Goal: Information Seeking & Learning: Learn about a topic

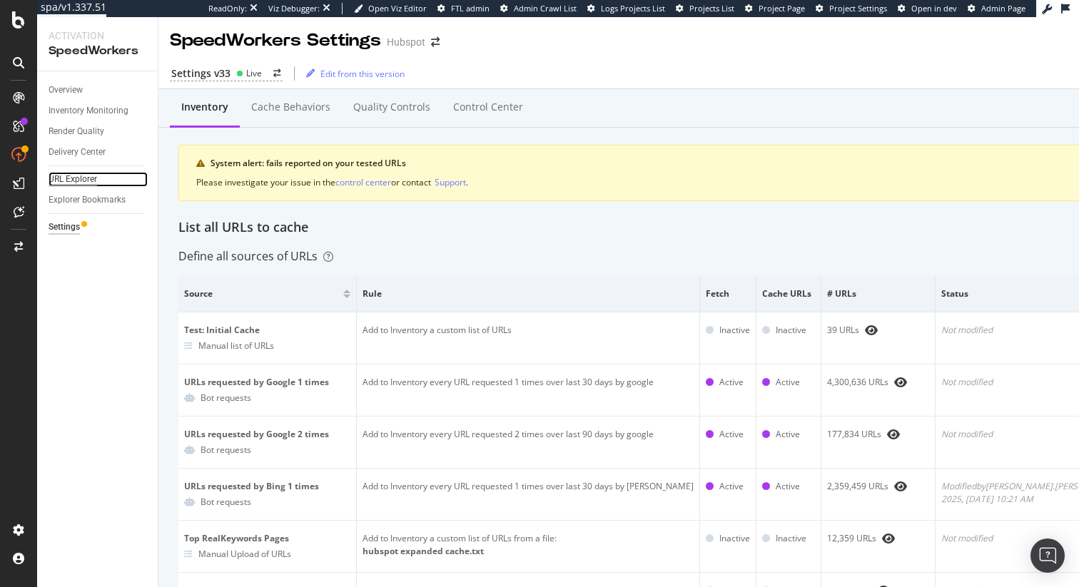
click at [70, 183] on div "URL Explorer" at bounding box center [73, 179] width 49 height 15
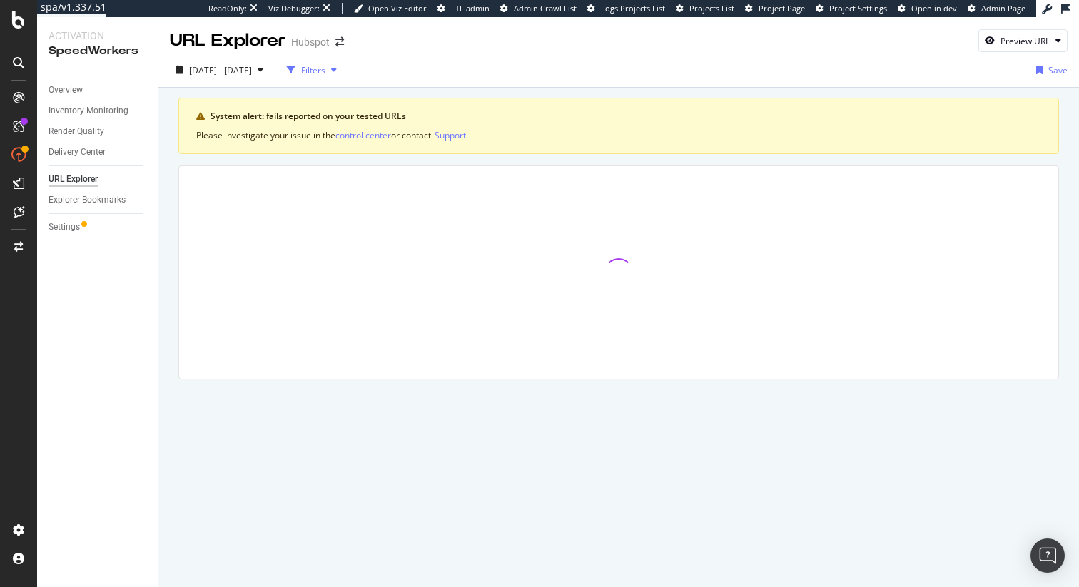
click at [343, 69] on div "button" at bounding box center [333, 70] width 17 height 9
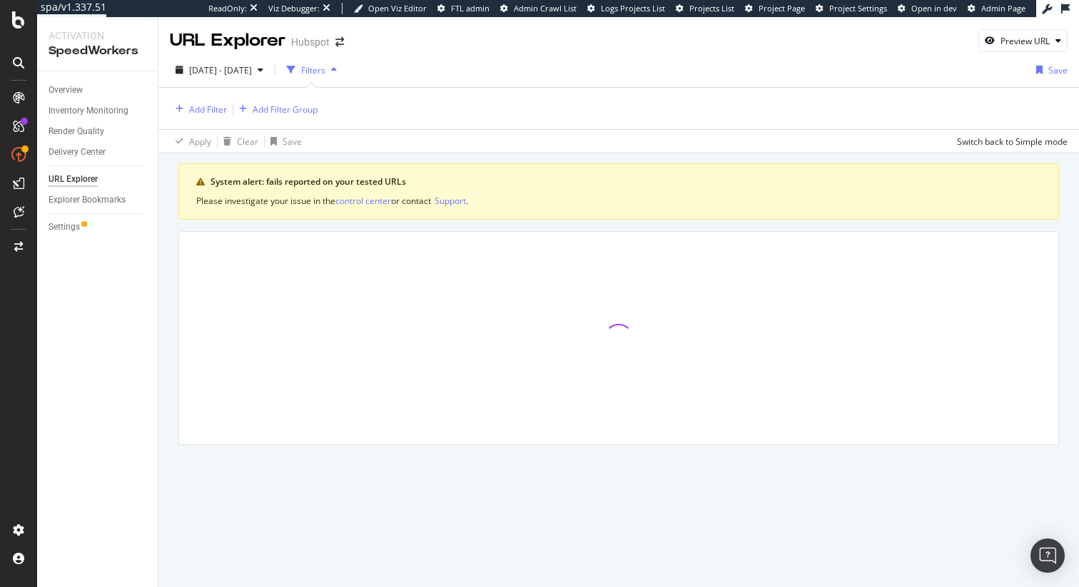
click at [337, 73] on icon "button" at bounding box center [334, 70] width 6 height 9
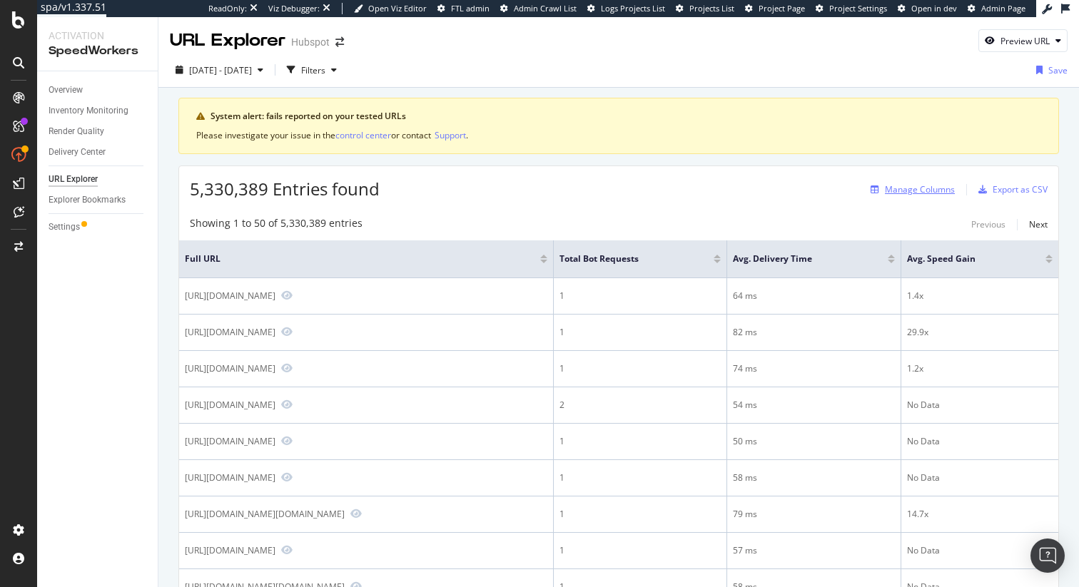
click at [923, 193] on div "Manage Columns" at bounding box center [920, 189] width 70 height 12
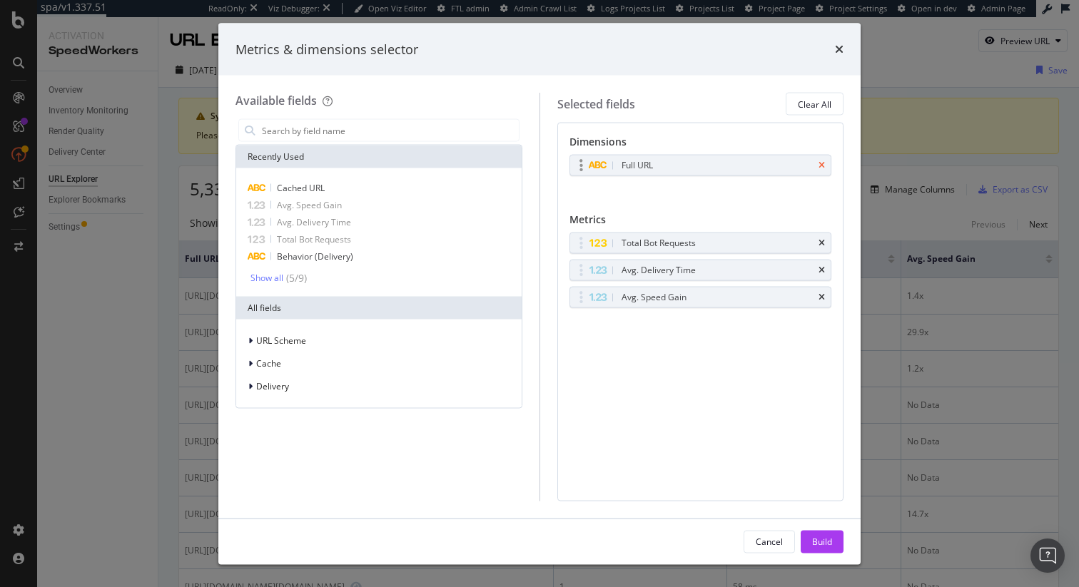
click at [823, 165] on icon "times" at bounding box center [822, 165] width 6 height 9
click at [816, 534] on div "Build" at bounding box center [822, 541] width 20 height 21
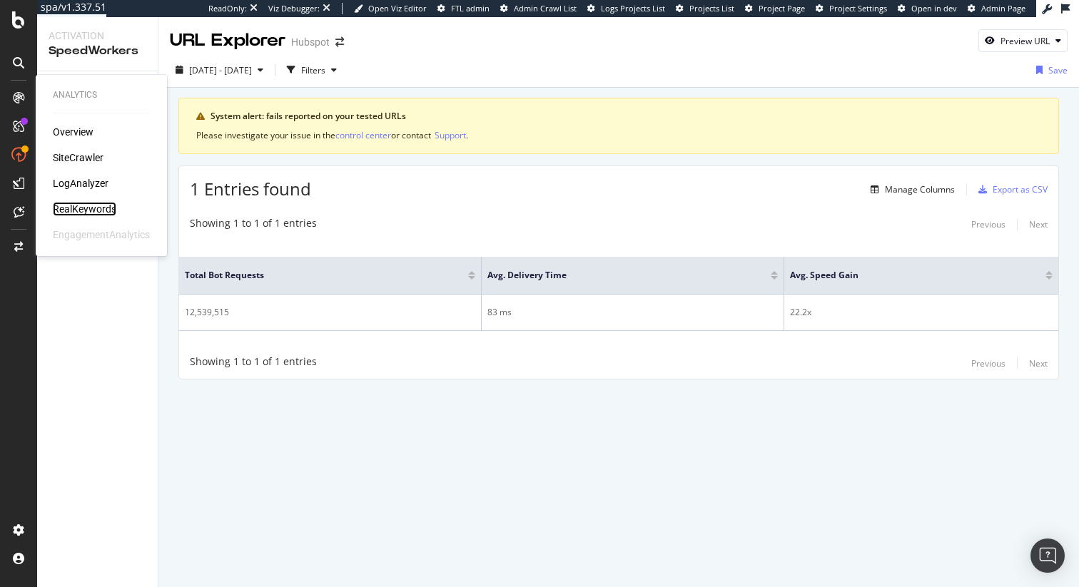
click at [81, 210] on div "RealKeywords" at bounding box center [85, 209] width 64 height 14
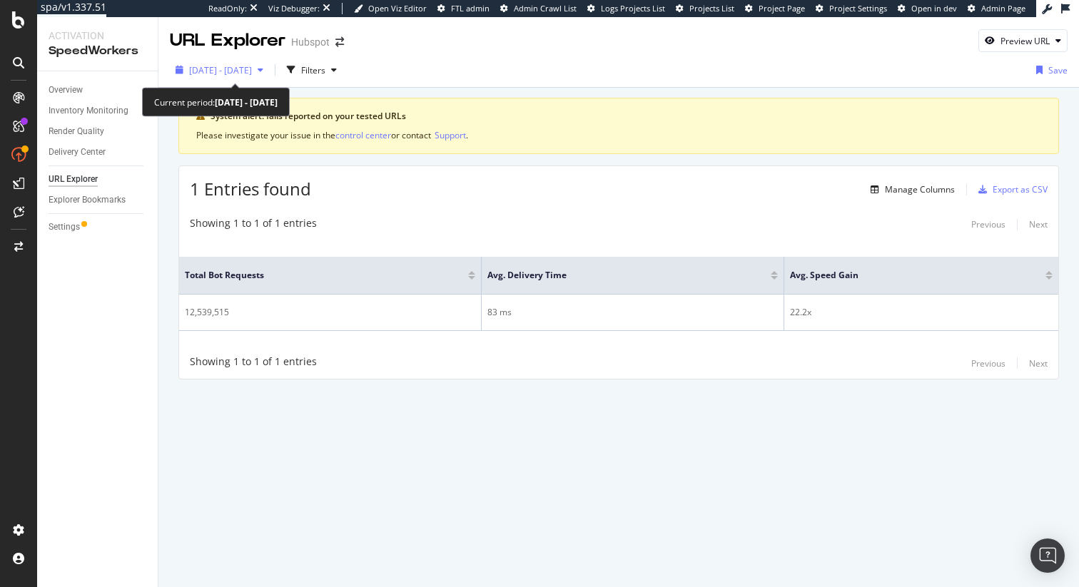
click at [252, 66] on span "2025 Sep. 5th - Oct. 2nd" at bounding box center [220, 70] width 63 height 12
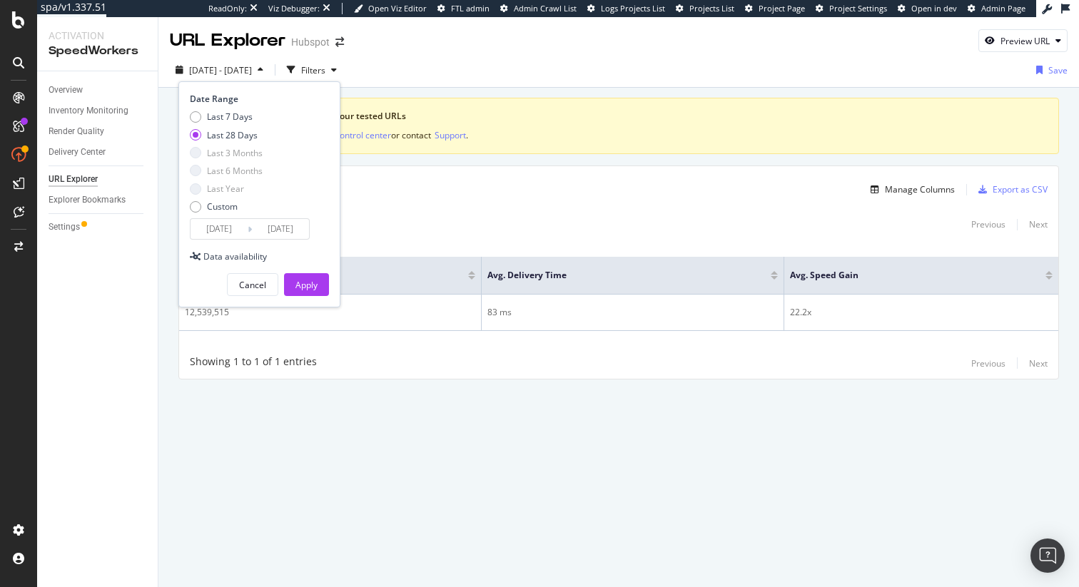
click at [222, 231] on input "2025/09/05" at bounding box center [219, 229] width 57 height 20
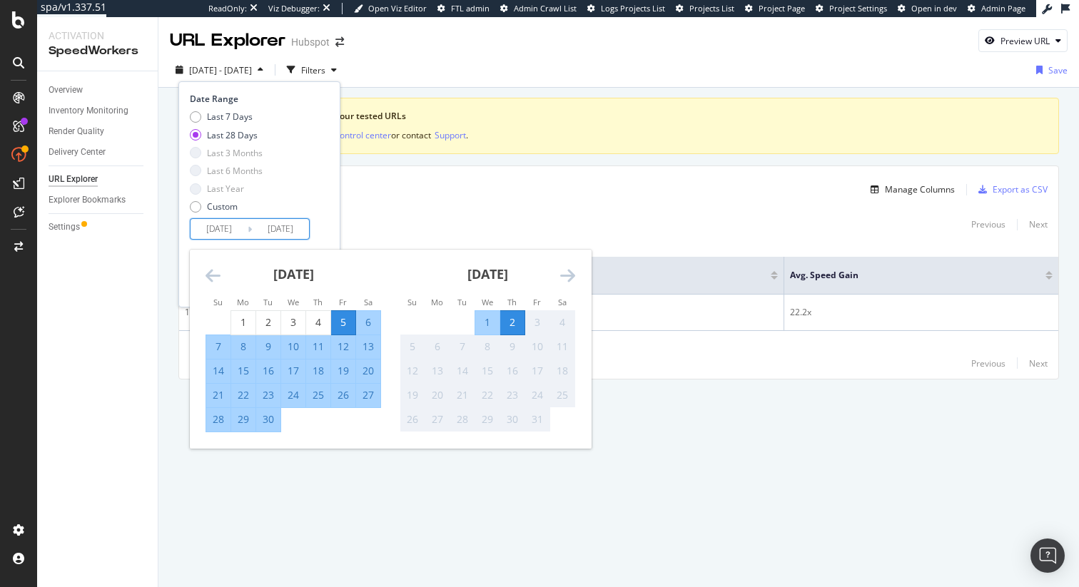
click at [218, 275] on icon "Move backward to switch to the previous month." at bounding box center [213, 275] width 15 height 17
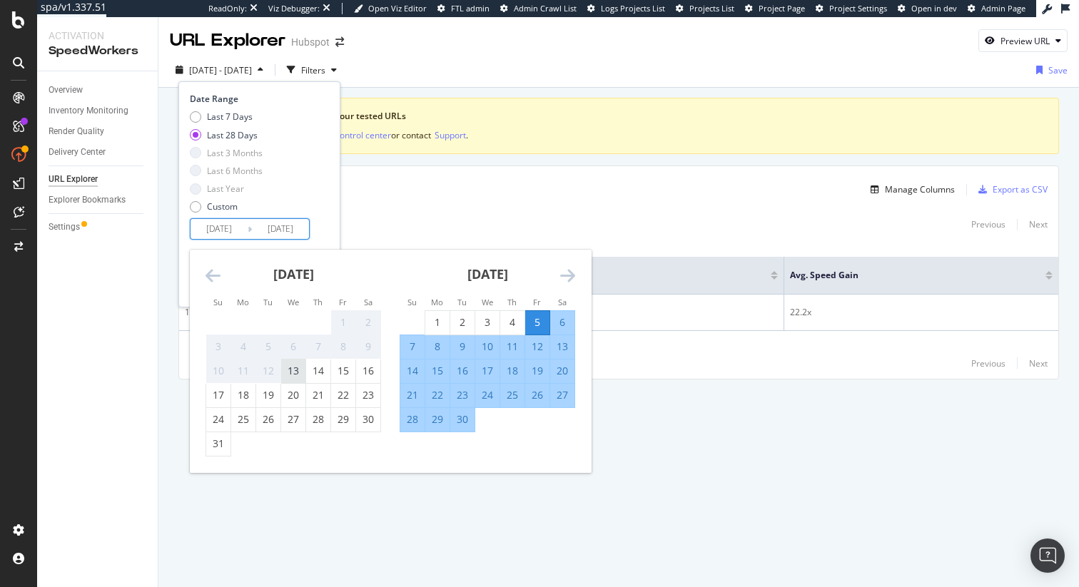
click at [292, 375] on div "13" at bounding box center [293, 371] width 24 height 14
type input "2025/08/13"
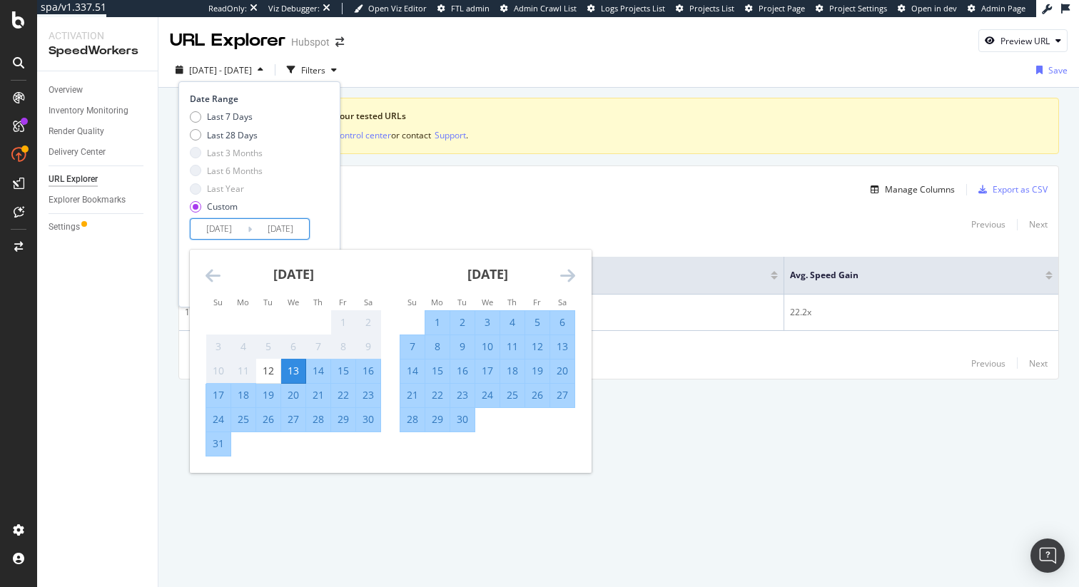
click at [328, 225] on div "Date Range Last 7 Days Last 28 Days Last 3 Months Last 6 Months Last Year Custo…" at bounding box center [259, 166] width 139 height 147
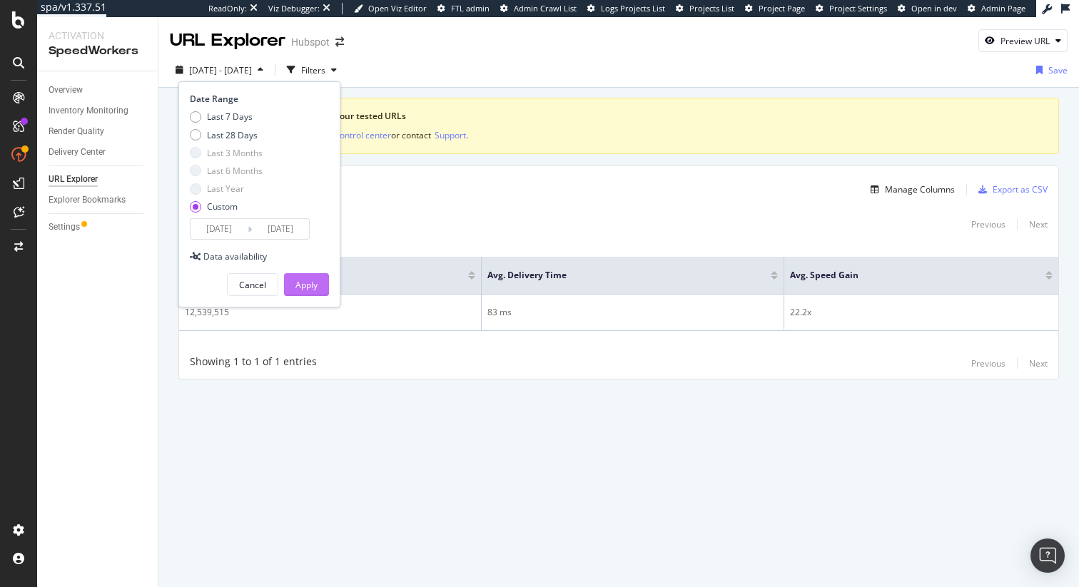
click at [318, 289] on button "Apply" at bounding box center [306, 284] width 45 height 23
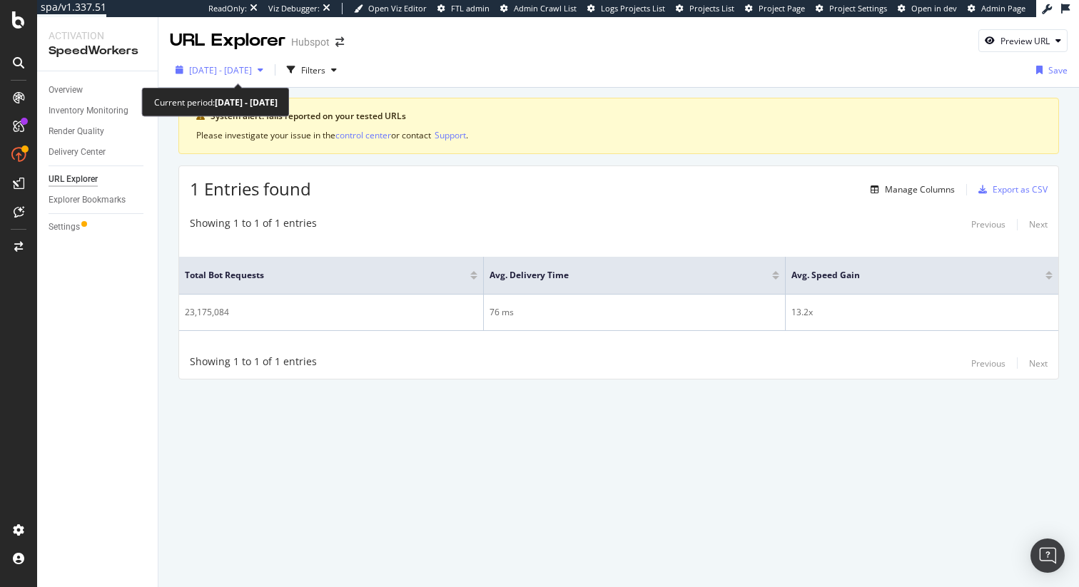
click at [269, 73] on div "button" at bounding box center [260, 70] width 17 height 9
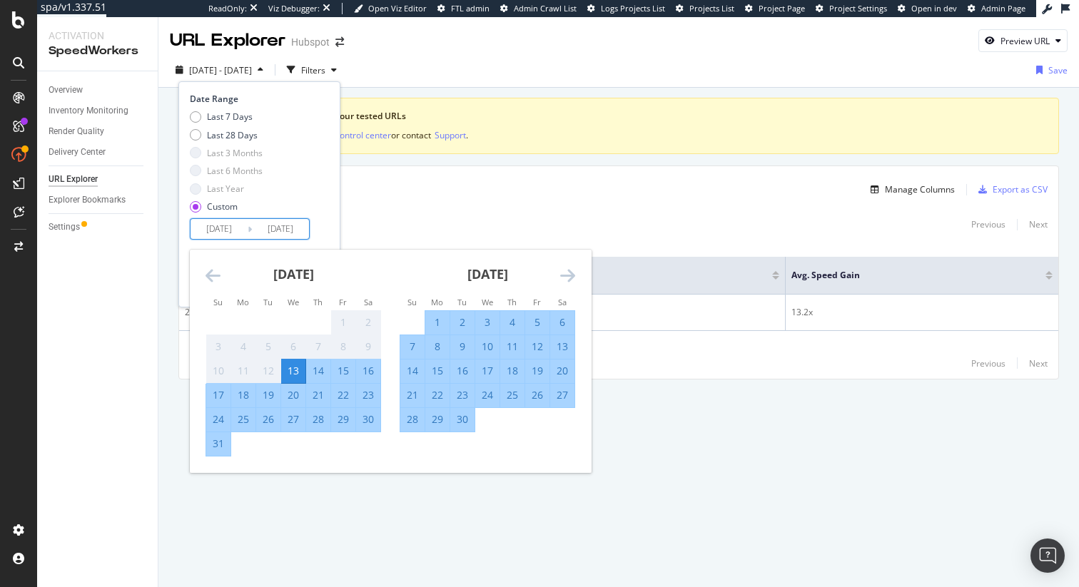
click at [225, 231] on input "2025/08/13" at bounding box center [219, 229] width 57 height 20
click at [268, 422] on div "26" at bounding box center [268, 420] width 24 height 14
type input "2025/08/26"
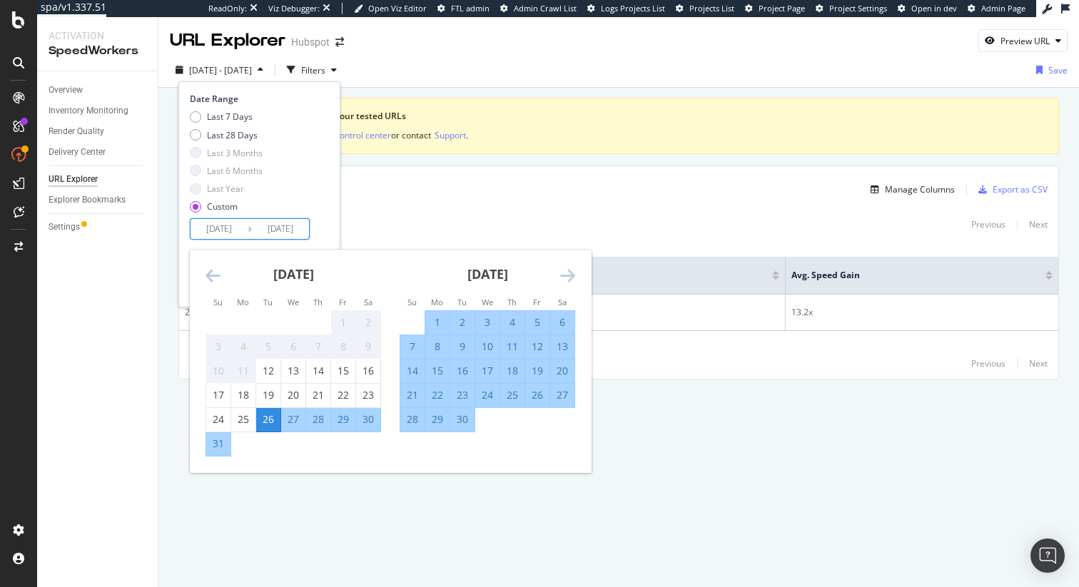
click at [325, 229] on div "Date Range Last 7 Days Last 28 Days Last 3 Months Last 6 Months Last Year Custo…" at bounding box center [258, 166] width 136 height 147
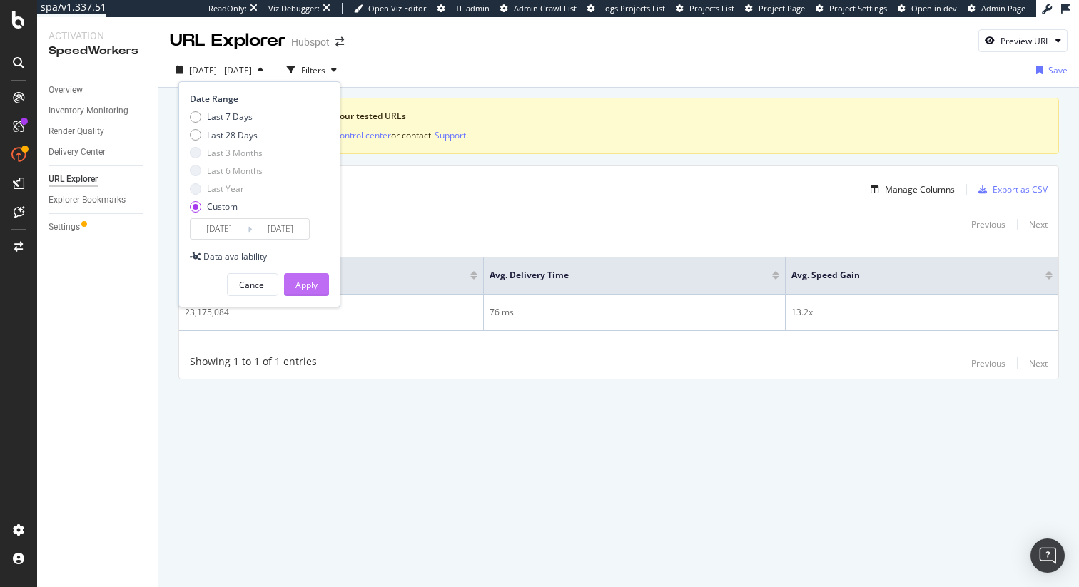
click at [313, 283] on div "Apply" at bounding box center [306, 285] width 22 height 12
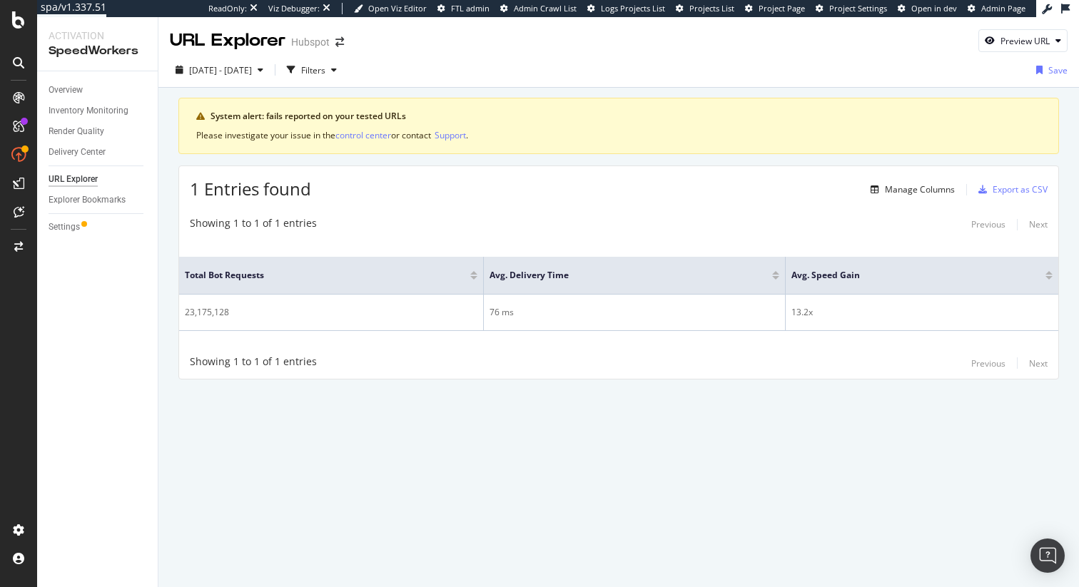
click at [572, 411] on div "System alert: fails reported on your tested URLs Please investigate your issue …" at bounding box center [618, 259] width 921 height 342
click at [938, 195] on div "Manage Columns" at bounding box center [920, 189] width 70 height 12
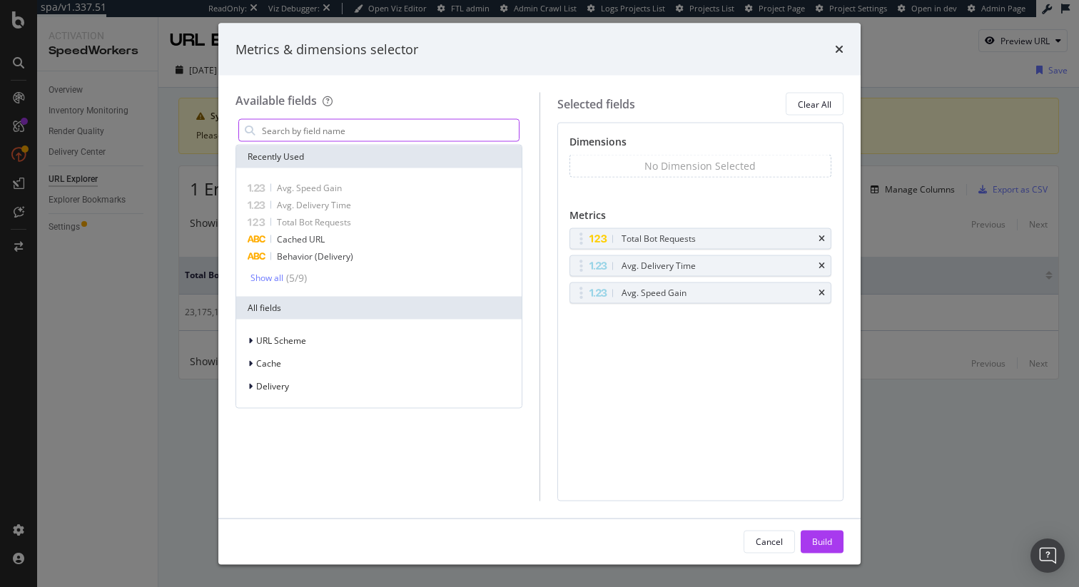
click at [433, 128] on input "modal" at bounding box center [389, 130] width 258 height 21
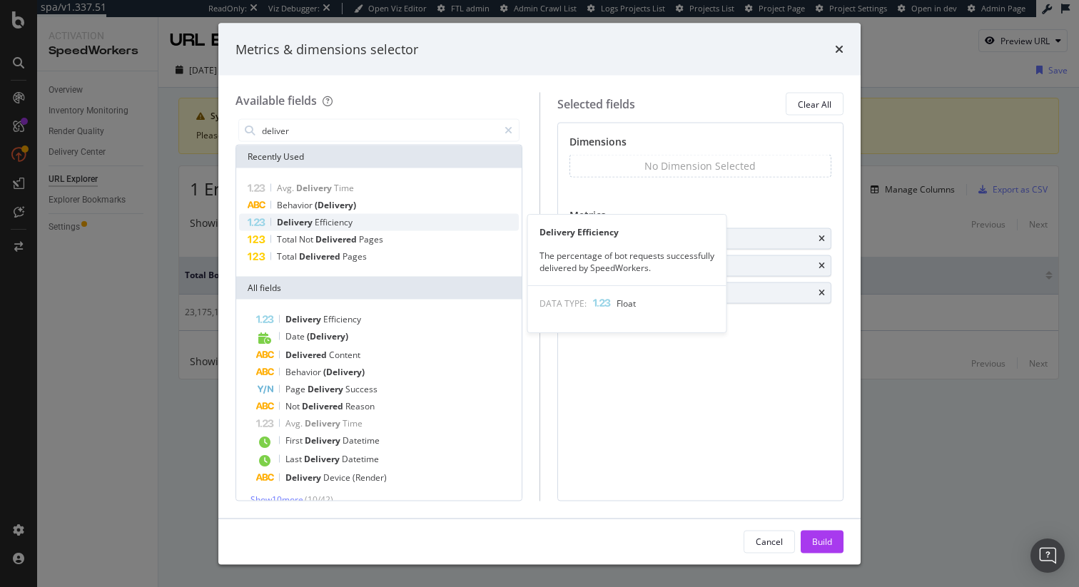
type input "deliver"
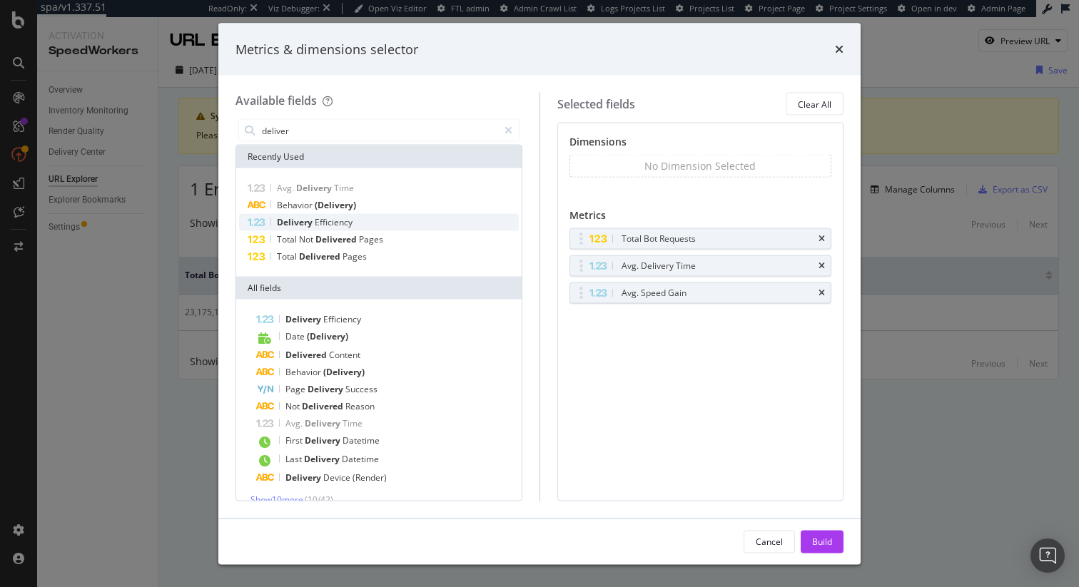
click at [335, 222] on span "Efficiency" at bounding box center [334, 222] width 38 height 12
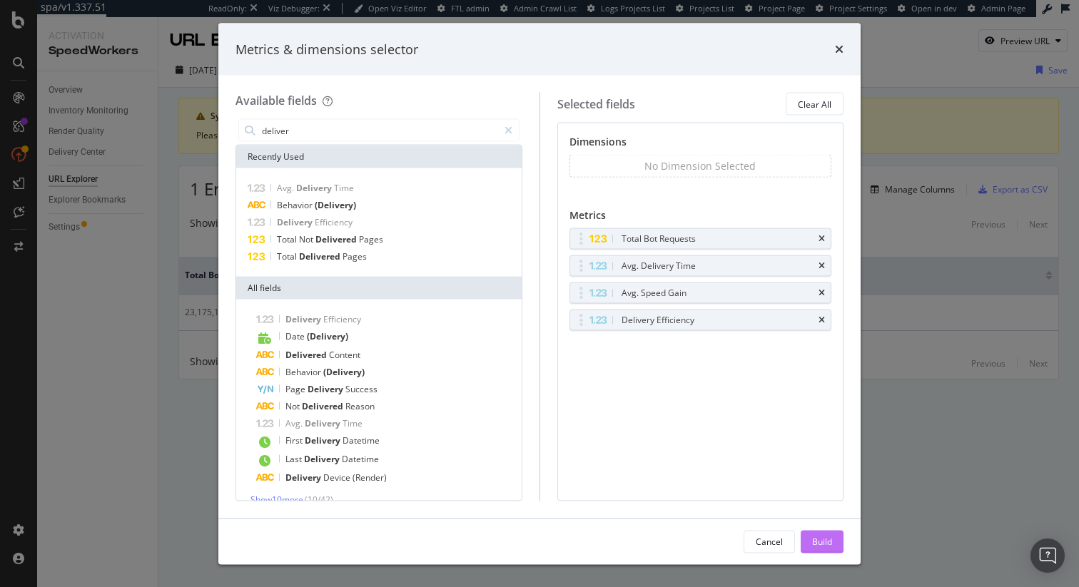
click at [821, 546] on div "Build" at bounding box center [822, 541] width 20 height 12
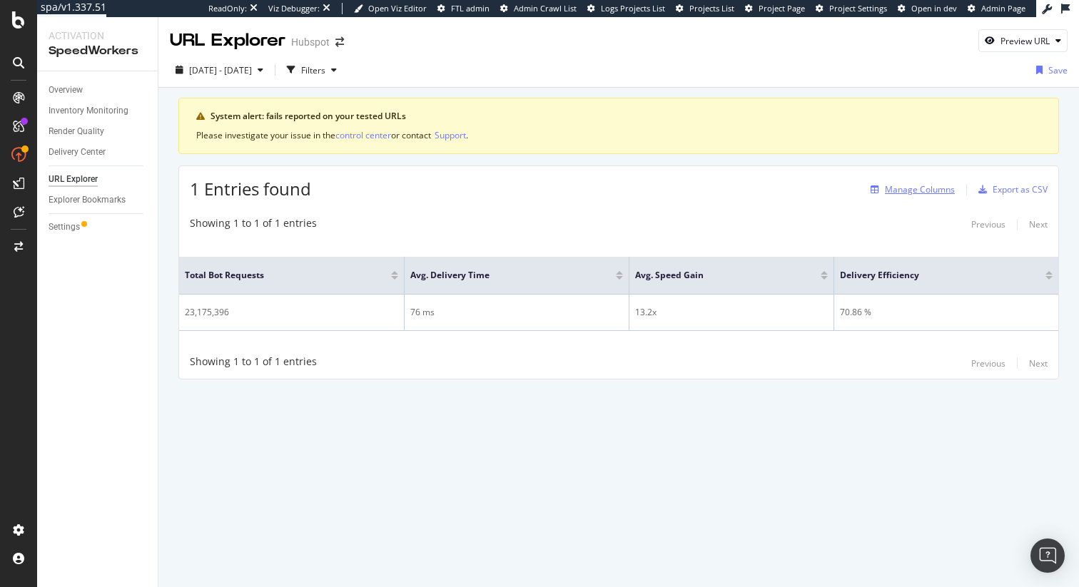
click at [925, 188] on div "Manage Columns" at bounding box center [920, 189] width 70 height 12
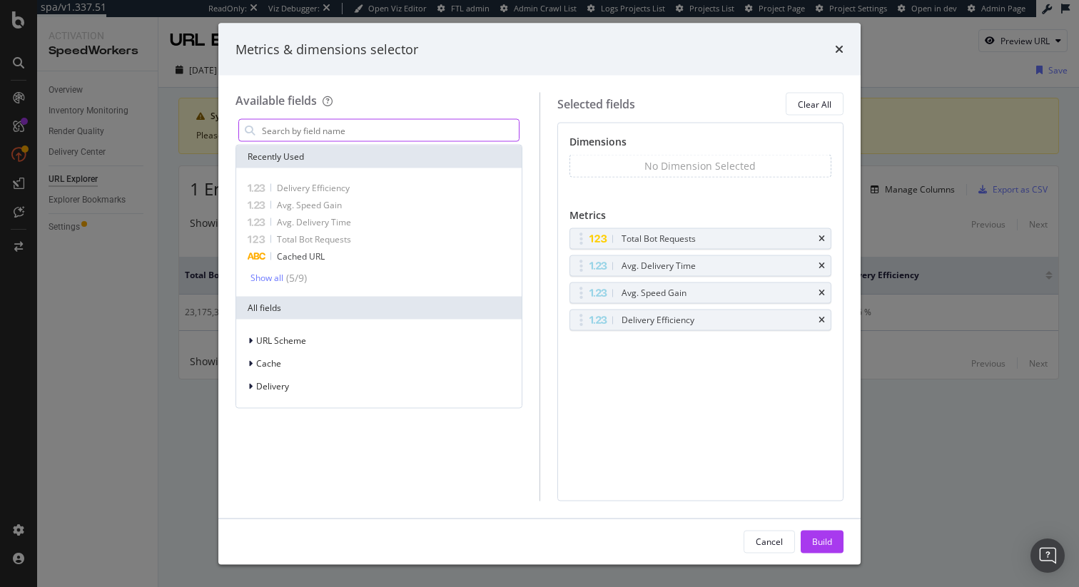
click at [415, 123] on input "modal" at bounding box center [389, 130] width 258 height 21
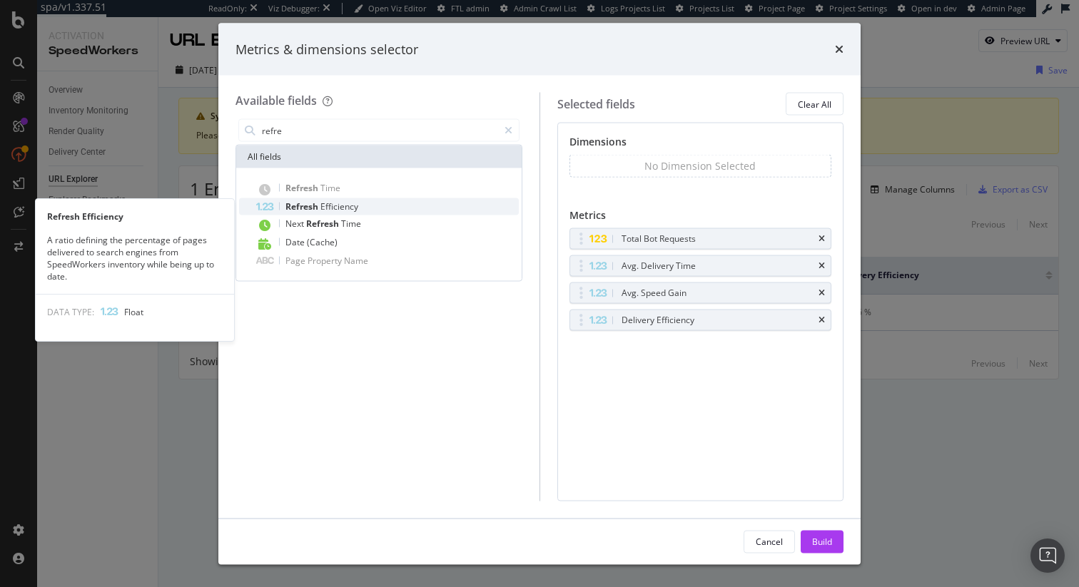
type input "refre"
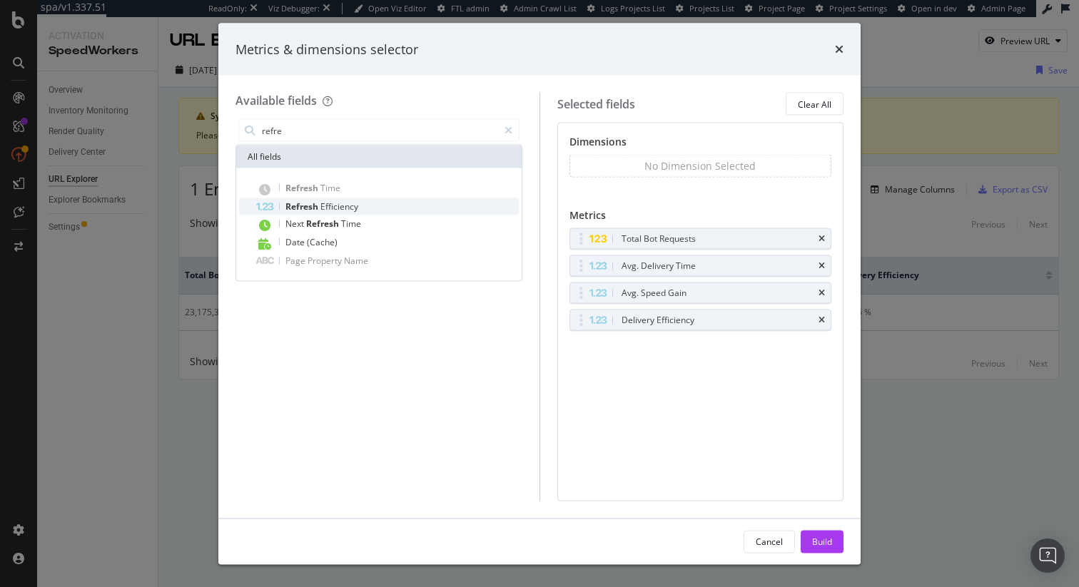
click at [361, 203] on div "Refresh Efficiency" at bounding box center [387, 206] width 263 height 17
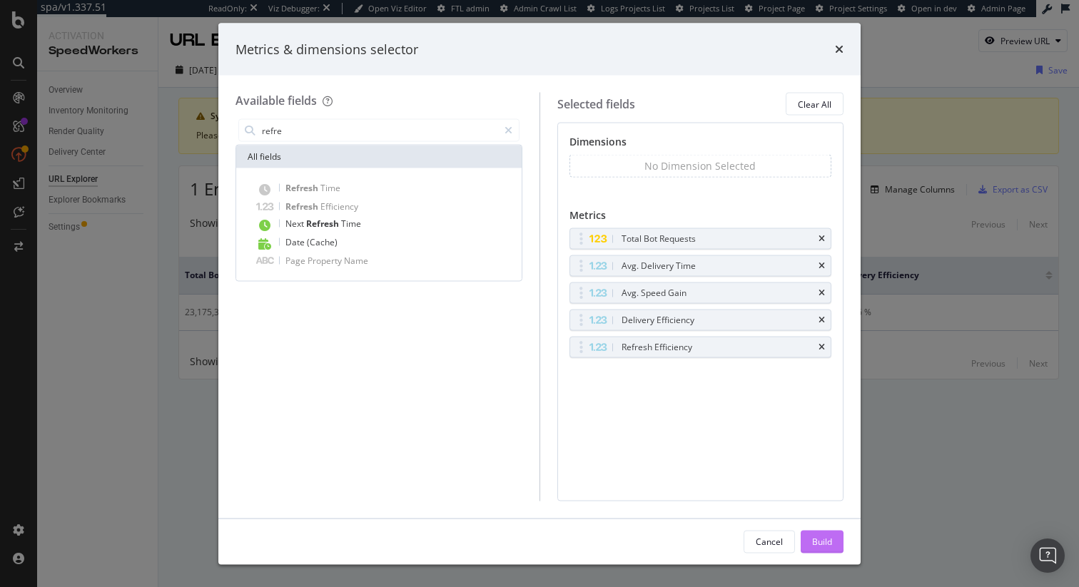
click at [826, 544] on div "Build" at bounding box center [822, 541] width 20 height 12
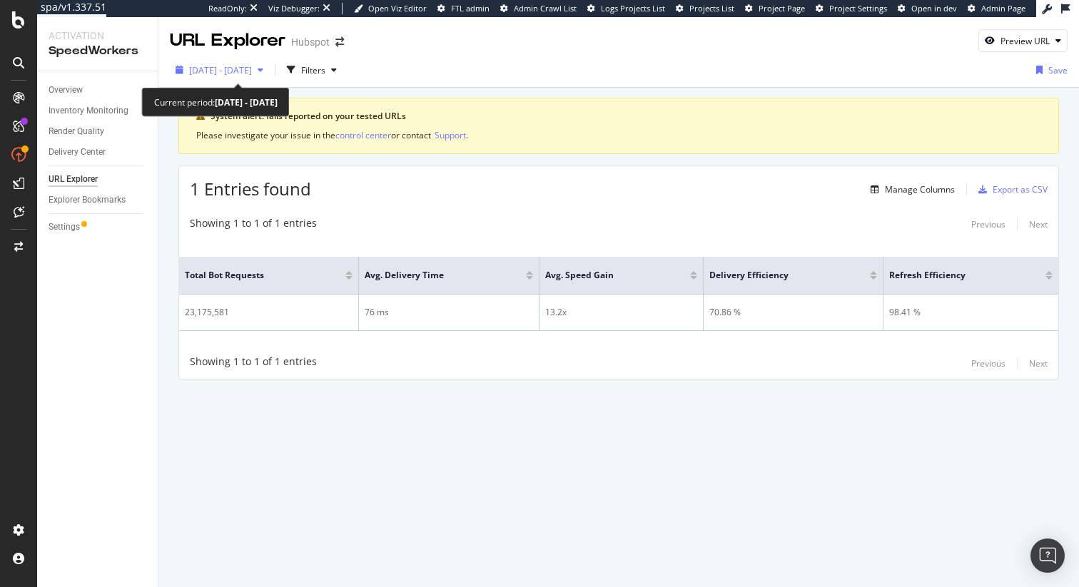
click at [252, 71] on span "2025 Aug. 26th - Oct. 2nd" at bounding box center [220, 70] width 63 height 12
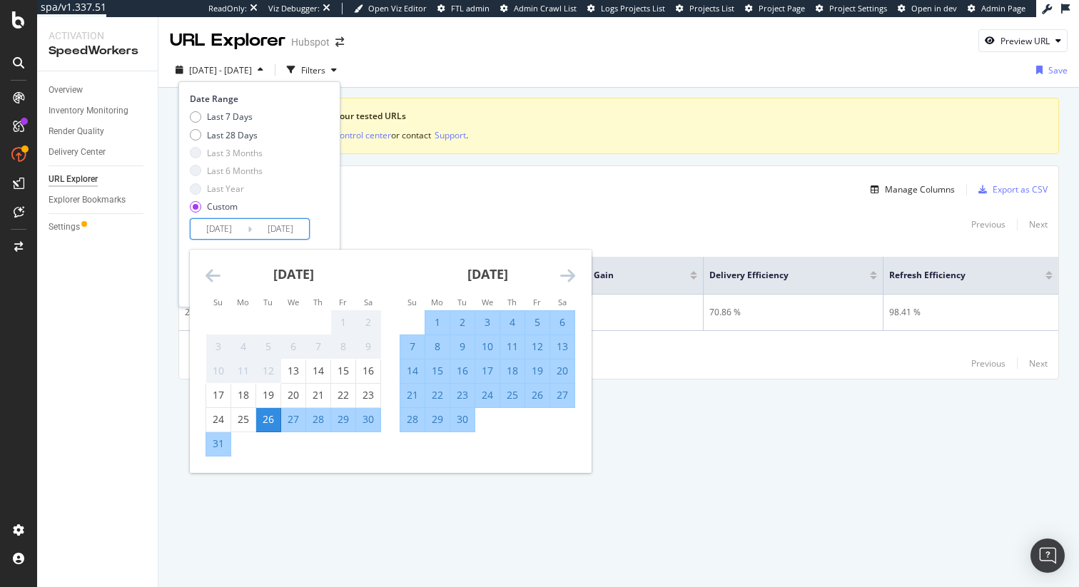
click at [224, 235] on input "2025/08/26" at bounding box center [219, 229] width 57 height 20
click at [292, 425] on div "27" at bounding box center [293, 420] width 24 height 14
type input "2025/08/27"
click at [323, 248] on div "Date Range Last 7 Days Last 28 Days Last 3 Months Last 6 Months Last Year Custo…" at bounding box center [259, 194] width 162 height 226
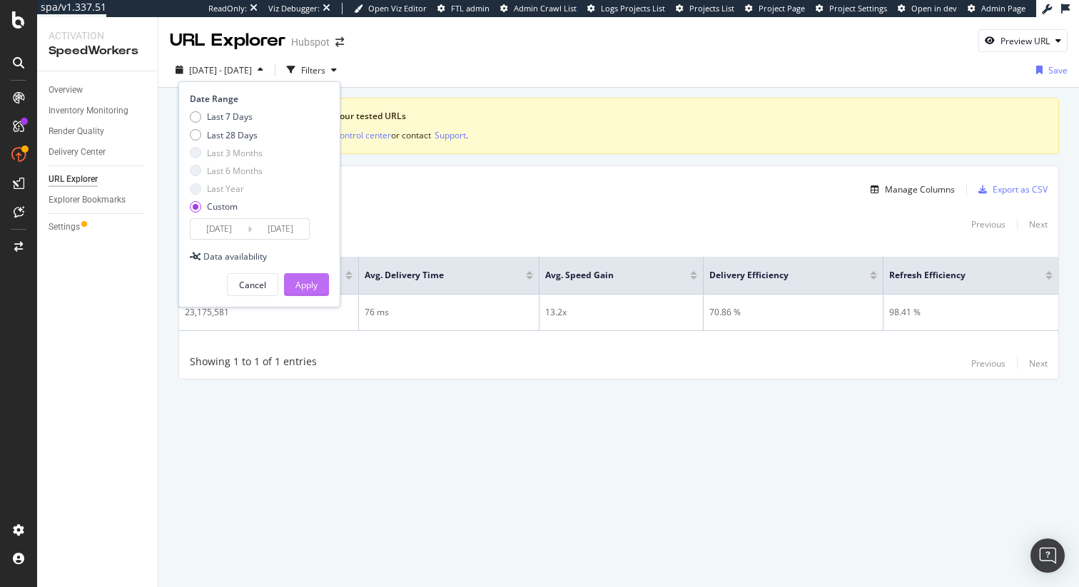
click at [311, 284] on div "Apply" at bounding box center [306, 285] width 22 height 12
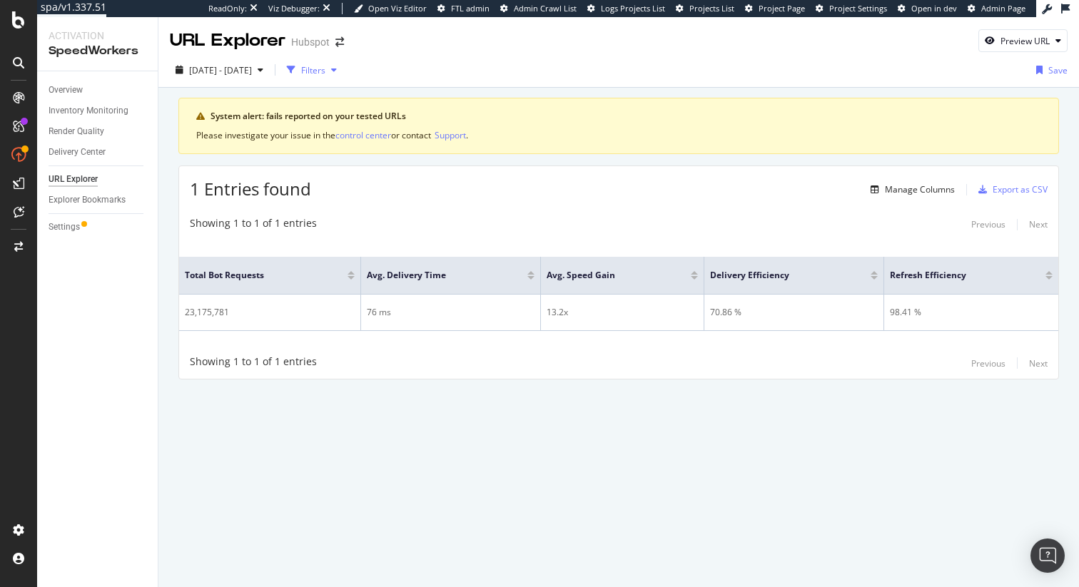
click at [325, 71] on div "Filters" at bounding box center [313, 70] width 24 height 12
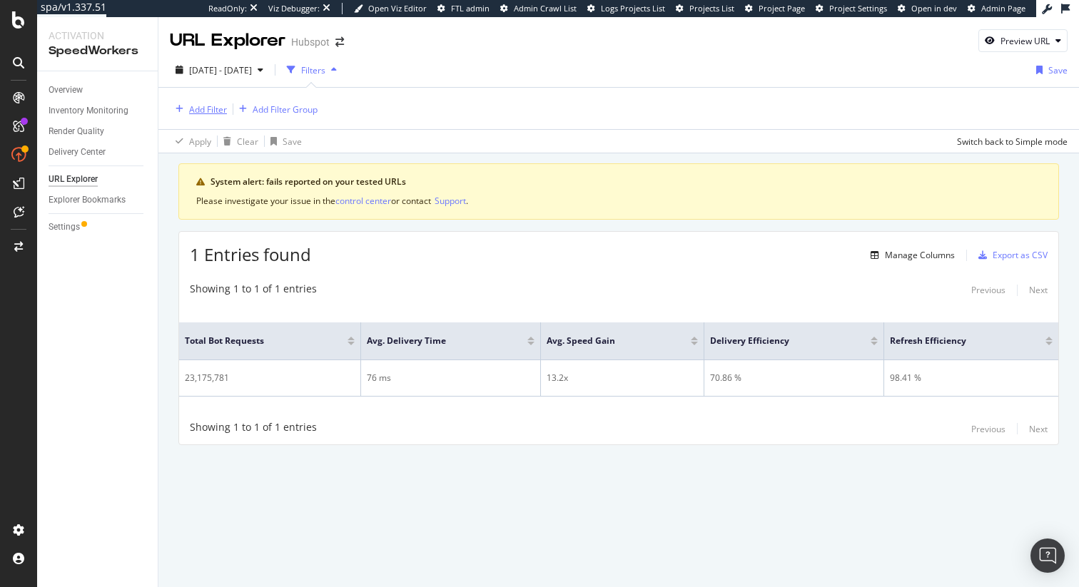
click at [199, 109] on div "Add Filter" at bounding box center [208, 109] width 38 height 12
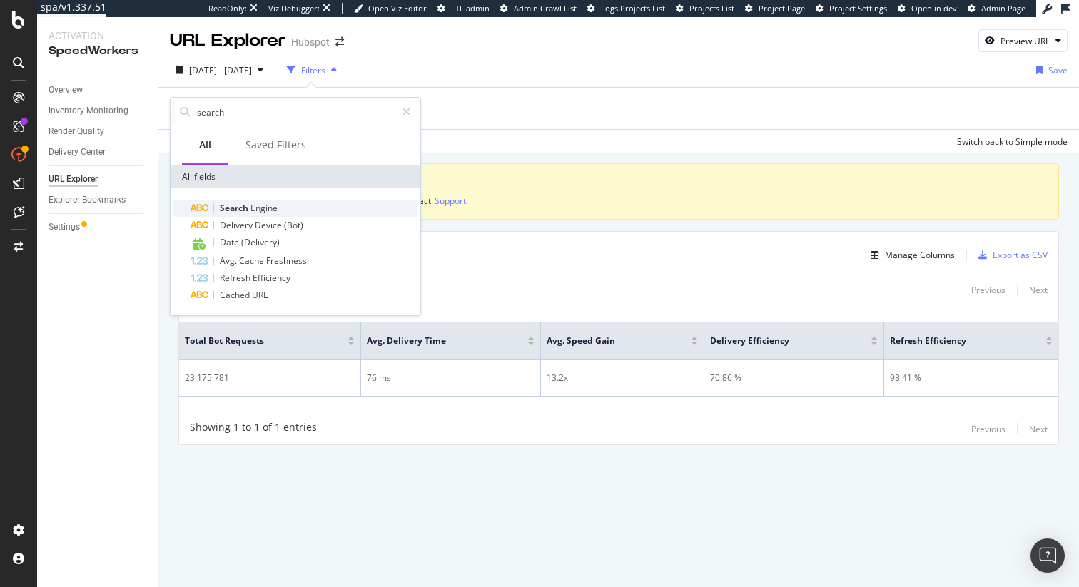
type input "search"
click at [290, 206] on div "Search Engine" at bounding box center [304, 208] width 227 height 17
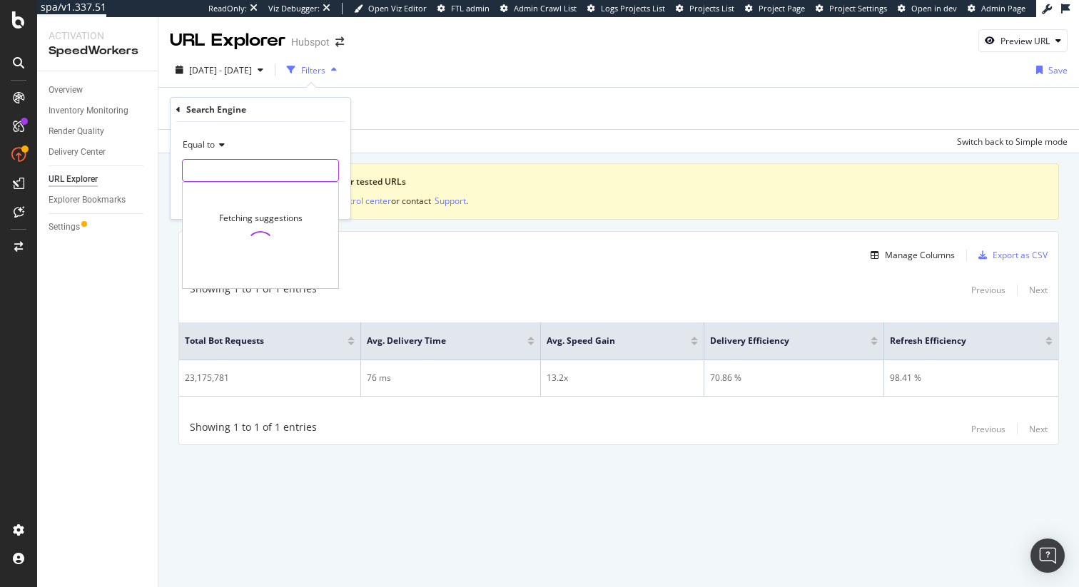
click at [223, 171] on input "text" at bounding box center [261, 170] width 156 height 23
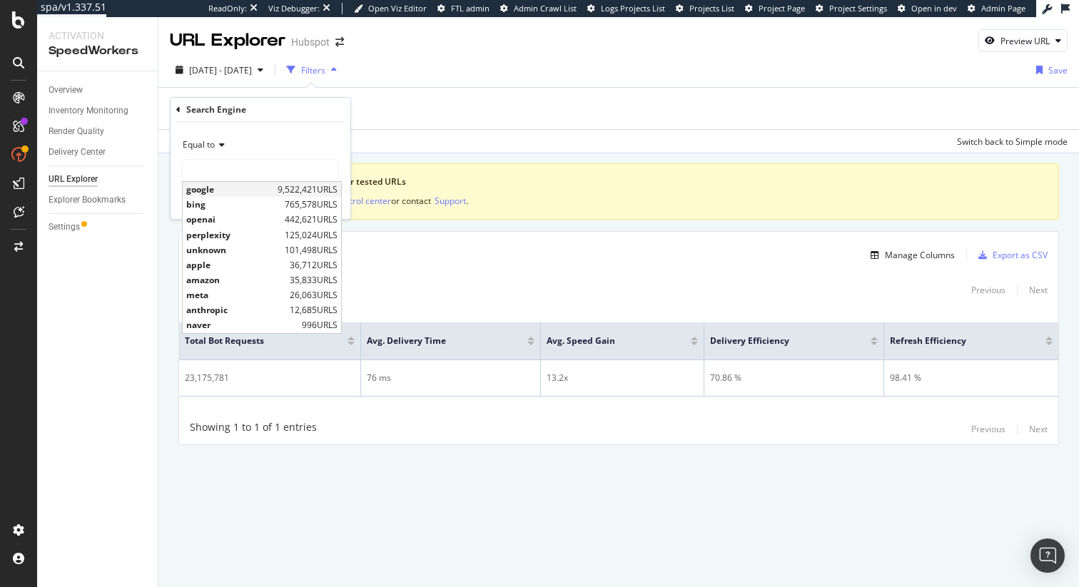
click at [218, 185] on span "google" at bounding box center [230, 189] width 88 height 12
type input "google"
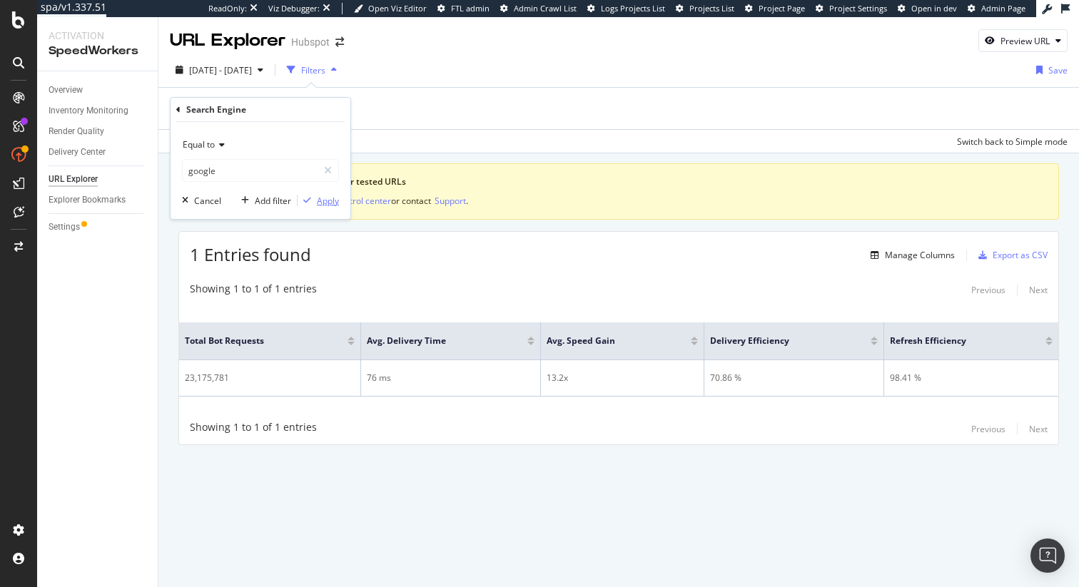
click at [330, 203] on div "Apply" at bounding box center [328, 201] width 22 height 12
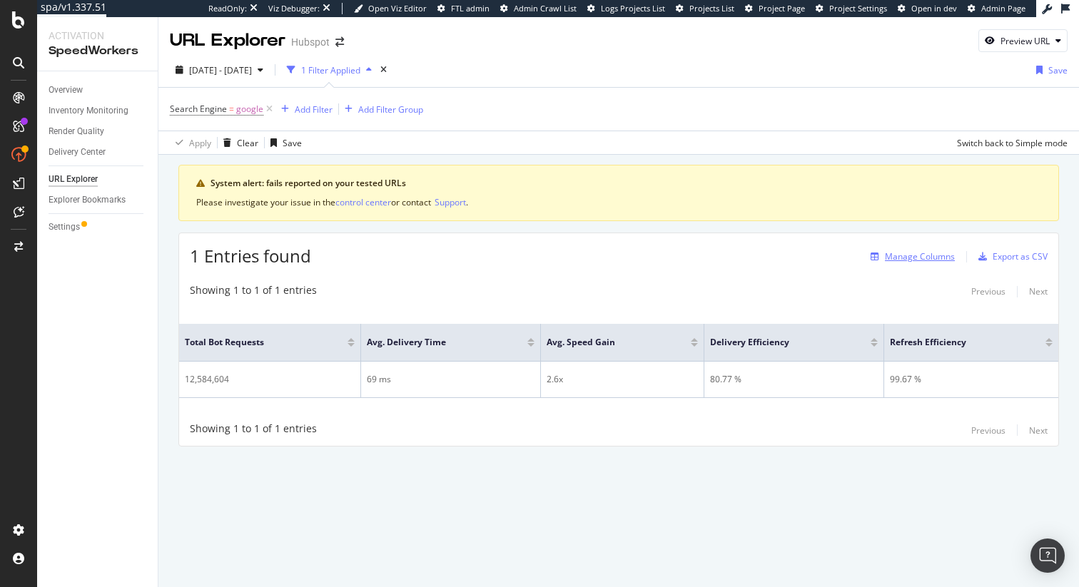
click at [910, 256] on div "Manage Columns" at bounding box center [920, 257] width 70 height 12
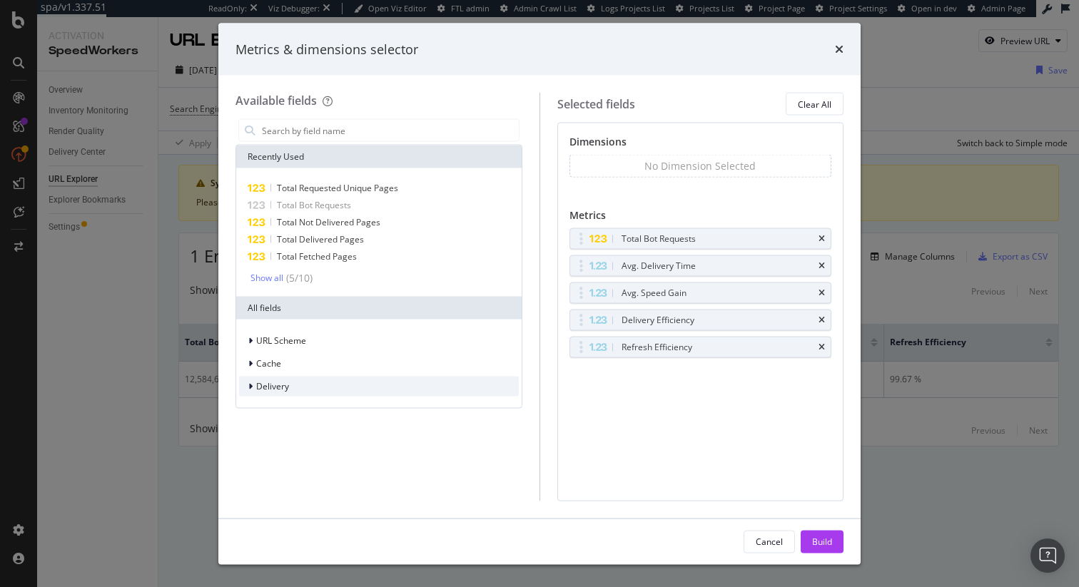
click at [338, 393] on div "Delivery" at bounding box center [379, 387] width 280 height 20
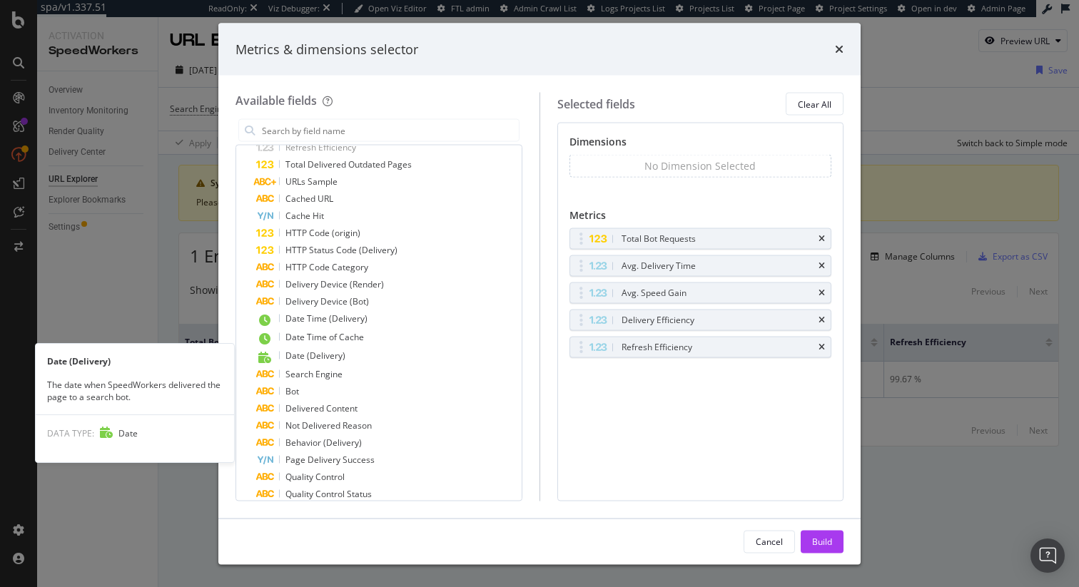
scroll to position [533, 0]
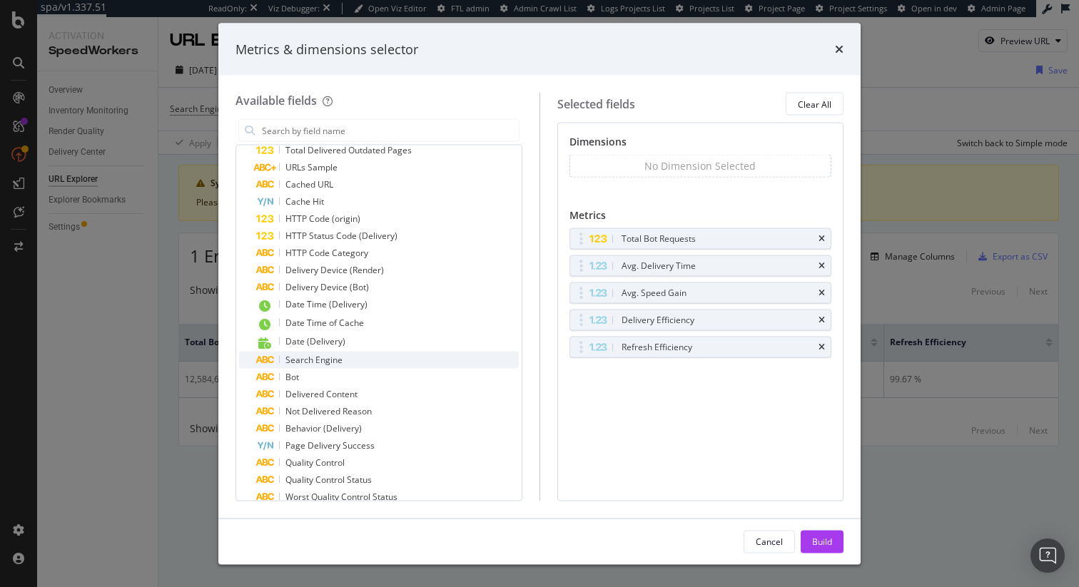
click at [386, 360] on div "Search Engine" at bounding box center [387, 360] width 263 height 17
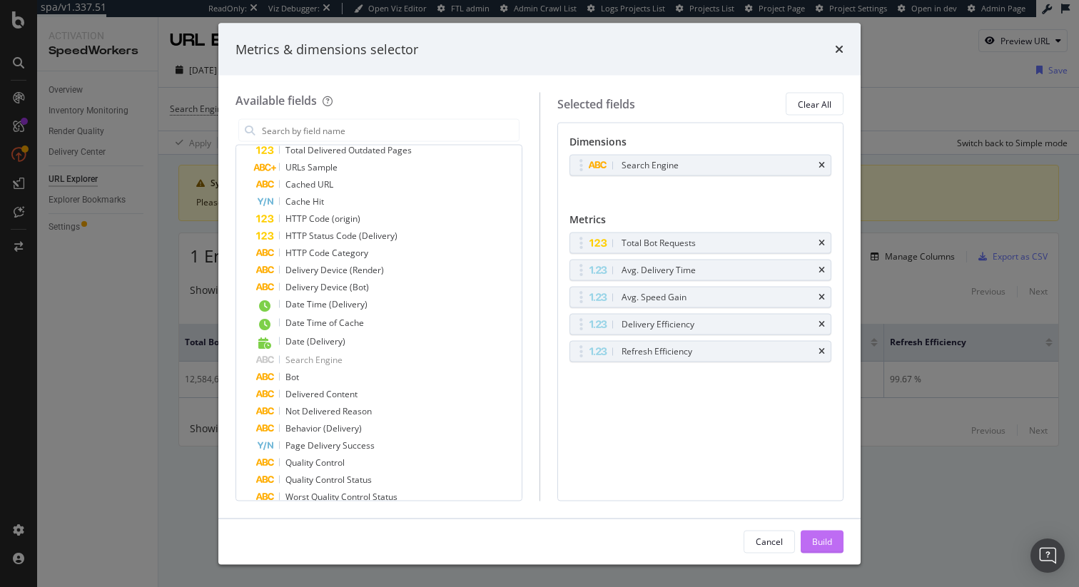
click at [827, 550] on div "Build" at bounding box center [822, 541] width 20 height 21
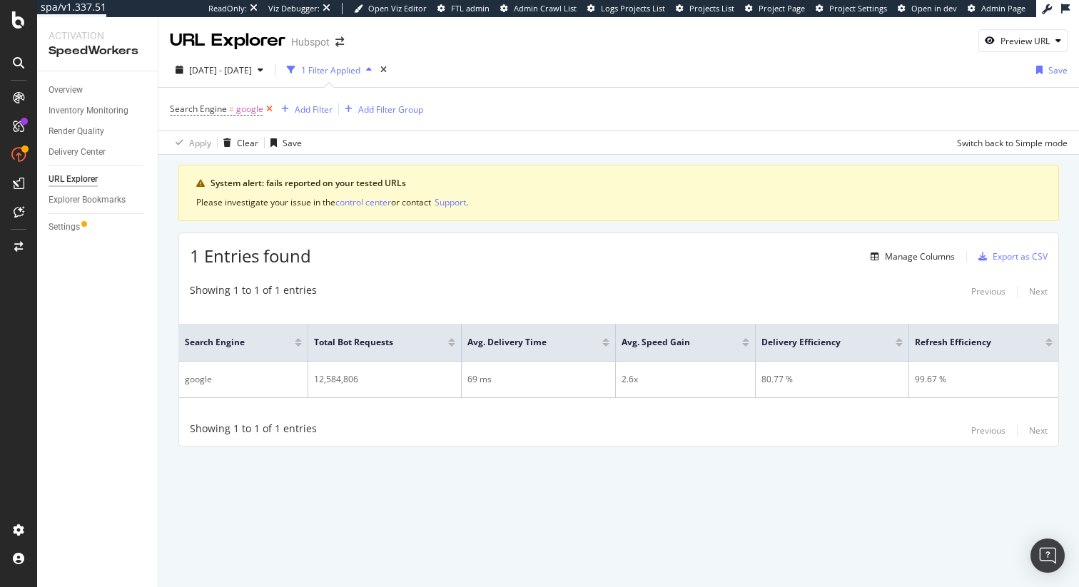
click at [267, 108] on icon at bounding box center [269, 109] width 12 height 14
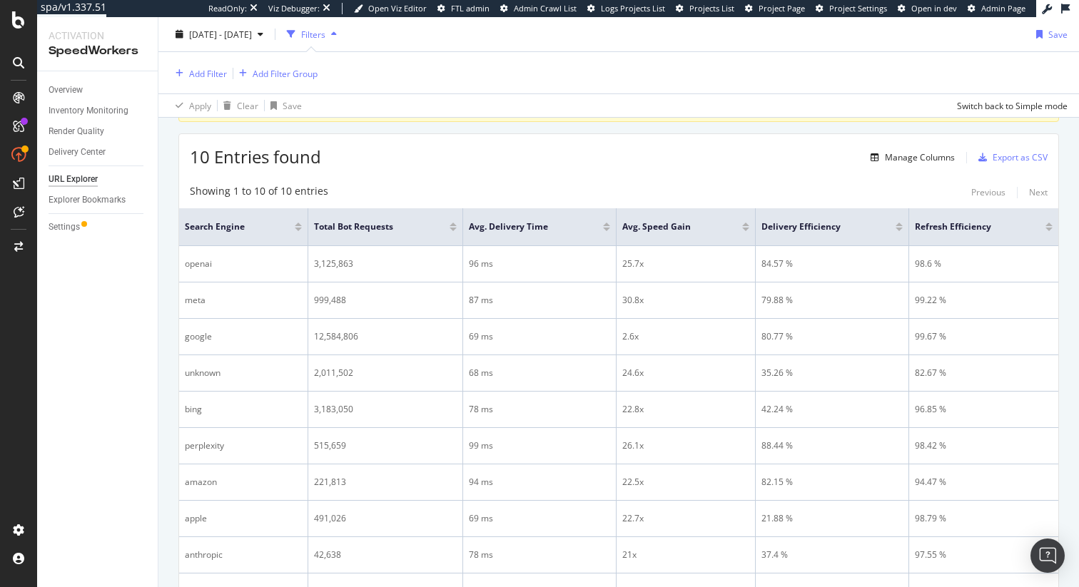
scroll to position [39, 0]
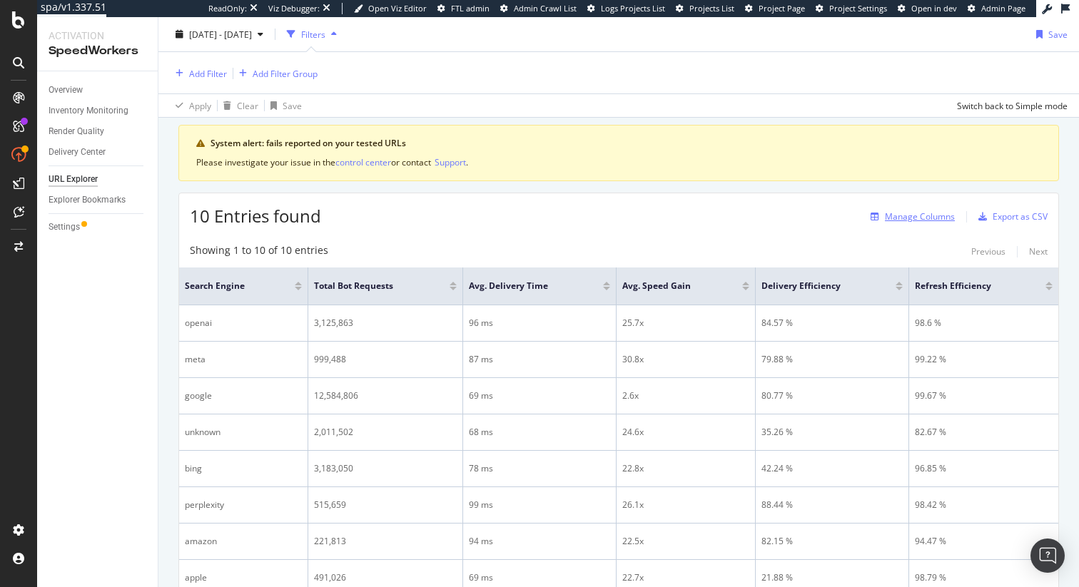
click at [910, 218] on div "Manage Columns" at bounding box center [920, 217] width 70 height 12
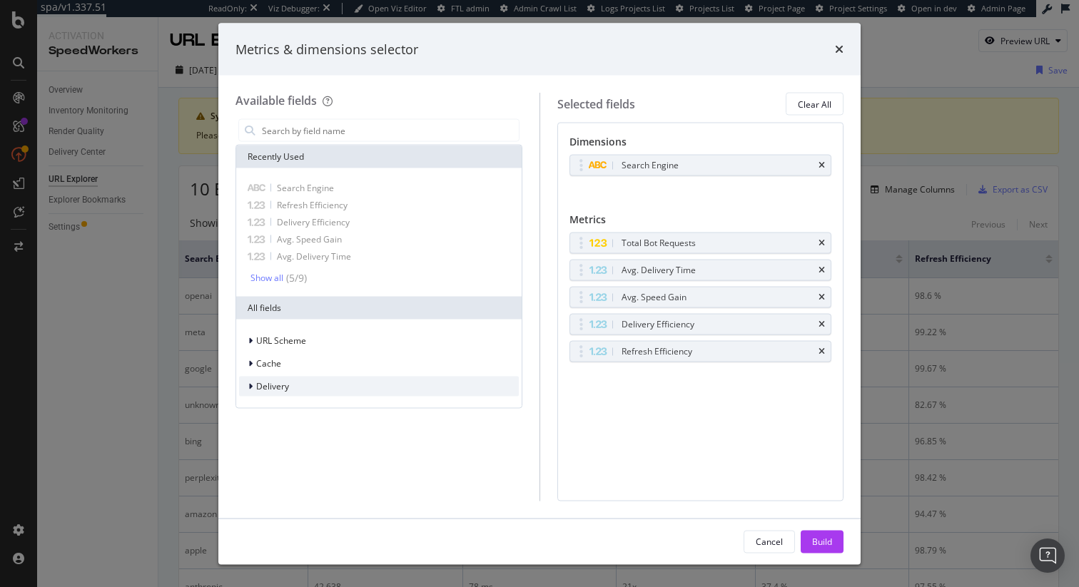
click at [309, 387] on div "Delivery" at bounding box center [379, 387] width 280 height 20
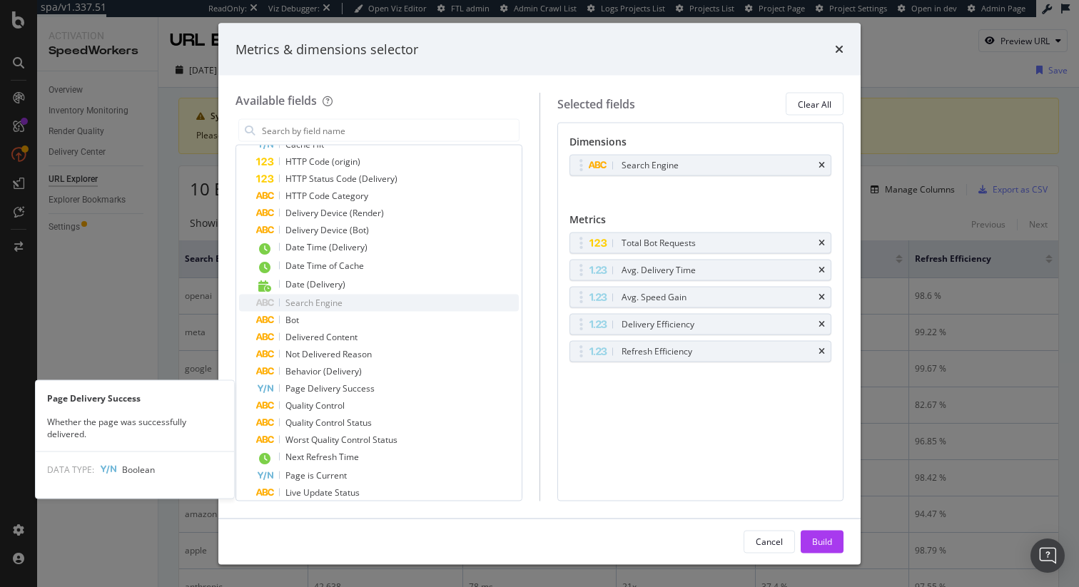
scroll to position [602, 0]
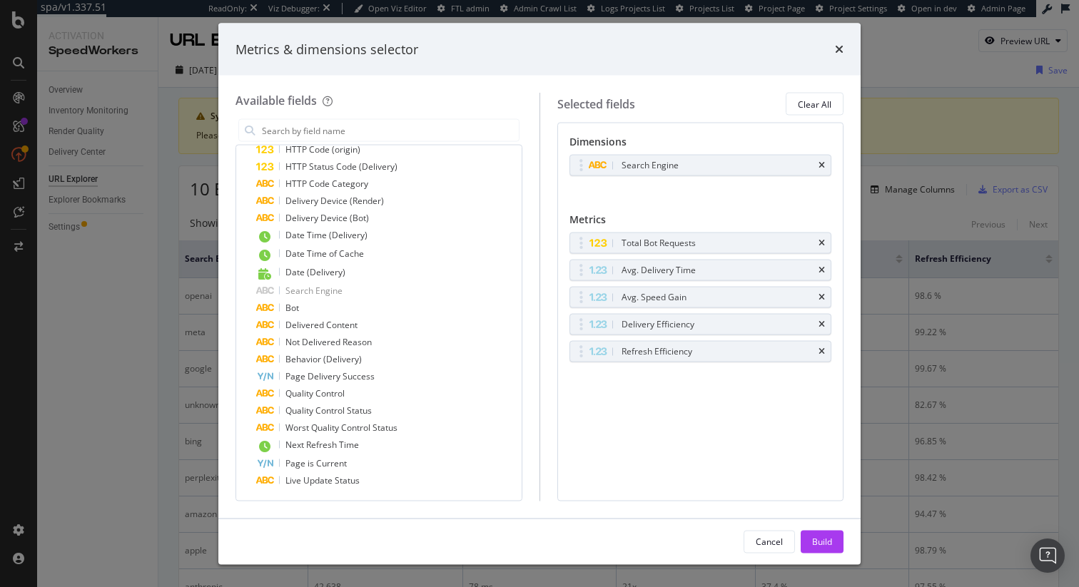
click at [844, 51] on div "Metrics & dimensions selector" at bounding box center [539, 49] width 642 height 53
click at [836, 48] on icon "times" at bounding box center [839, 49] width 9 height 11
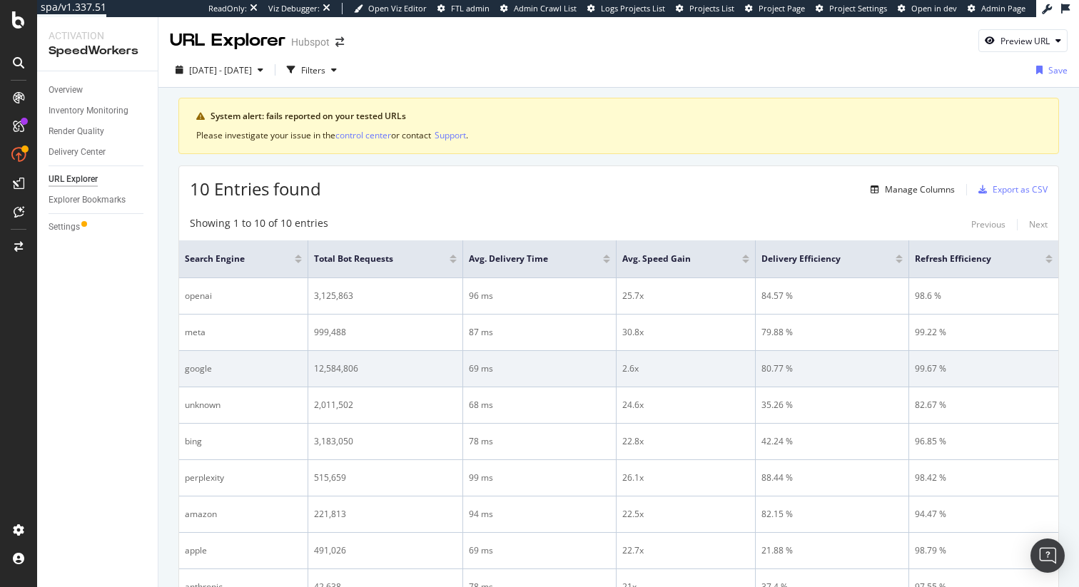
click at [330, 373] on div "12,584,806" at bounding box center [385, 369] width 143 height 13
copy div "12,584,806"
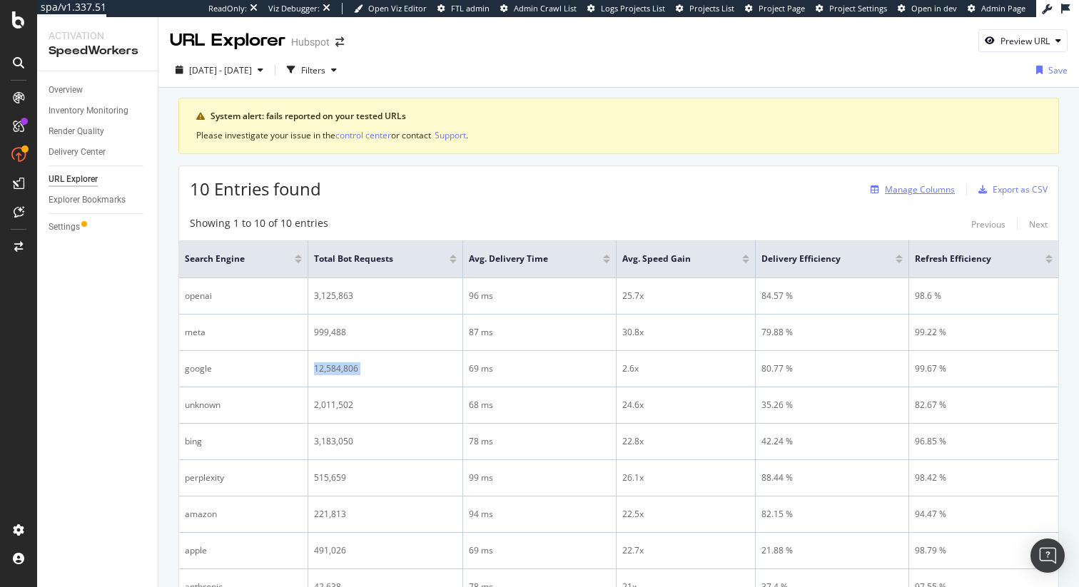
click at [920, 193] on div "Manage Columns" at bounding box center [920, 189] width 70 height 12
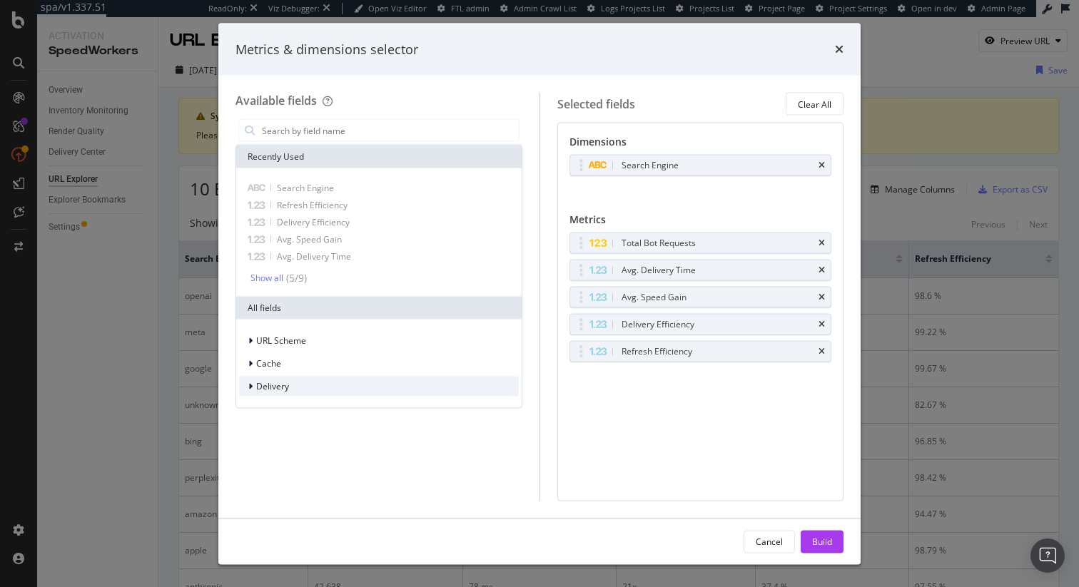
click at [290, 380] on div "Delivery" at bounding box center [379, 387] width 280 height 20
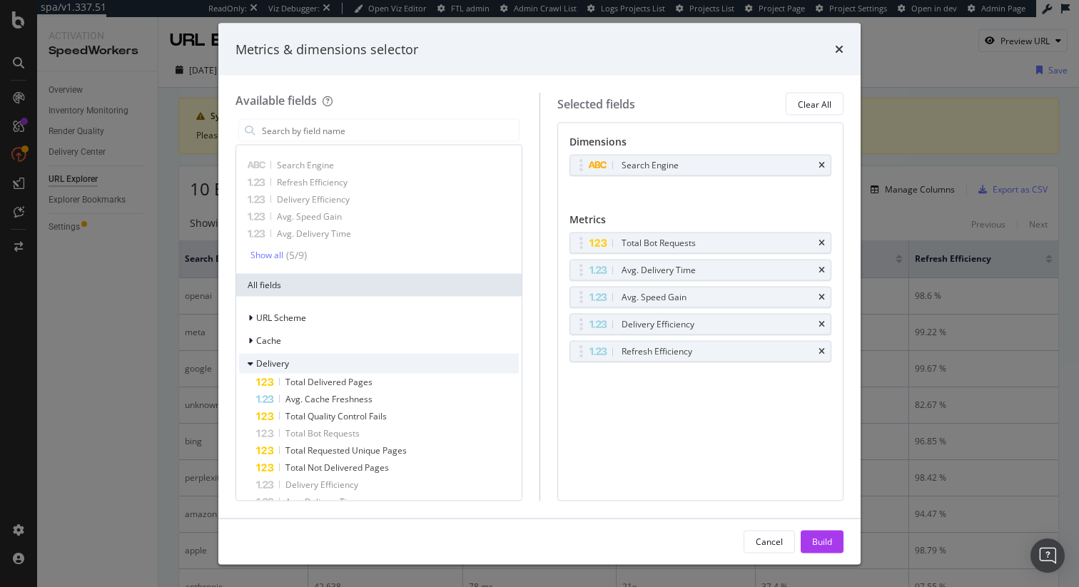
scroll to position [33, 0]
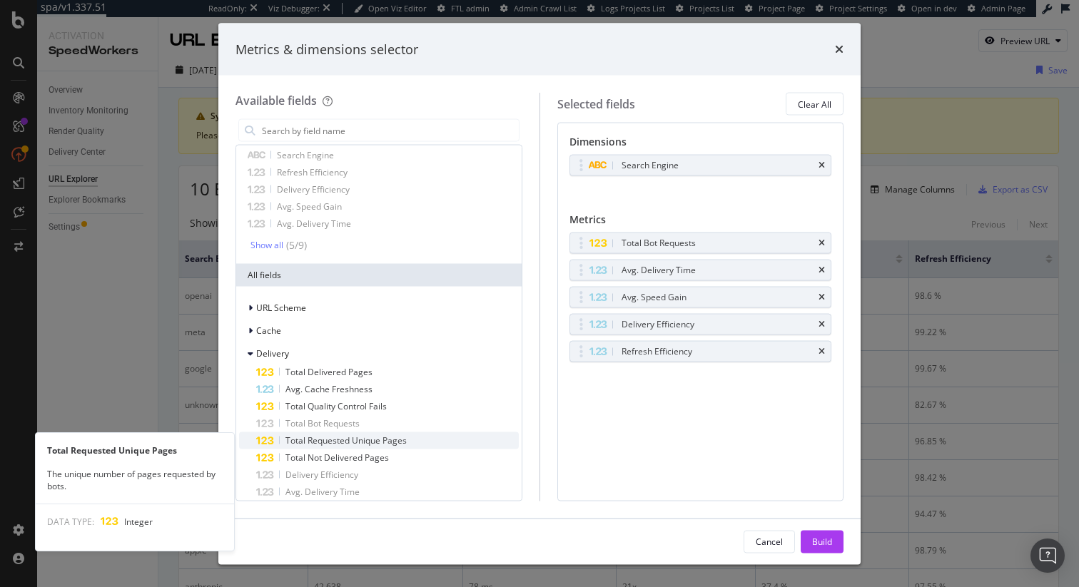
click at [386, 440] on span "Total Requested Unique Pages" at bounding box center [345, 441] width 121 height 12
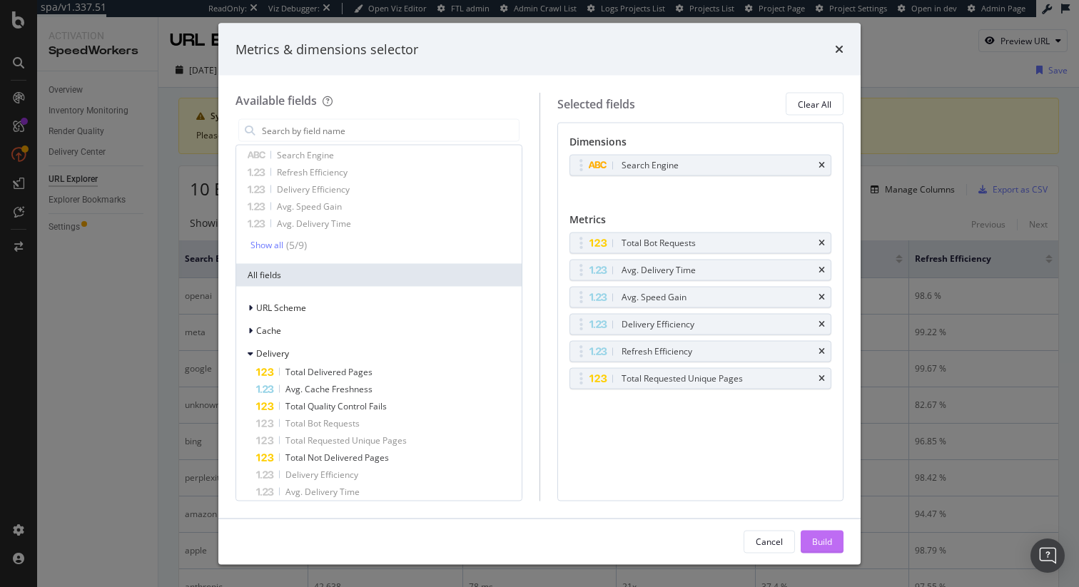
click at [832, 542] on button "Build" at bounding box center [822, 541] width 43 height 23
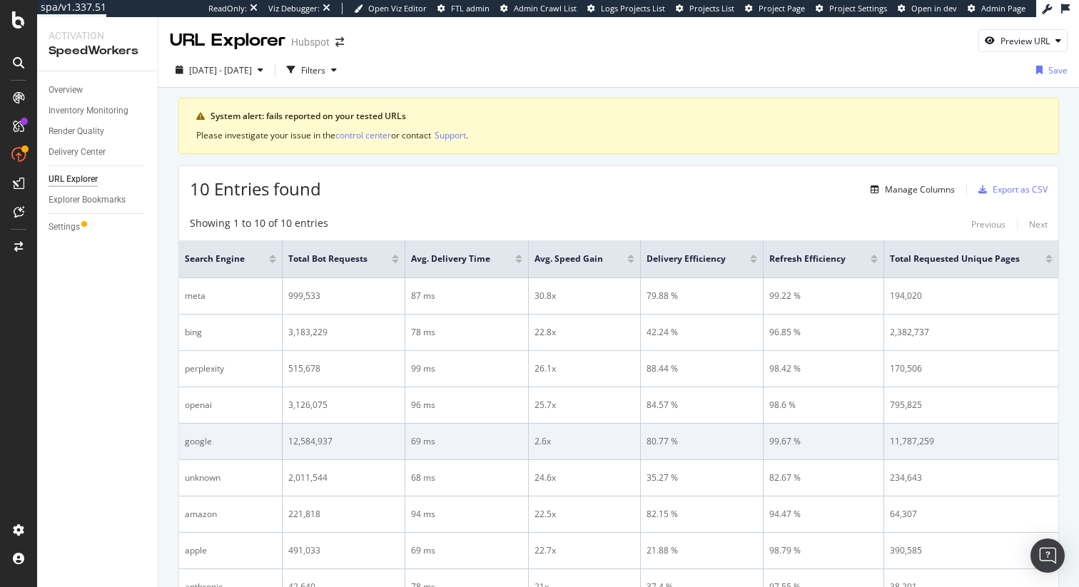
click at [911, 444] on div "11,787,259" at bounding box center [971, 441] width 163 height 13
copy tbody "11,787,259"
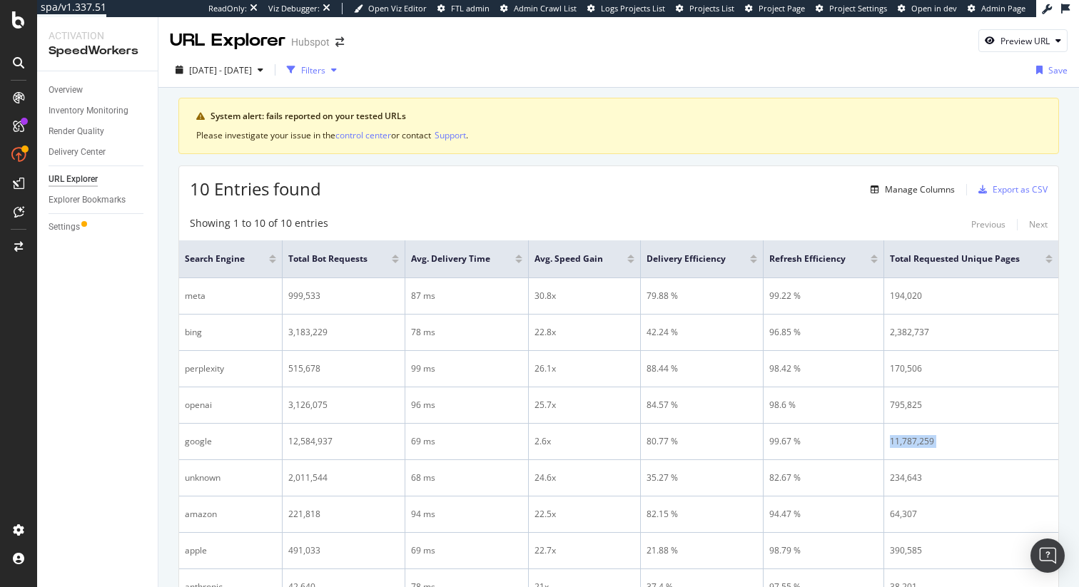
click at [343, 70] on div "button" at bounding box center [333, 70] width 17 height 9
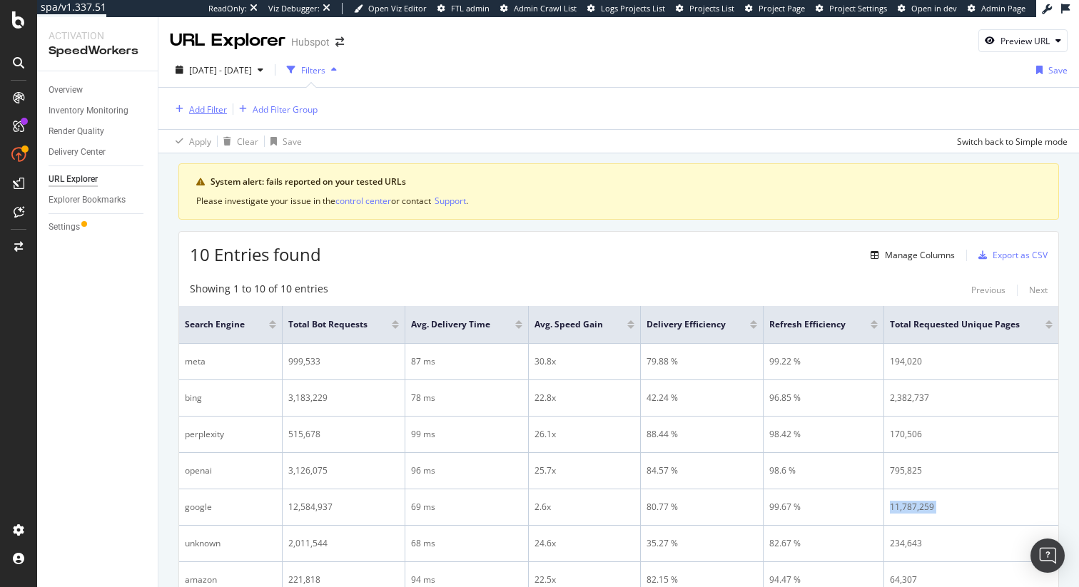
click at [212, 109] on div "Add Filter" at bounding box center [208, 109] width 38 height 12
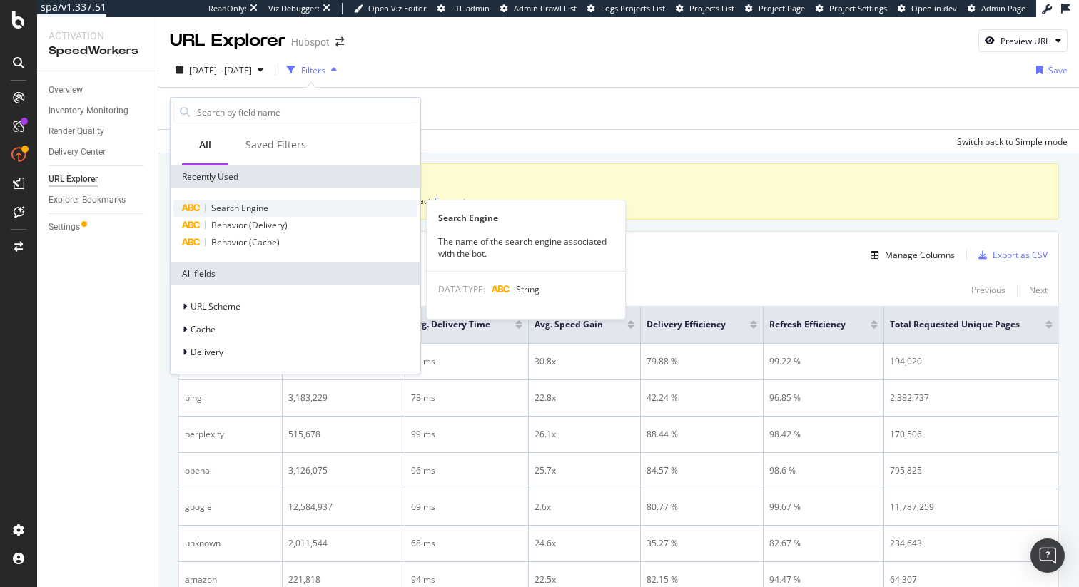
click at [248, 205] on span "Search Engine" at bounding box center [239, 208] width 57 height 12
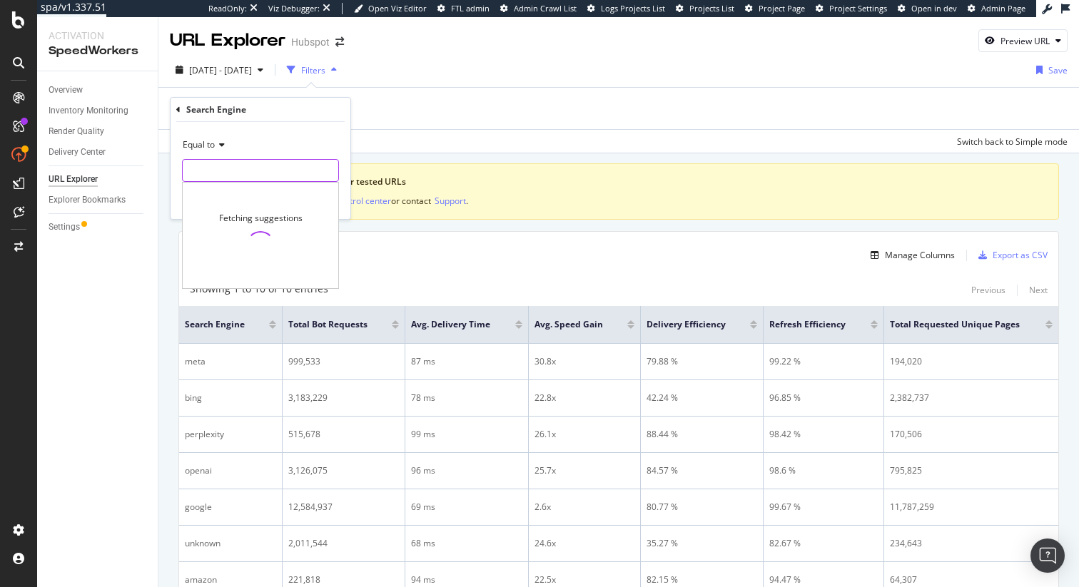
click at [227, 168] on input "text" at bounding box center [261, 170] width 156 height 23
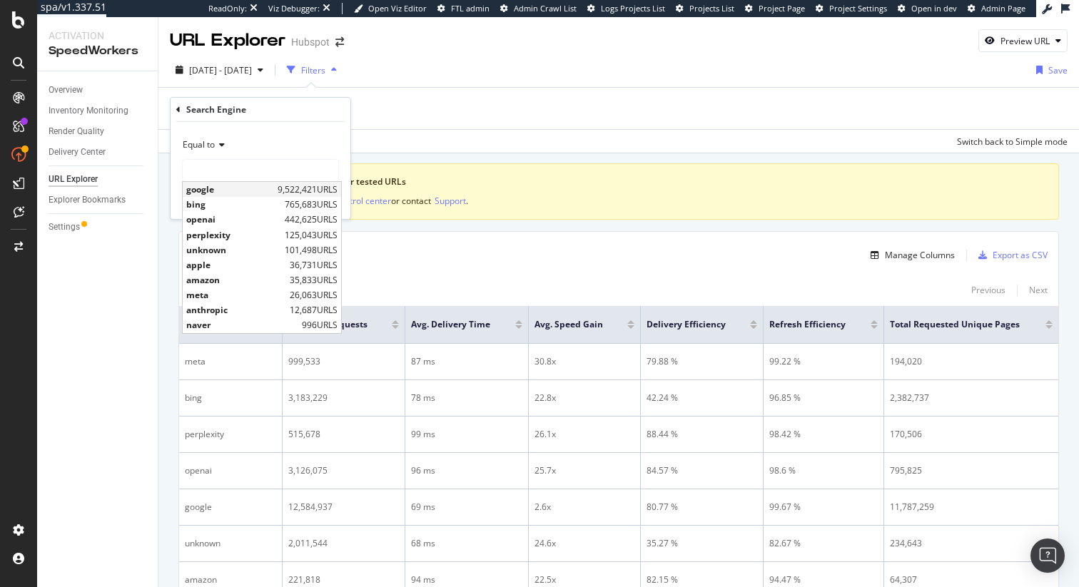
click at [224, 186] on span "google" at bounding box center [230, 189] width 88 height 12
type input "google"
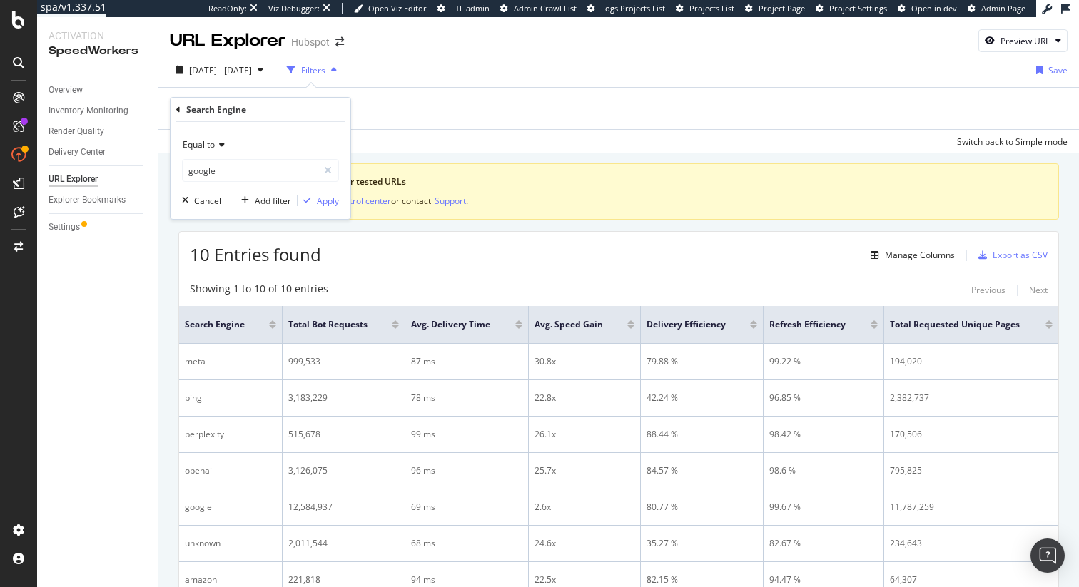
click at [329, 201] on div "Apply" at bounding box center [328, 201] width 22 height 12
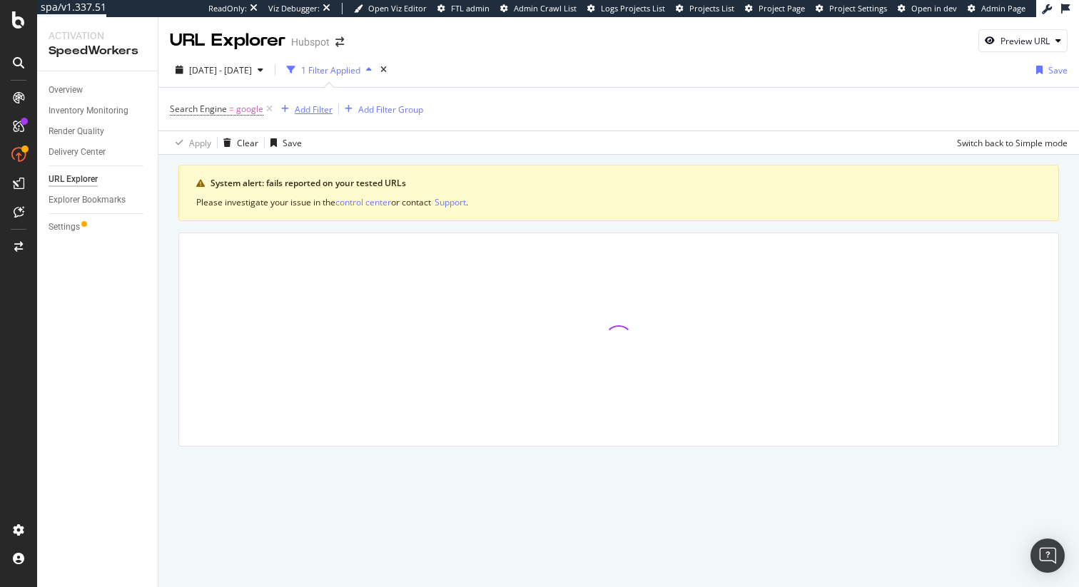
click at [317, 113] on div "Add Filter" at bounding box center [314, 109] width 38 height 12
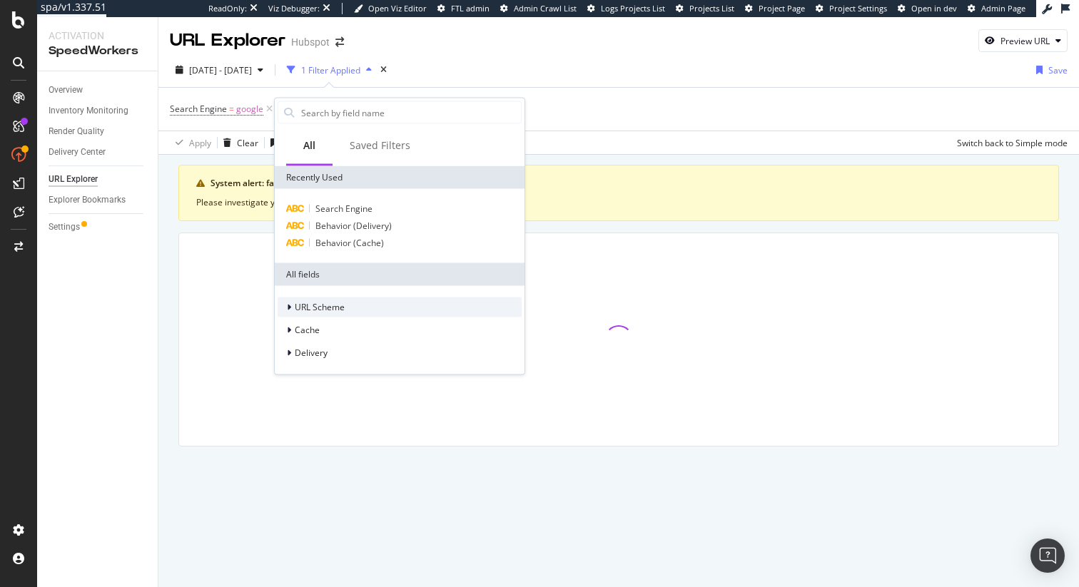
click at [340, 303] on span "URL Scheme" at bounding box center [320, 307] width 50 height 12
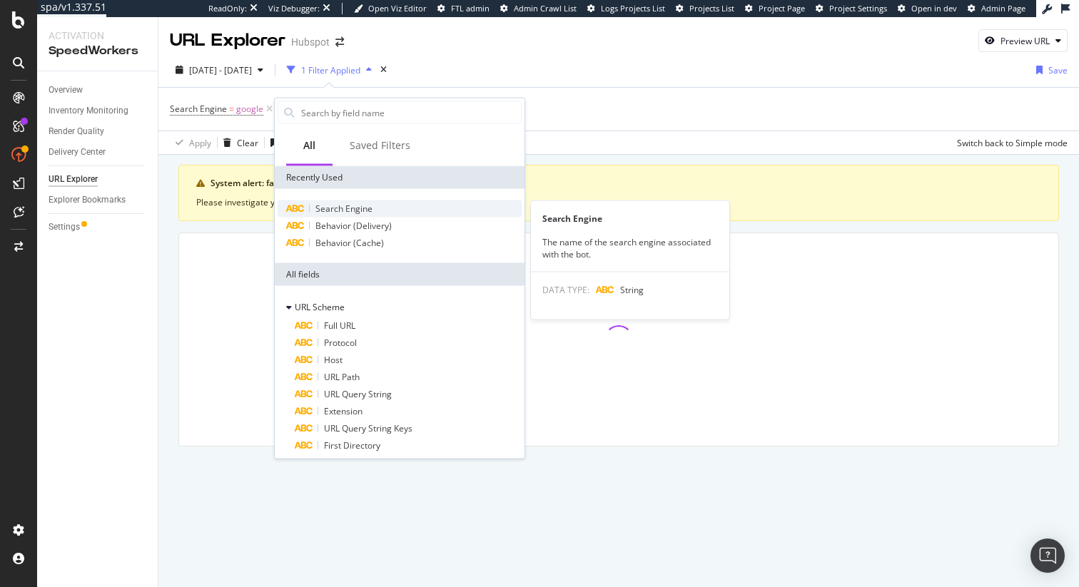
click at [366, 213] on span "Search Engine" at bounding box center [343, 209] width 57 height 12
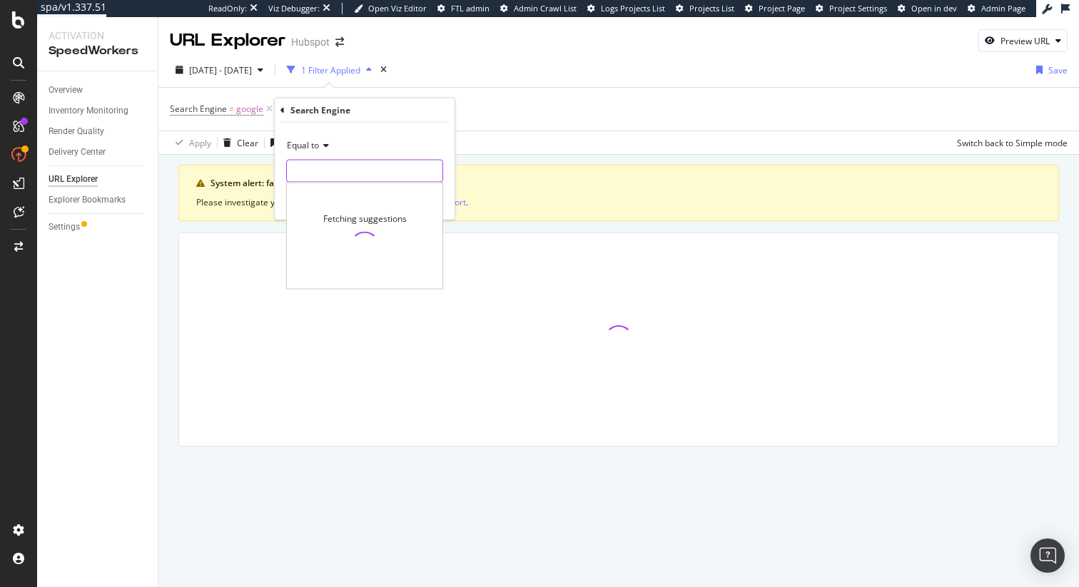
click at [355, 169] on input "text" at bounding box center [365, 171] width 156 height 23
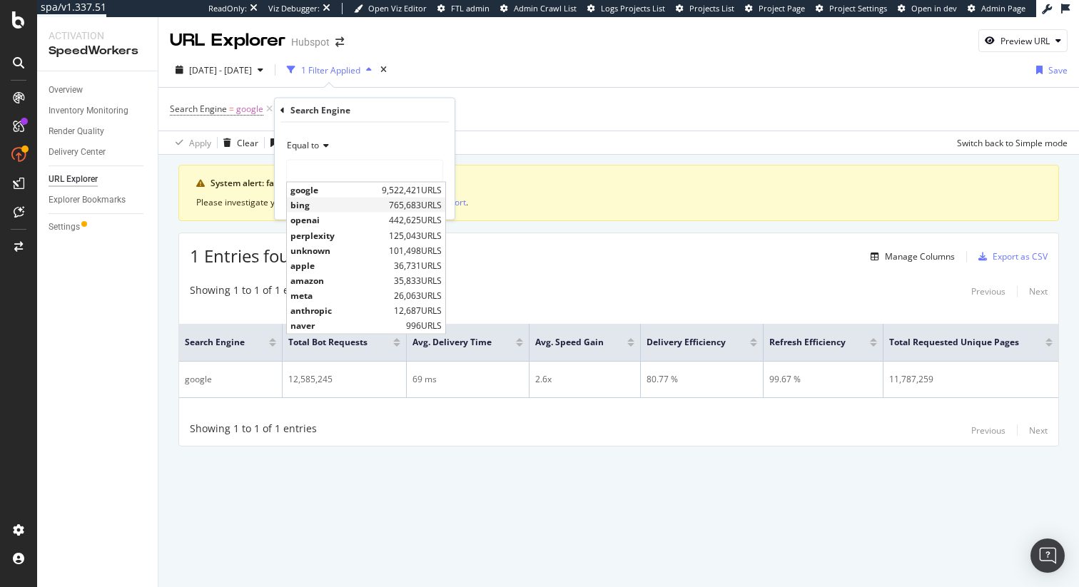
click at [348, 204] on span "bing" at bounding box center [337, 205] width 95 height 12
type input "bing"
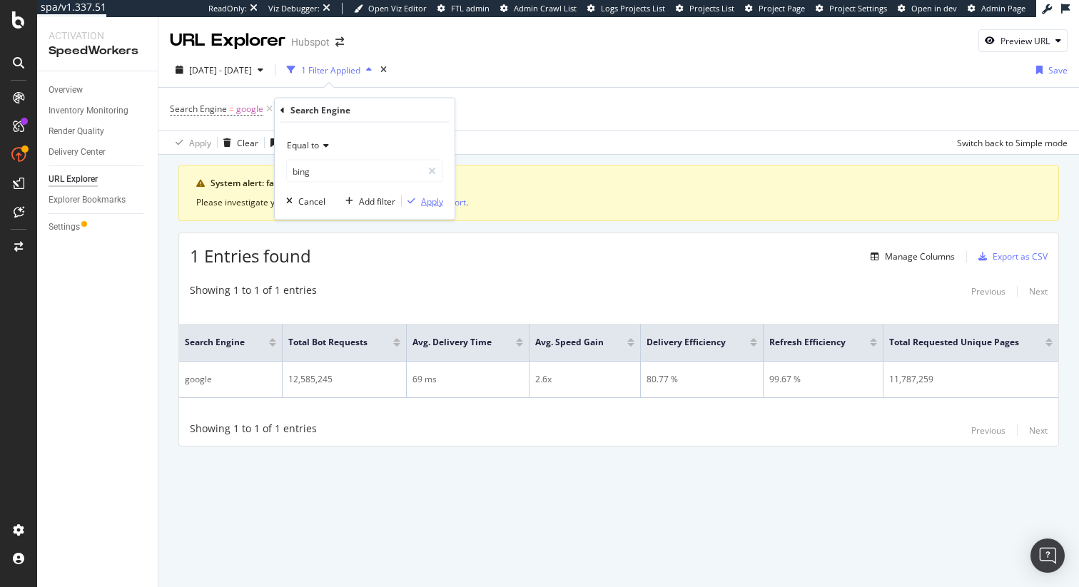
click at [431, 205] on div "Apply" at bounding box center [432, 201] width 22 height 12
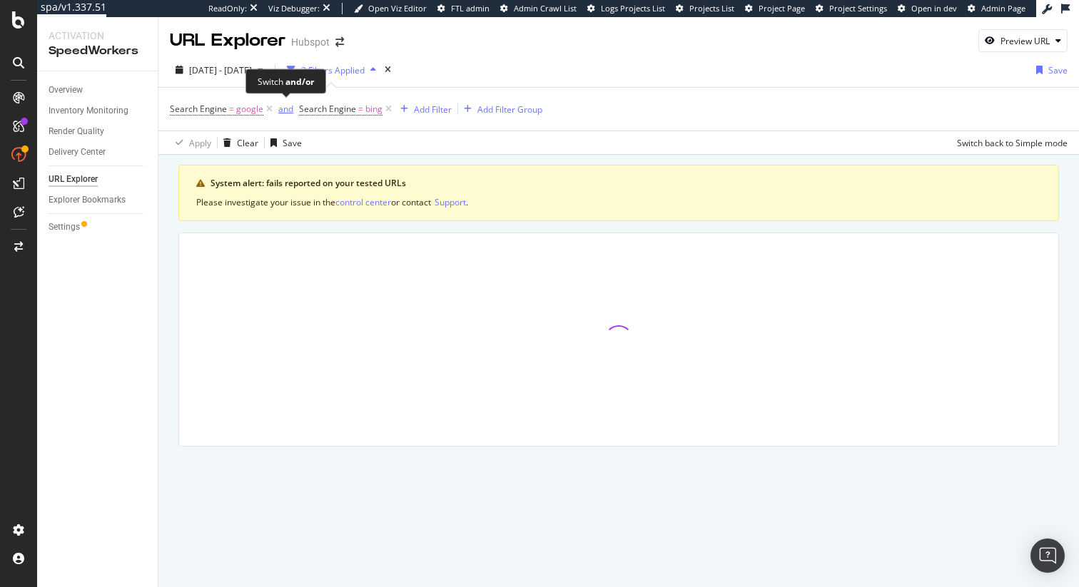
click at [286, 114] on div "and" at bounding box center [285, 109] width 15 height 12
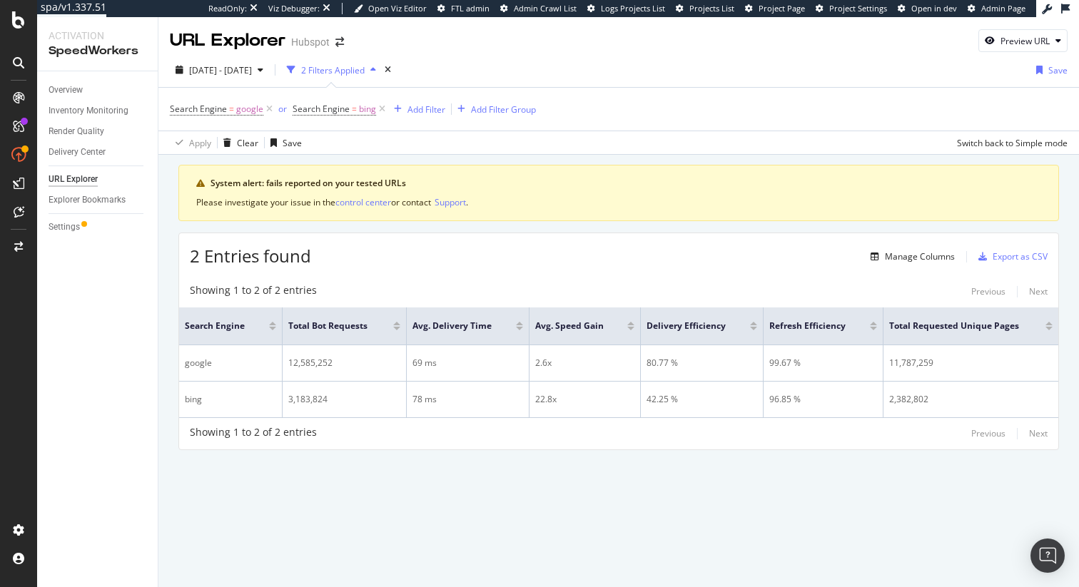
click at [411, 290] on div "Showing 1 to 2 of 2 entries Previous Next" at bounding box center [618, 291] width 879 height 17
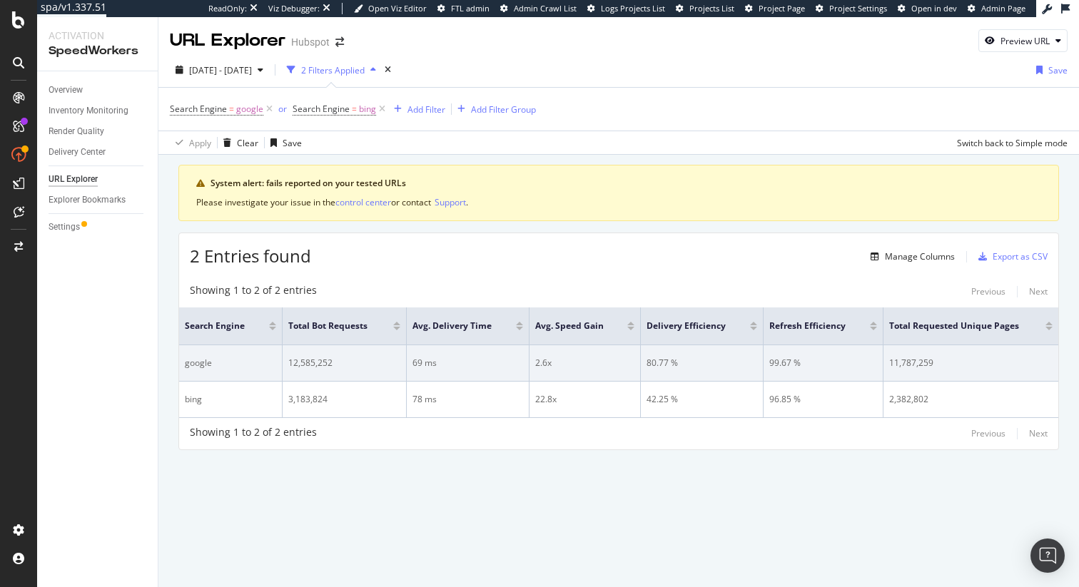
click at [313, 365] on div "12,585,252" at bounding box center [344, 363] width 112 height 13
copy div "12,585,252"
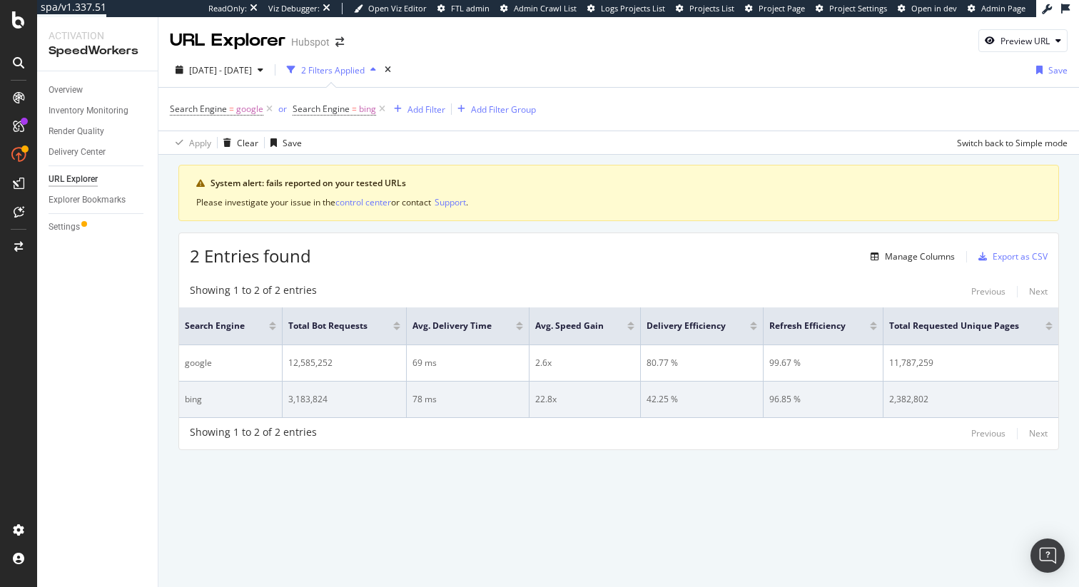
click at [302, 394] on div "3,183,824" at bounding box center [344, 399] width 112 height 13
copy div "3,183,824"
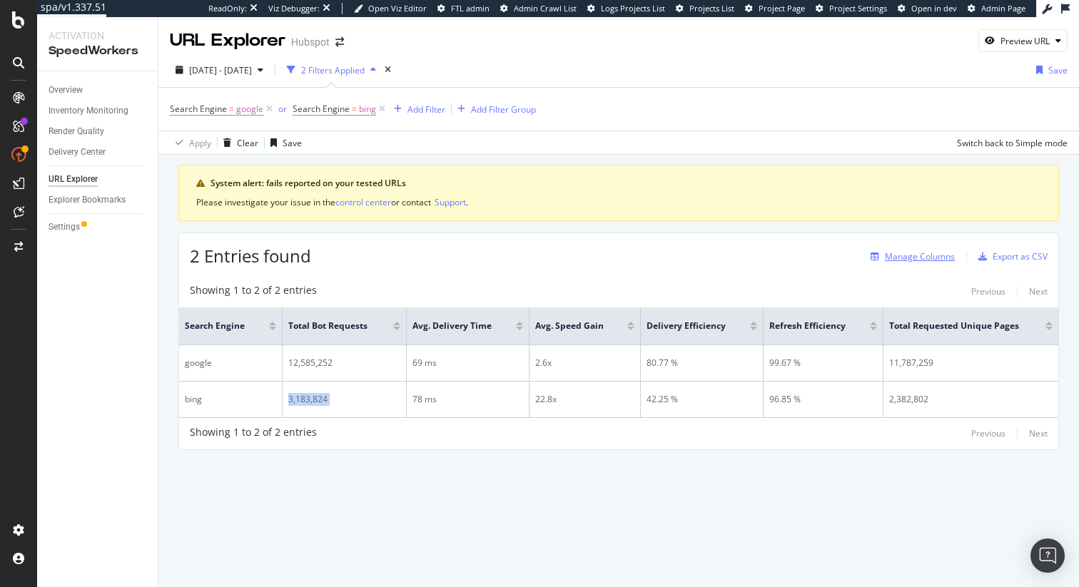
click at [924, 251] on div "Manage Columns" at bounding box center [920, 257] width 70 height 12
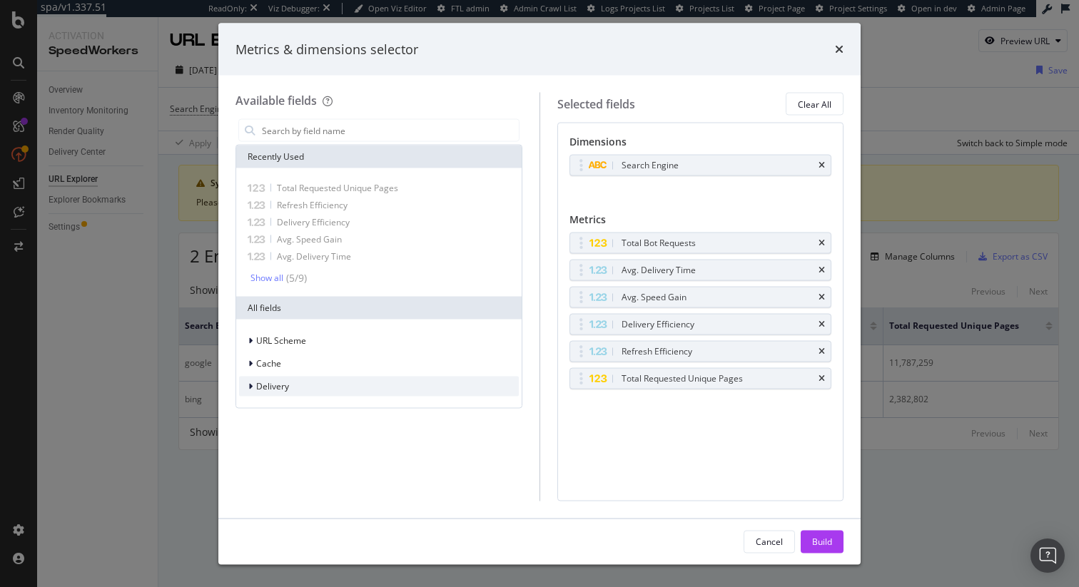
click at [345, 383] on div "Delivery" at bounding box center [379, 387] width 280 height 20
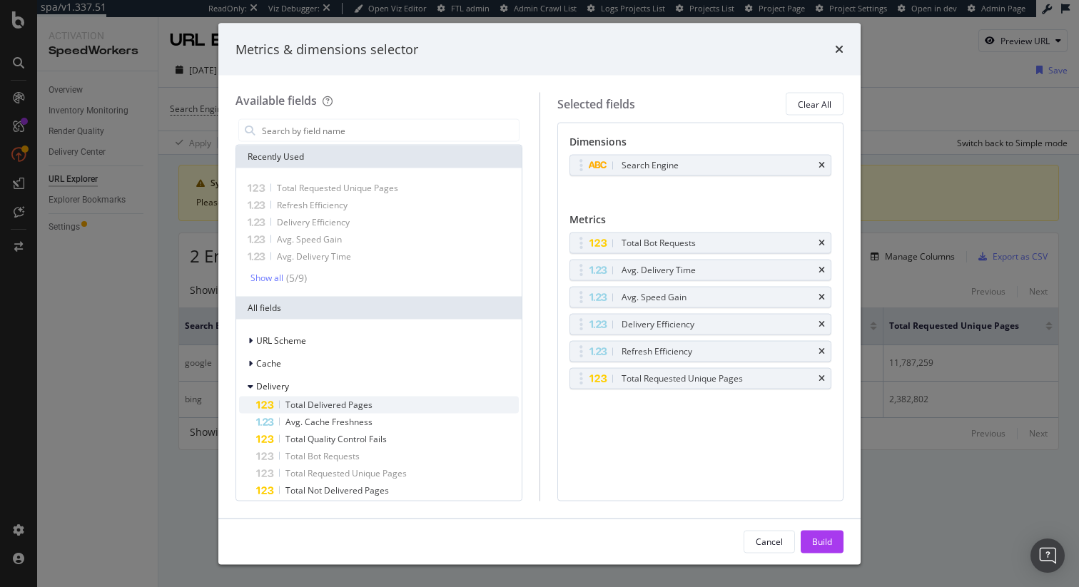
click at [354, 402] on span "Total Delivered Pages" at bounding box center [328, 405] width 87 height 12
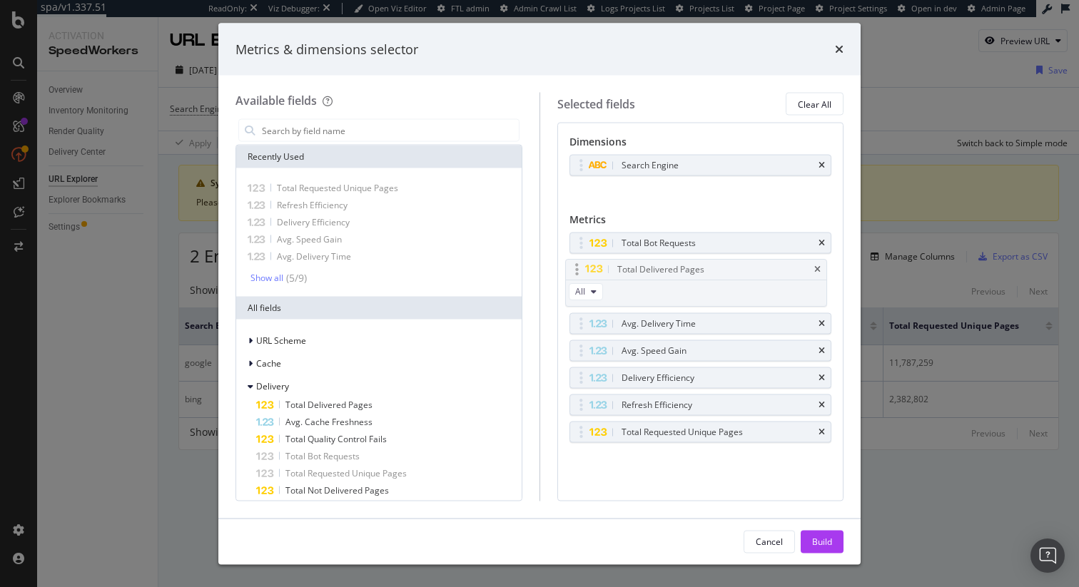
drag, startPoint x: 705, startPoint y: 411, endPoint x: 702, endPoint y: 273, distance: 138.5
click at [702, 273] on body "spa/v1.337.51 ReadOnly: Viz Debugger: Open Viz Editor FTL admin Admin Crawl Lis…" at bounding box center [539, 293] width 1079 height 587
click at [824, 538] on div "Build" at bounding box center [822, 541] width 20 height 12
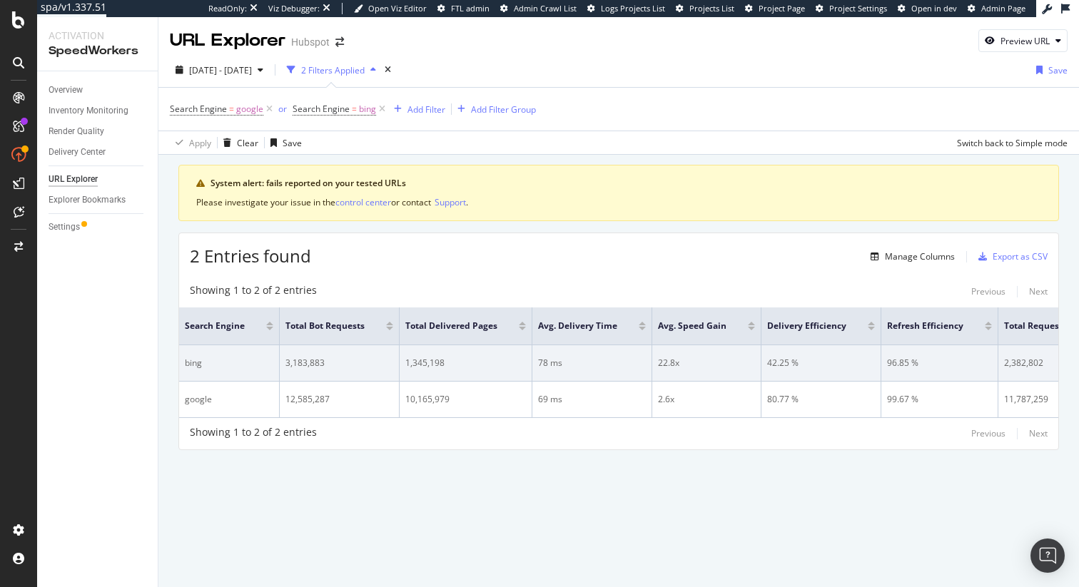
click at [437, 363] on div "1,345,198" at bounding box center [465, 363] width 121 height 13
copy div "1,345,198"
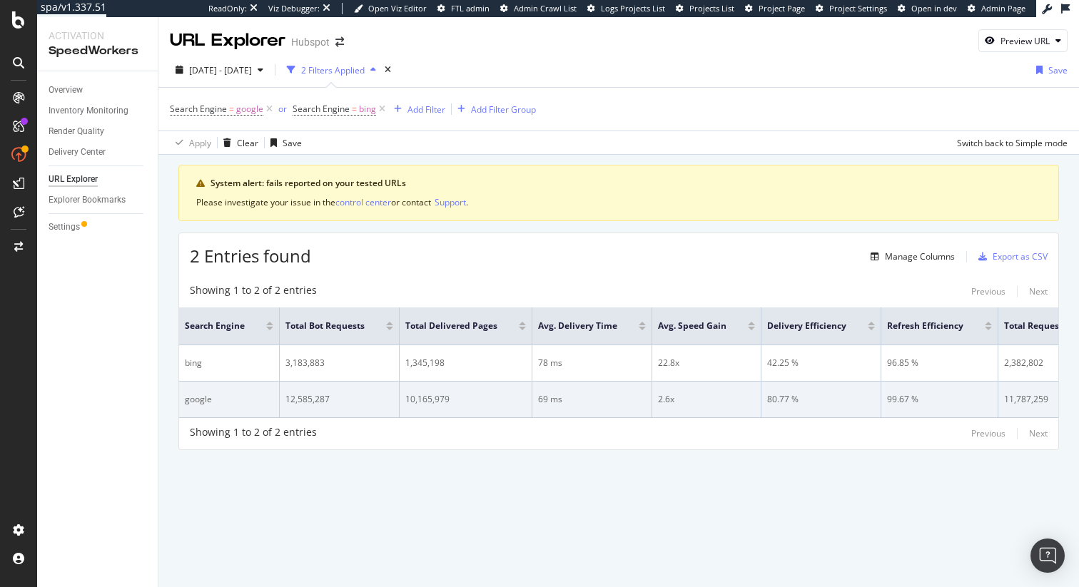
click at [418, 398] on div "10,165,979" at bounding box center [465, 399] width 121 height 13
copy div "10,165,979"
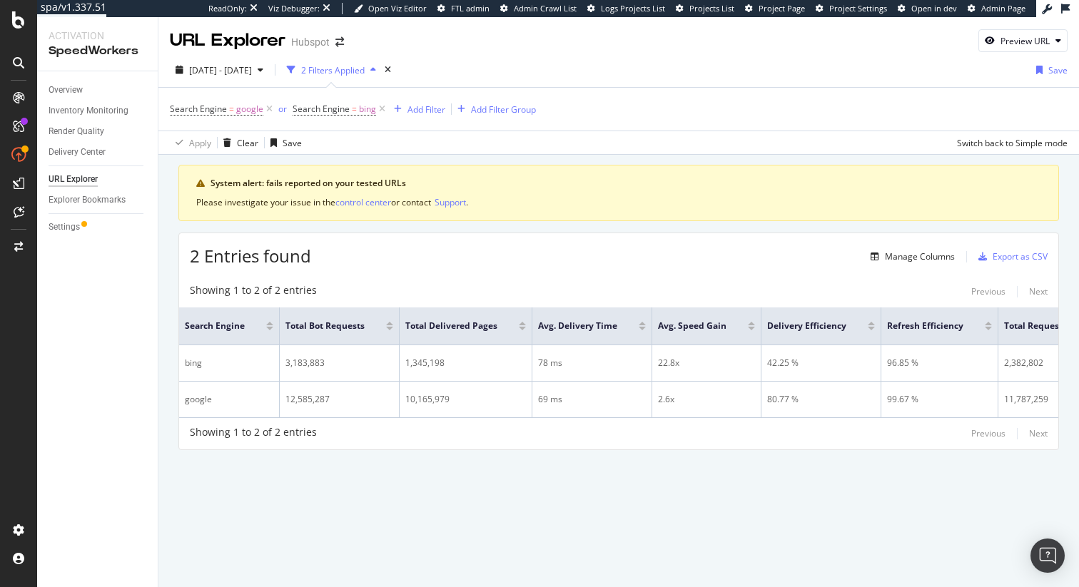
click at [914, 244] on div "2 Entries found Manage Columns Export as CSV" at bounding box center [618, 250] width 879 height 35
click at [916, 256] on div "Manage Columns" at bounding box center [920, 257] width 70 height 12
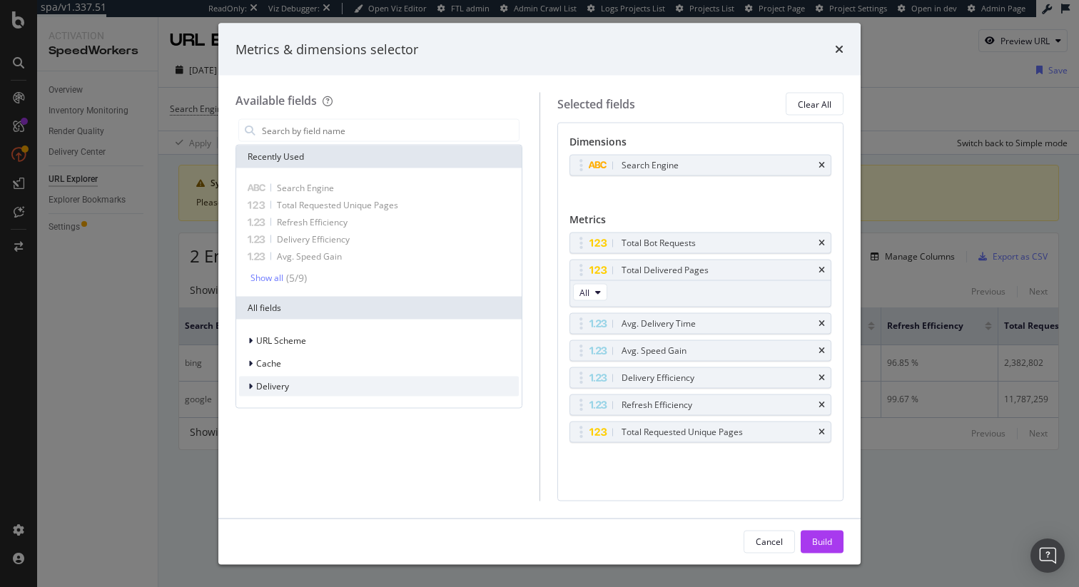
click at [323, 391] on div "Delivery" at bounding box center [379, 387] width 280 height 20
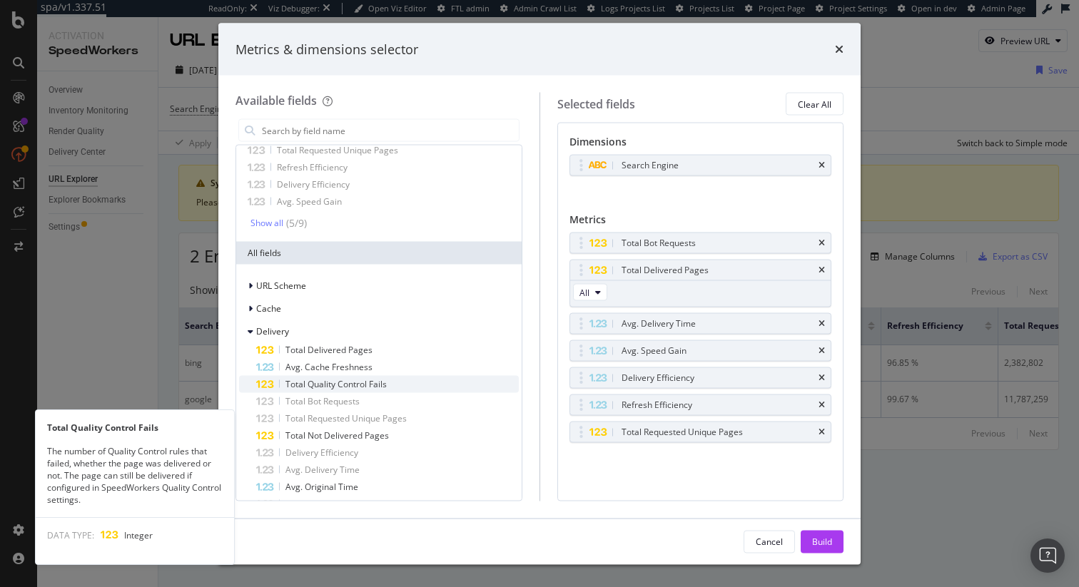
scroll to position [57, 0]
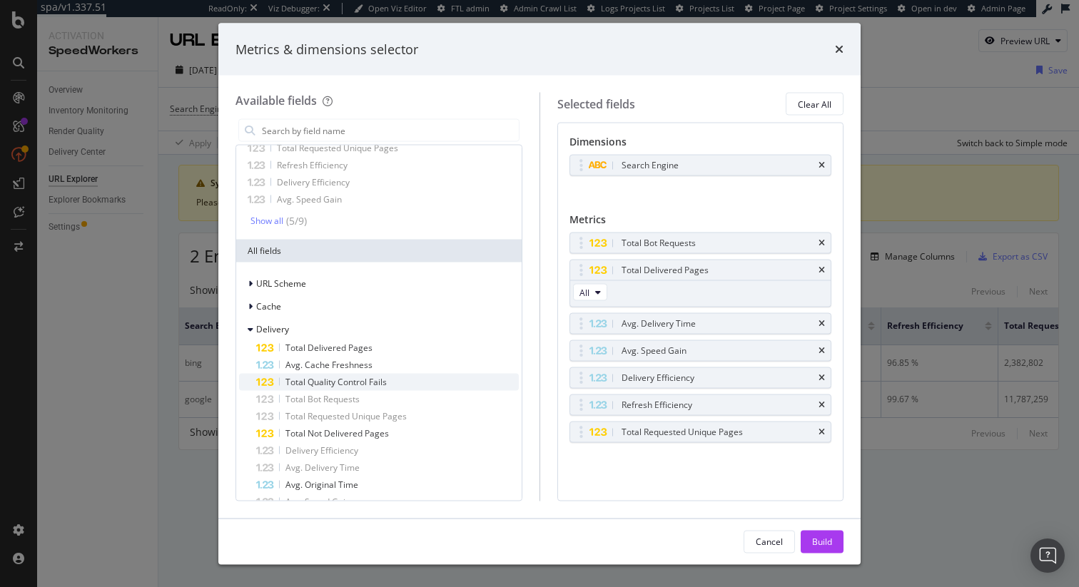
click at [388, 430] on span "Total Not Delivered Pages" at bounding box center [336, 434] width 103 height 12
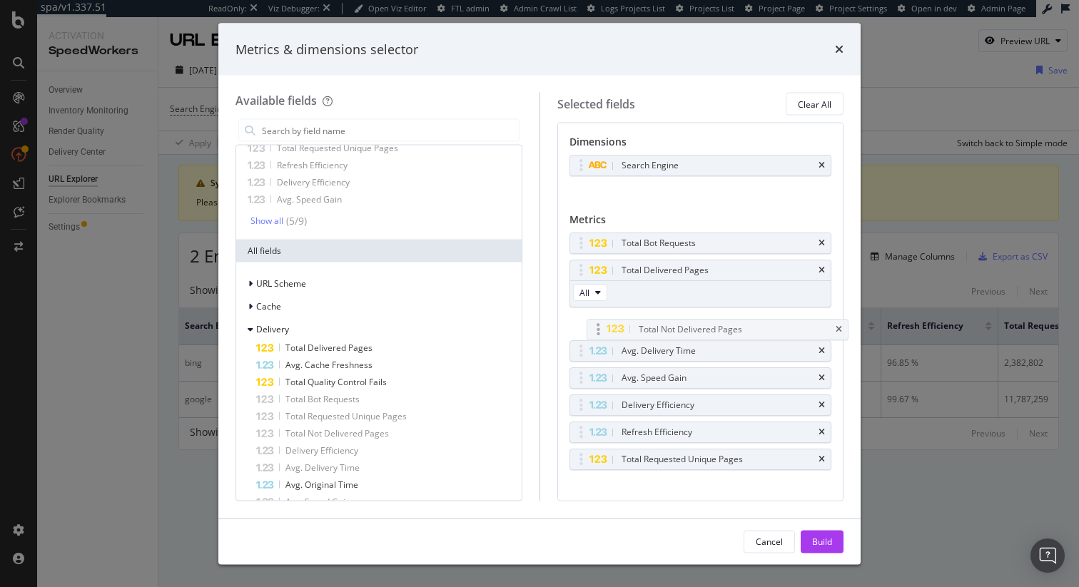
drag, startPoint x: 671, startPoint y: 457, endPoint x: 681, endPoint y: 321, distance: 136.0
click at [681, 321] on body "spa/v1.337.51 ReadOnly: Viz Debugger: Open Viz Editor FTL admin Admin Crawl Lis…" at bounding box center [539, 293] width 1079 height 587
click at [820, 540] on div "Build" at bounding box center [822, 541] width 20 height 12
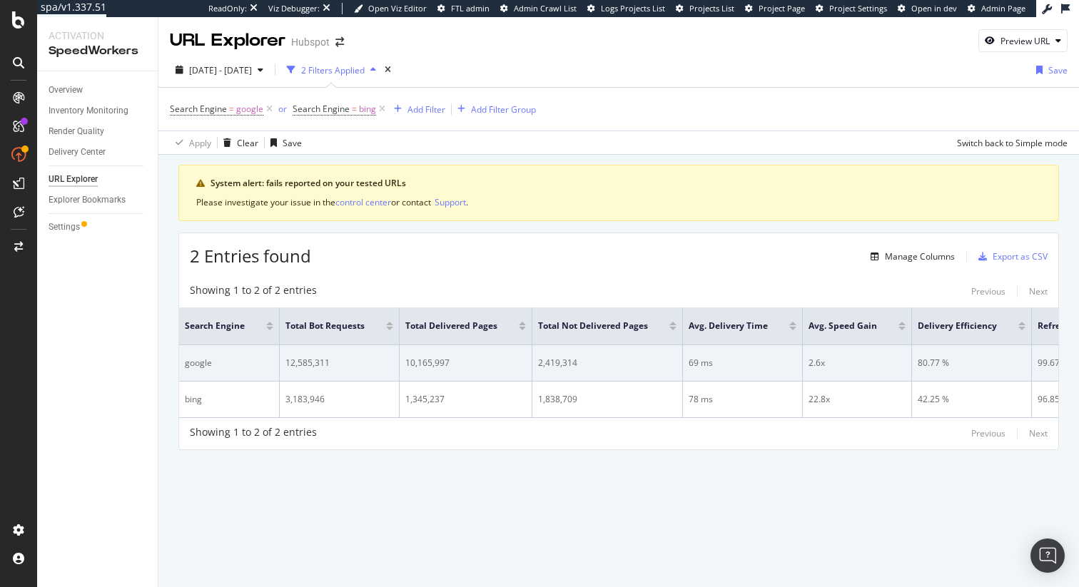
click at [562, 362] on div "2,419,314" at bounding box center [607, 363] width 138 height 13
copy div "2,419,314"
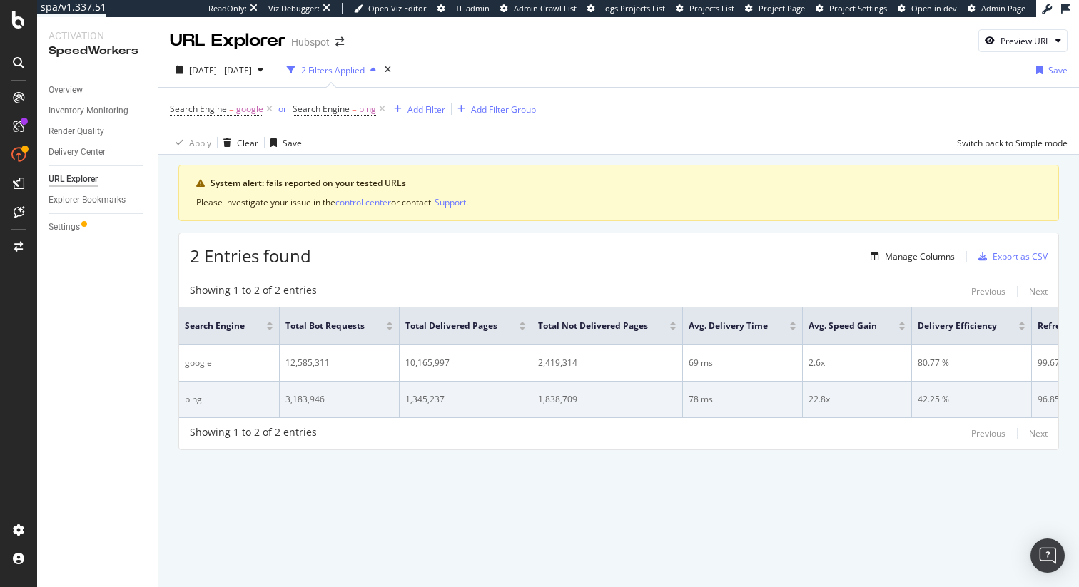
click at [560, 402] on div "1,838,709" at bounding box center [607, 399] width 138 height 13
copy div "1,838,709"
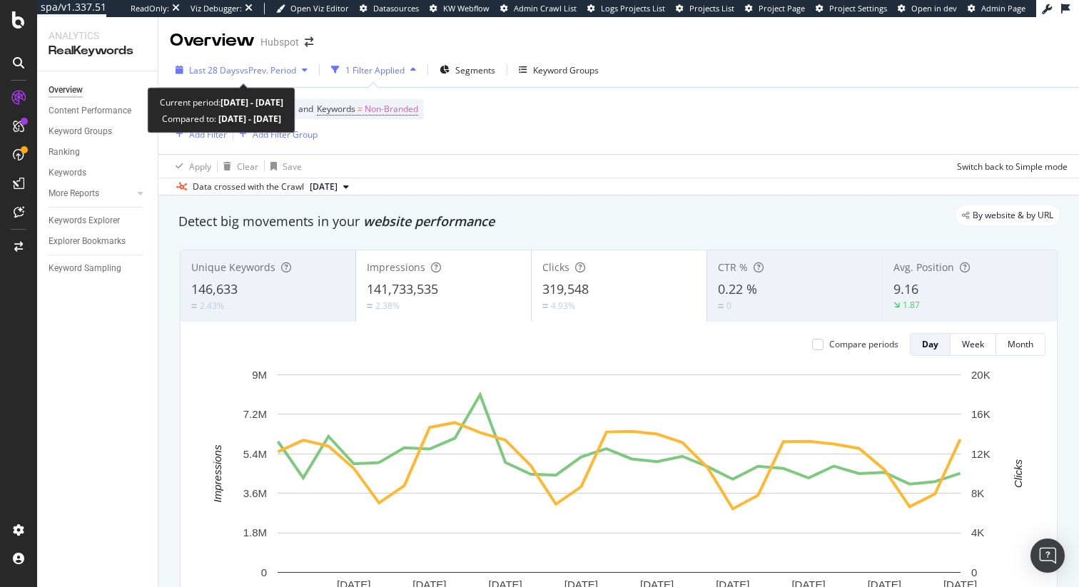
click at [283, 69] on span "vs Prev. Period" at bounding box center [268, 70] width 56 height 12
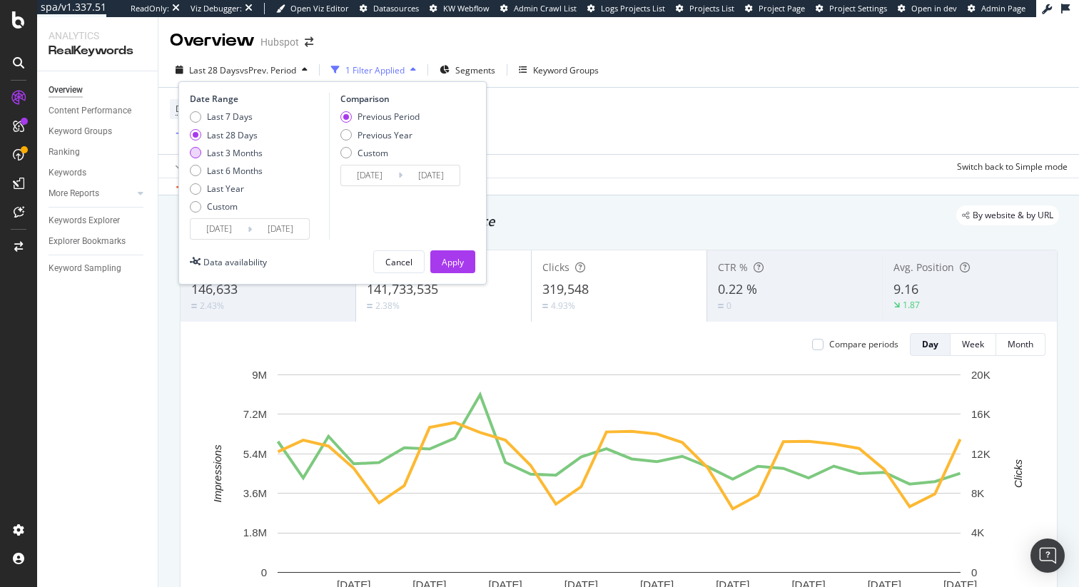
click at [245, 155] on div "Last 3 Months" at bounding box center [235, 153] width 56 height 12
type input "2025/06/30"
type input "2025/03/30"
type input "2025/06/29"
click at [446, 258] on div "Apply" at bounding box center [453, 262] width 22 height 12
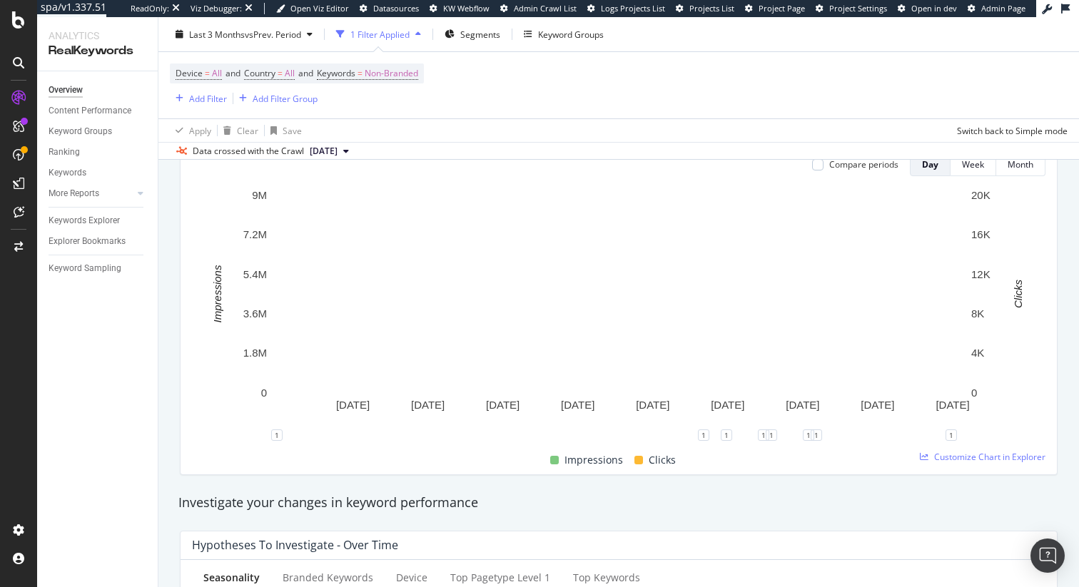
scroll to position [198, 0]
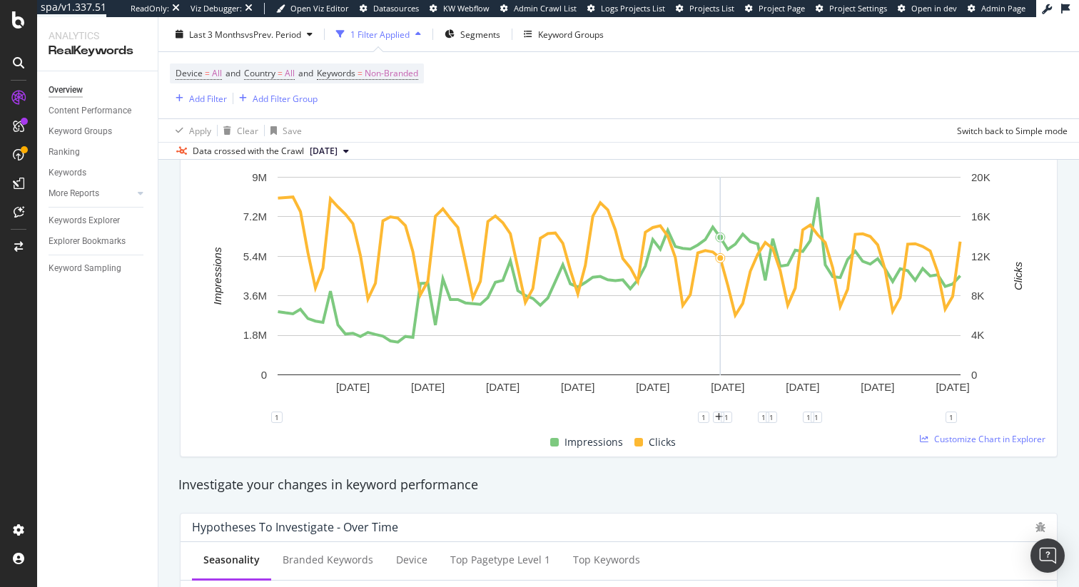
click at [734, 446] on div "Impressions Clicks" at bounding box center [613, 443] width 854 height 28
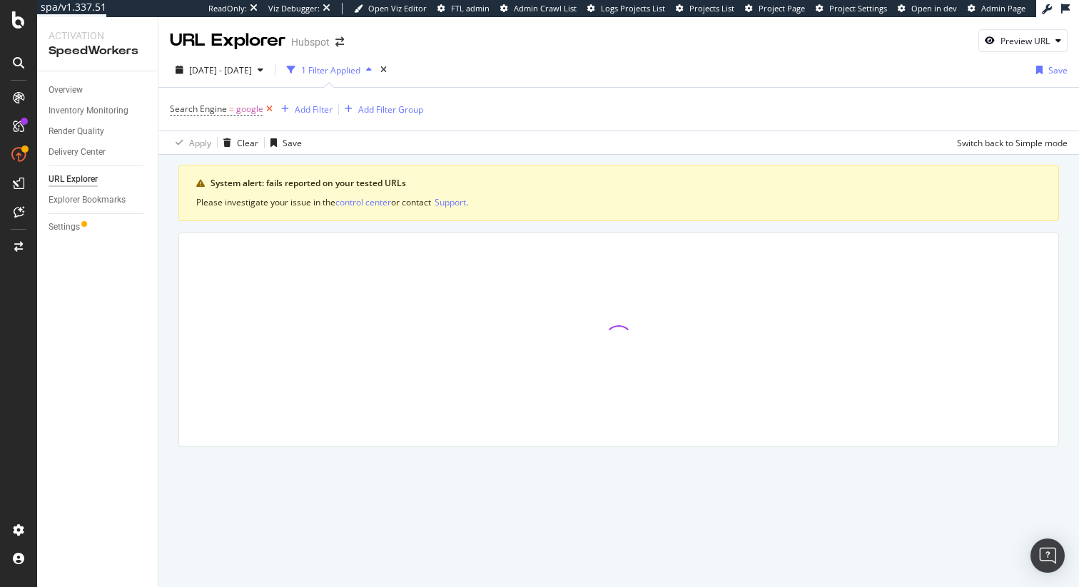
click at [271, 111] on icon at bounding box center [269, 109] width 12 height 14
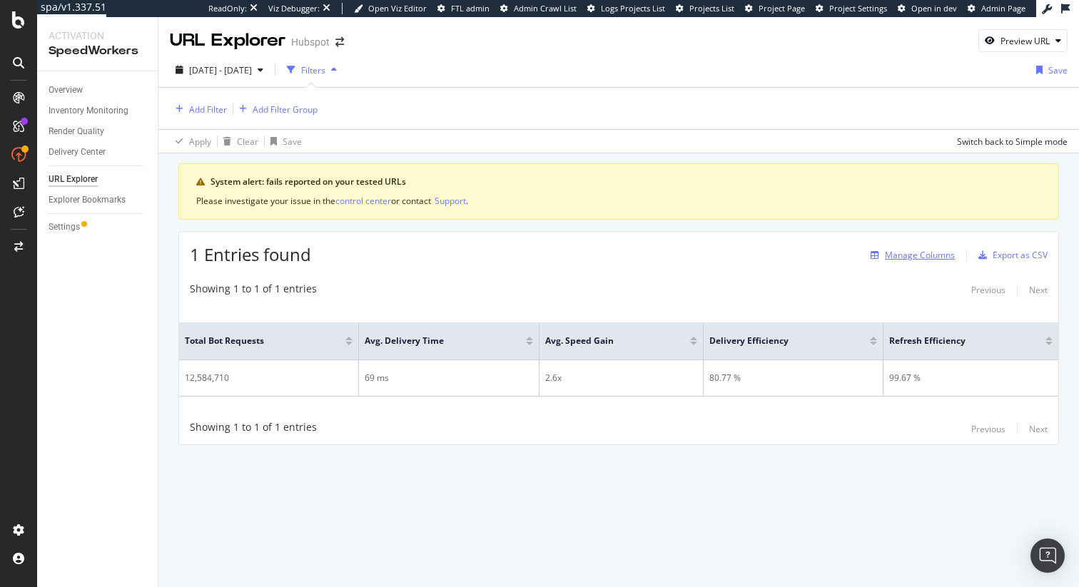
click at [933, 254] on div "Manage Columns" at bounding box center [920, 255] width 70 height 12
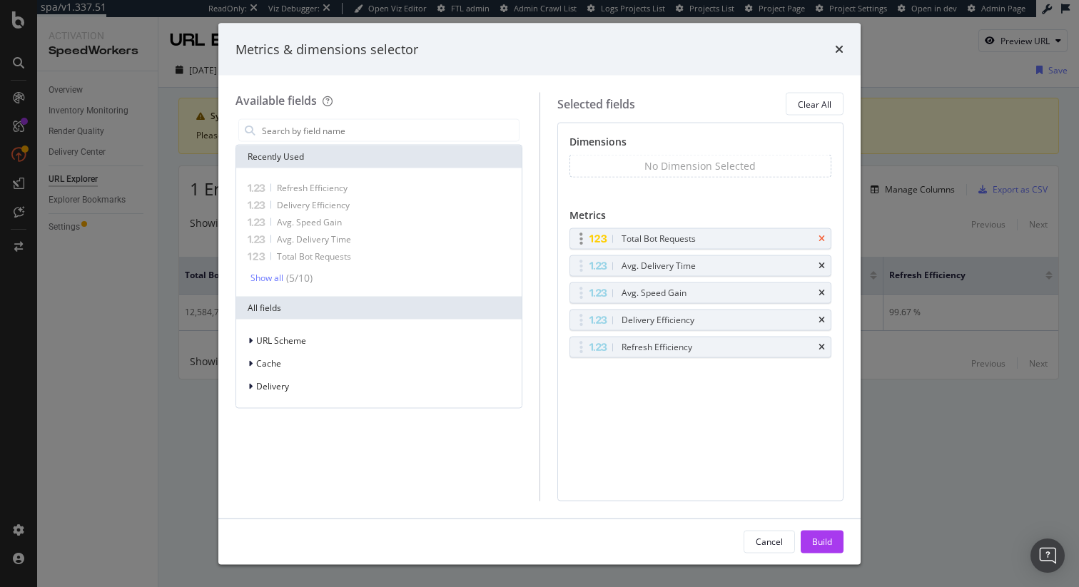
click at [824, 237] on icon "times" at bounding box center [822, 239] width 6 height 9
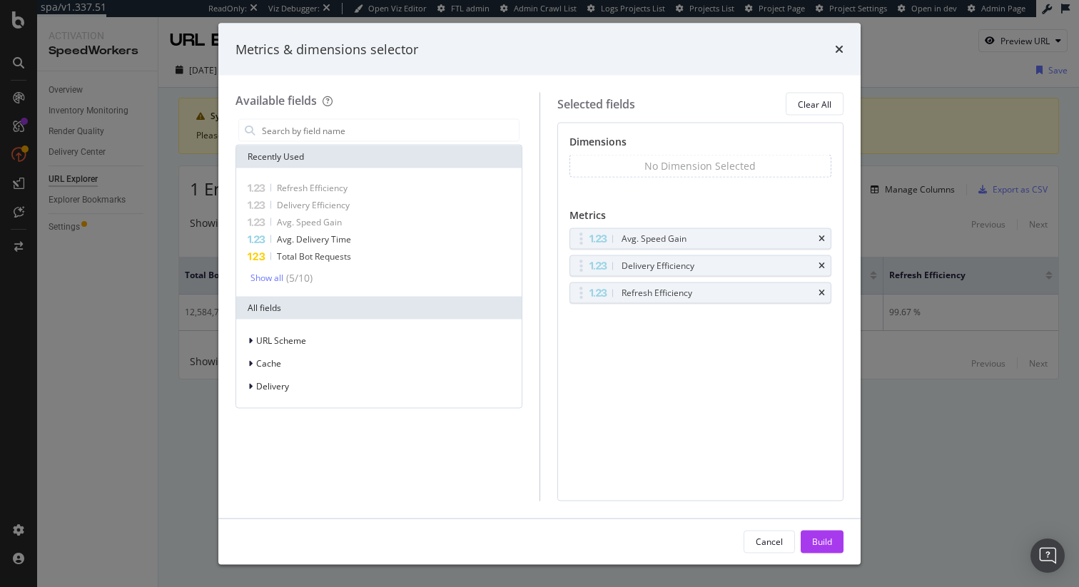
click at [824, 237] on icon "times" at bounding box center [822, 239] width 6 height 9
click at [824, 262] on icon "times" at bounding box center [822, 266] width 6 height 9
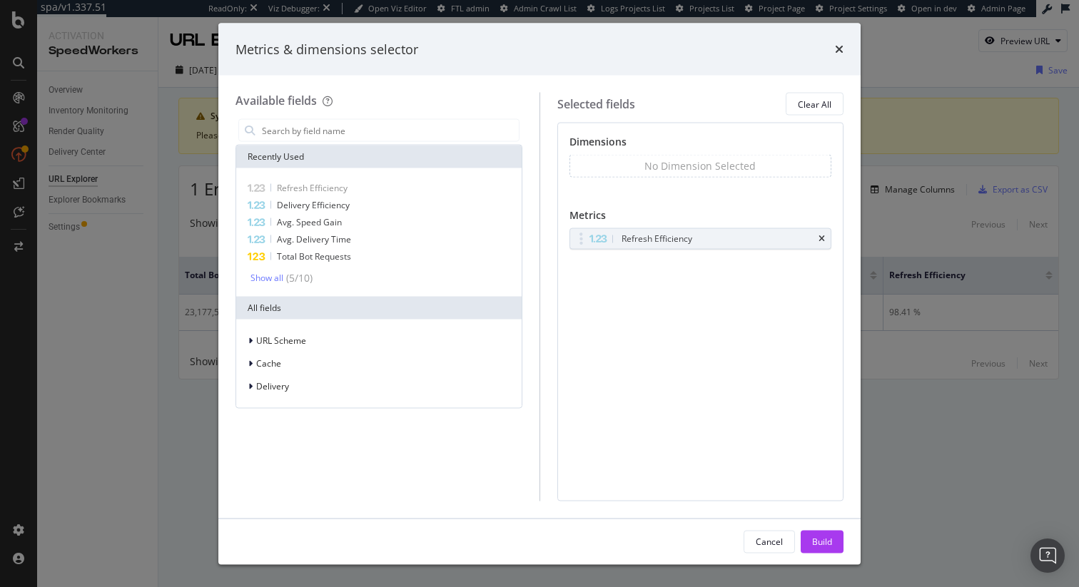
click at [824, 237] on icon "times" at bounding box center [822, 239] width 6 height 9
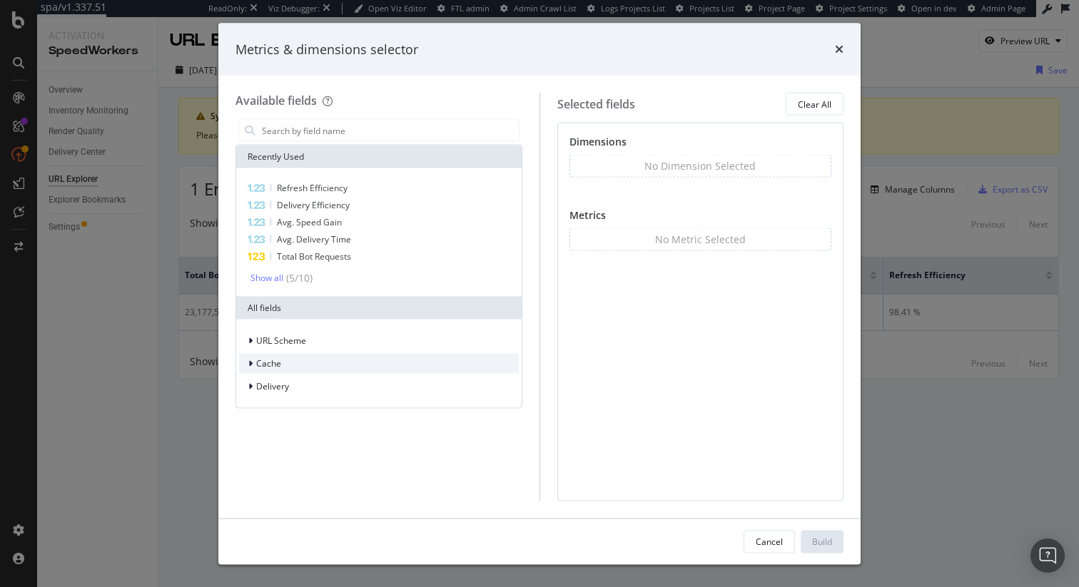
click at [310, 366] on div "Cache" at bounding box center [379, 364] width 280 height 20
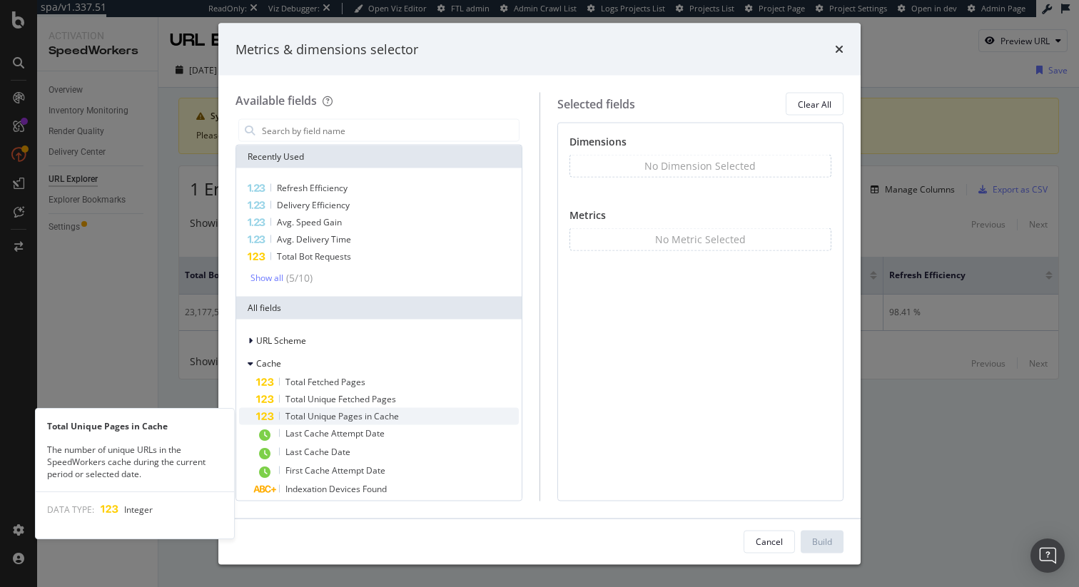
click at [401, 413] on div "Total Unique Pages in Cache" at bounding box center [387, 416] width 263 height 17
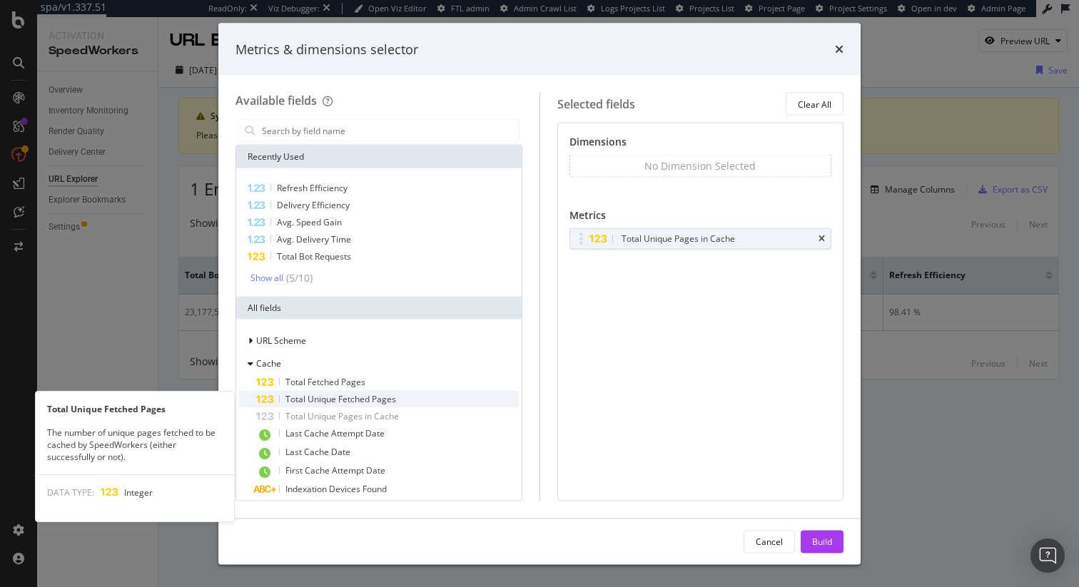
click at [401, 400] on div "Total Unique Fetched Pages" at bounding box center [387, 399] width 263 height 17
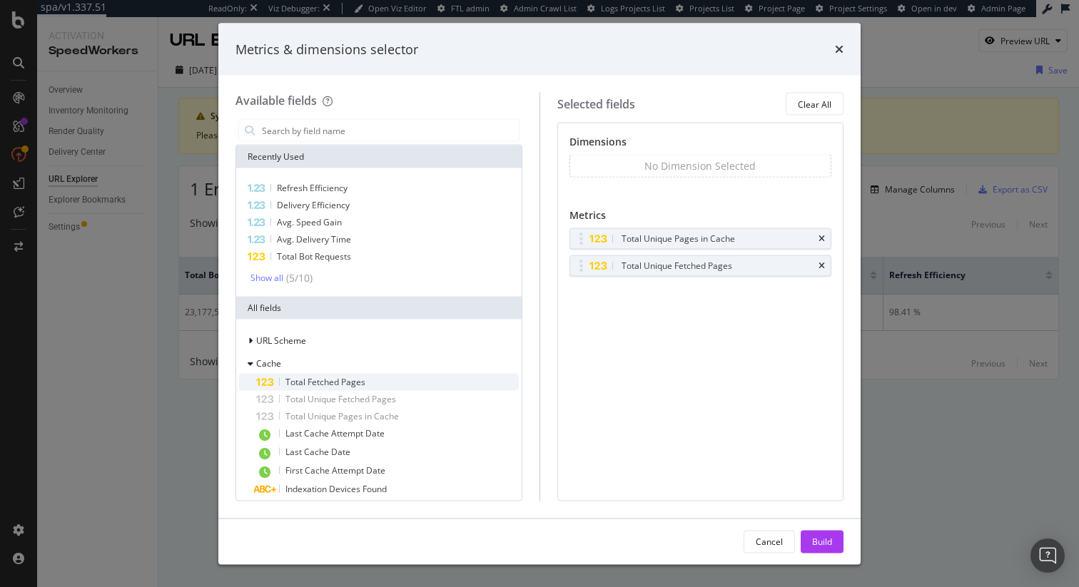
click at [401, 382] on div "Total Fetched Pages" at bounding box center [387, 382] width 263 height 17
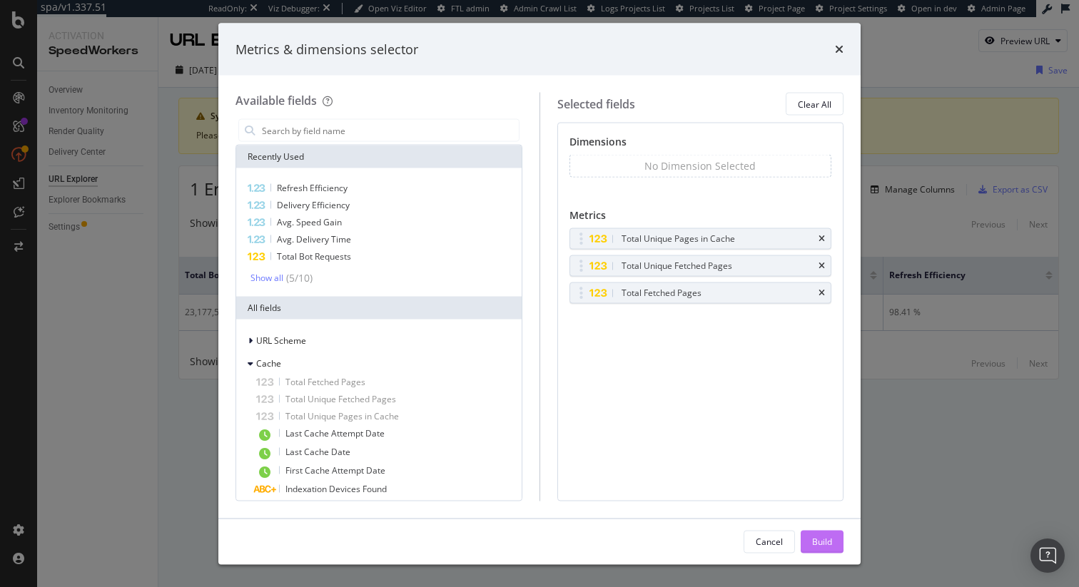
click at [826, 535] on div "Build" at bounding box center [822, 541] width 20 height 12
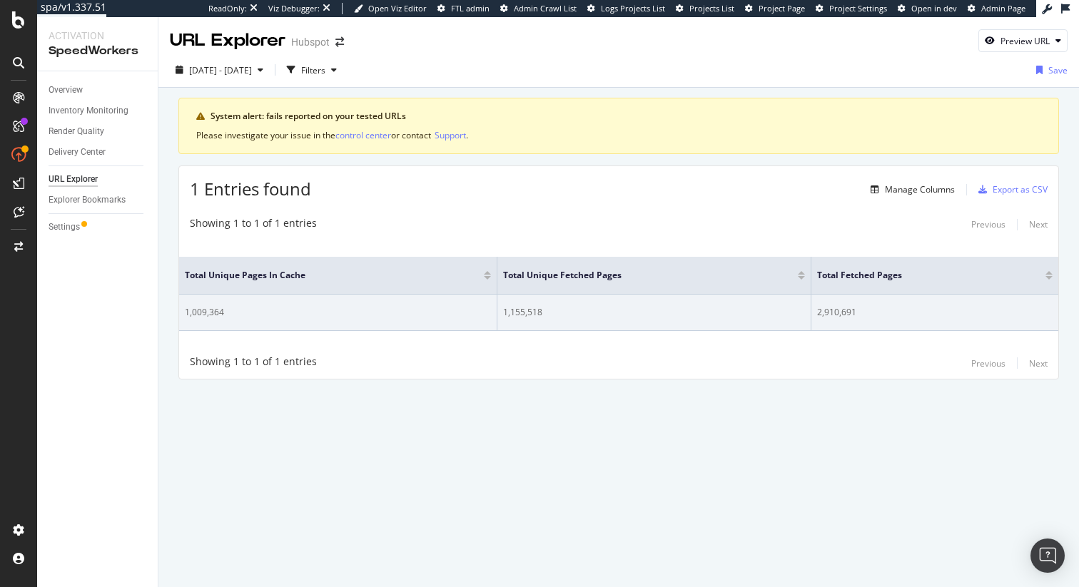
click at [206, 310] on div "1,009,364" at bounding box center [338, 312] width 306 height 13
copy div "1,009,364"
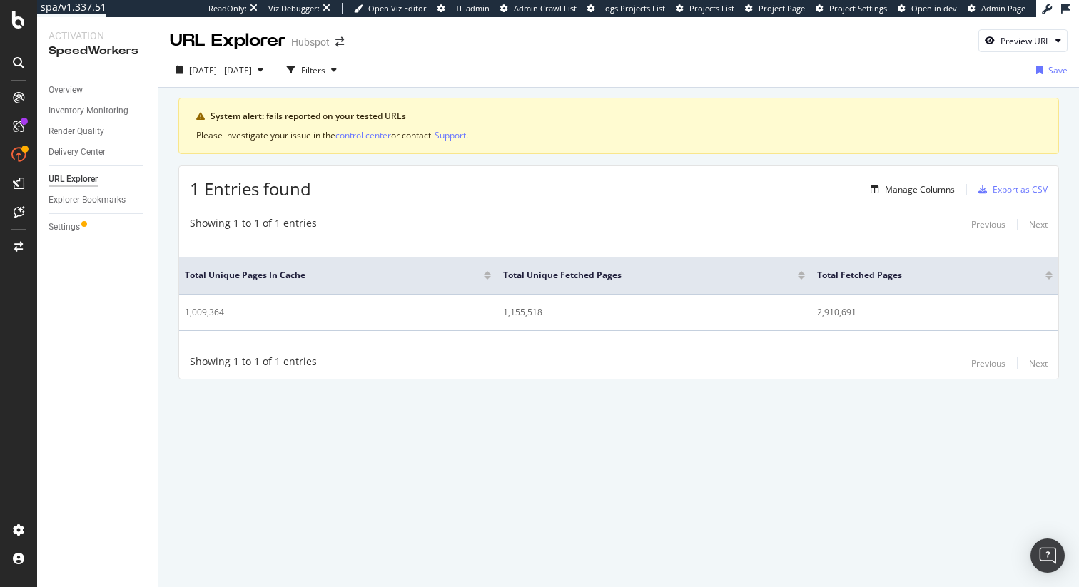
click at [440, 383] on div "System alert: fails reported on your tested URLs Please investigate your issue …" at bounding box center [618, 259] width 921 height 342
click at [932, 189] on div "Manage Columns" at bounding box center [920, 189] width 70 height 12
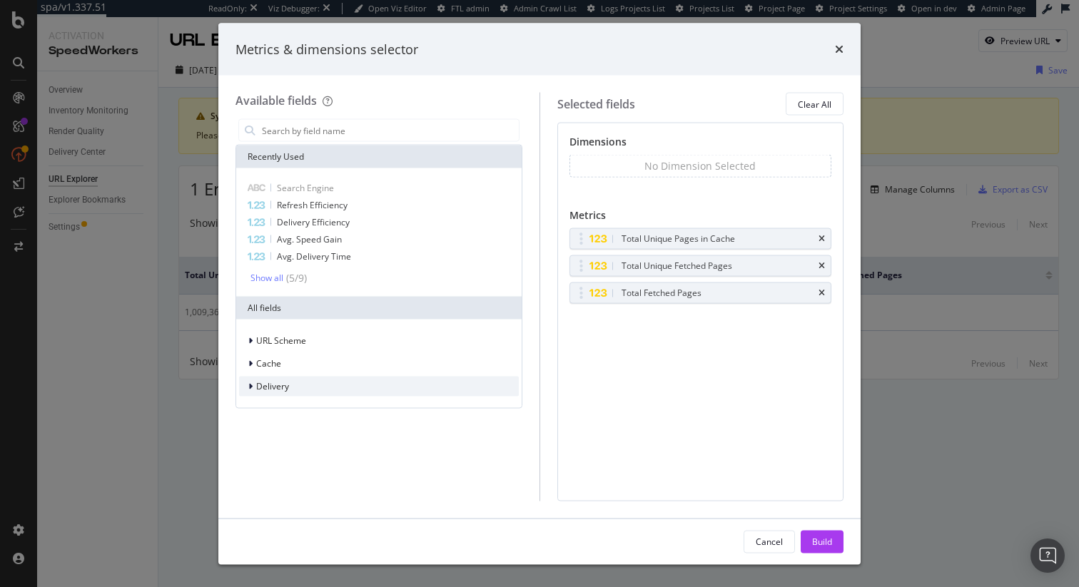
click at [319, 384] on div "Delivery" at bounding box center [379, 387] width 280 height 20
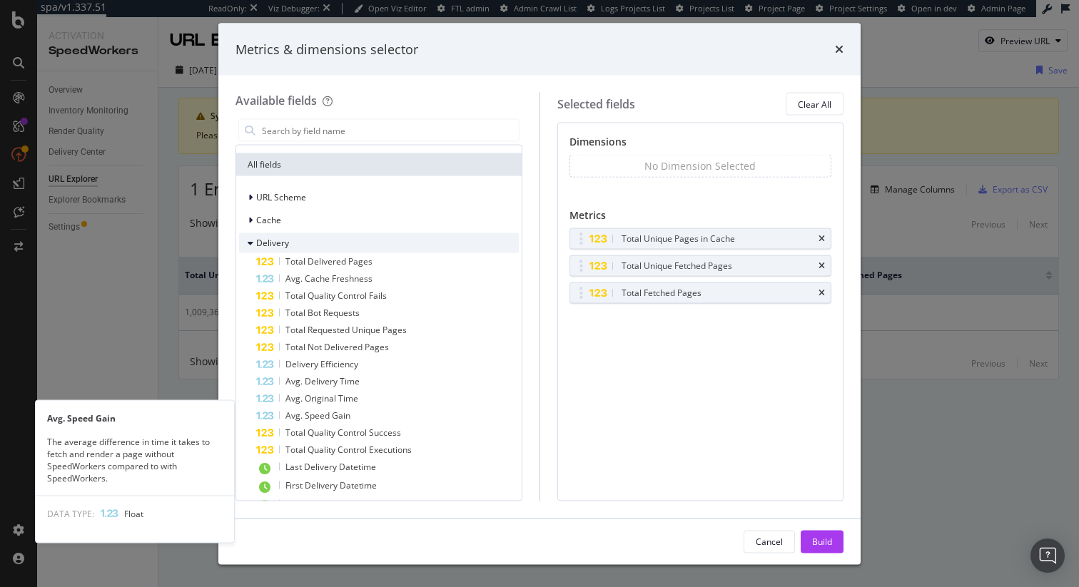
scroll to position [137, 0]
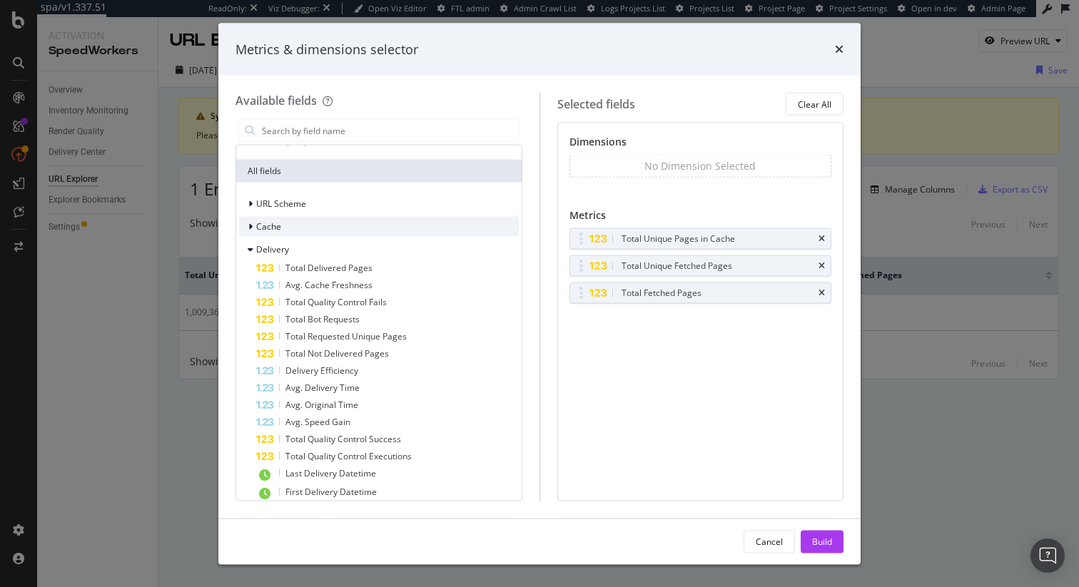
click at [309, 236] on div "Cache" at bounding box center [379, 227] width 280 height 20
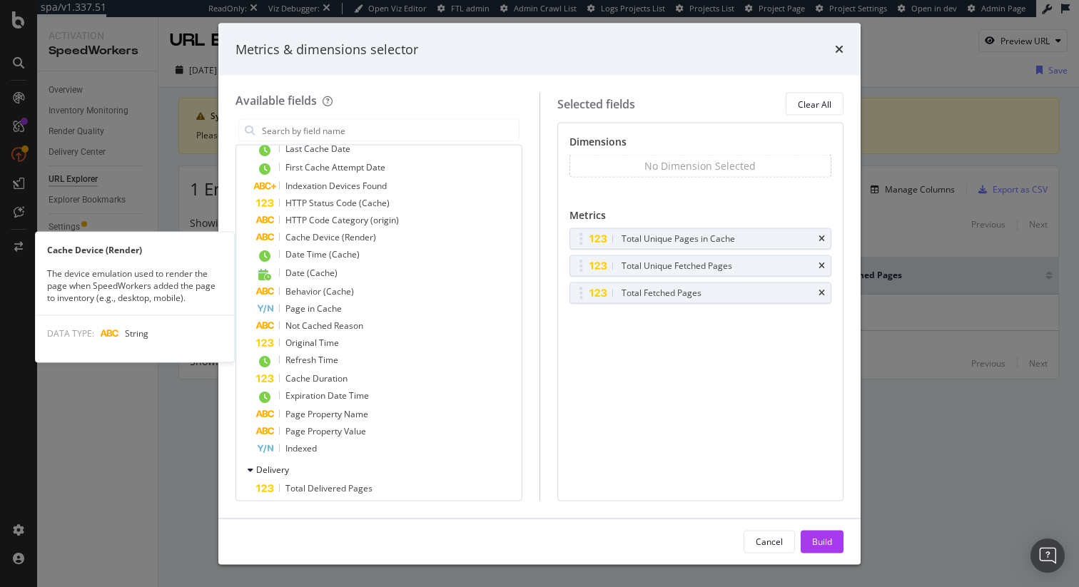
scroll to position [305, 0]
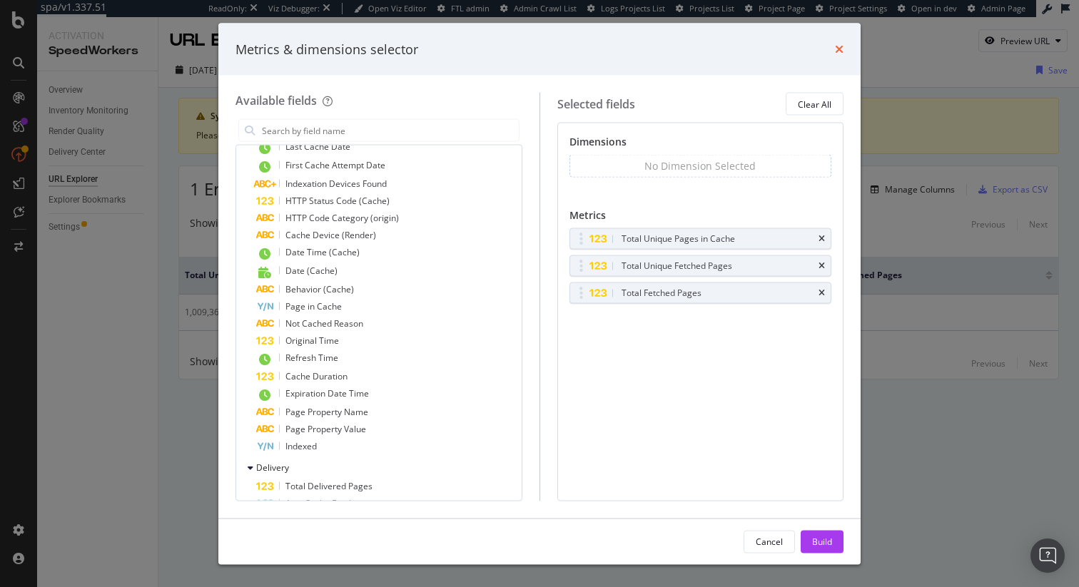
click at [841, 50] on icon "times" at bounding box center [839, 49] width 9 height 11
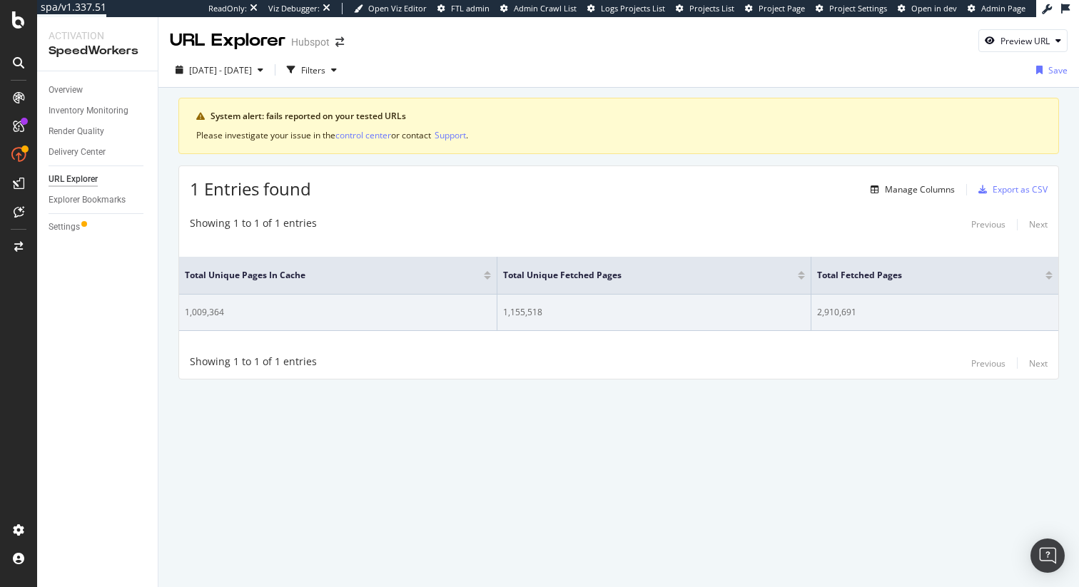
click at [841, 317] on div "2,910,691" at bounding box center [935, 312] width 236 height 13
copy div "2,910,691"
click at [837, 313] on div "2,910,691" at bounding box center [935, 312] width 236 height 13
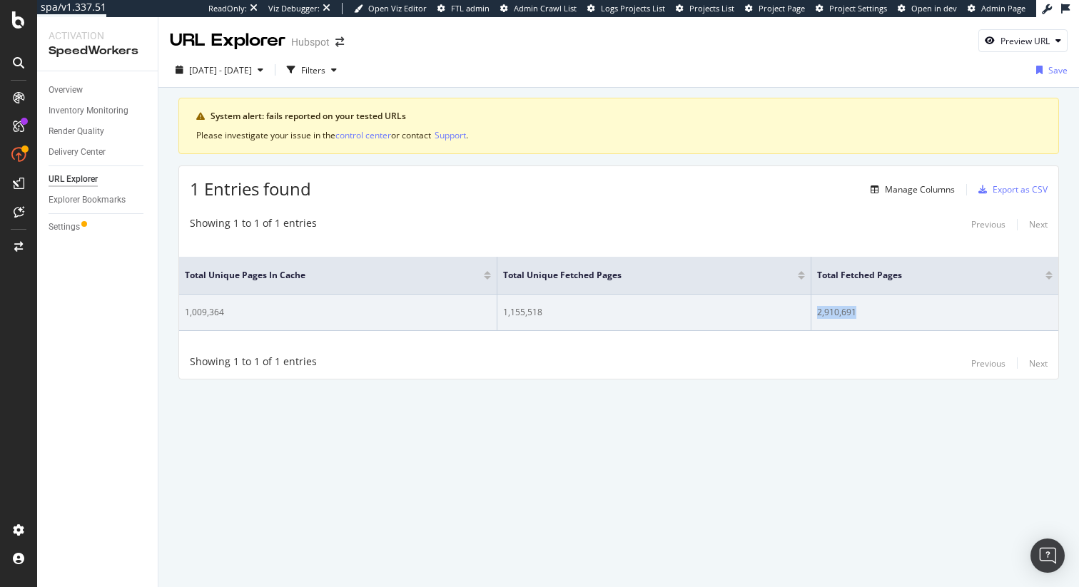
click at [837, 313] on div "2,910,691" at bounding box center [935, 312] width 236 height 13
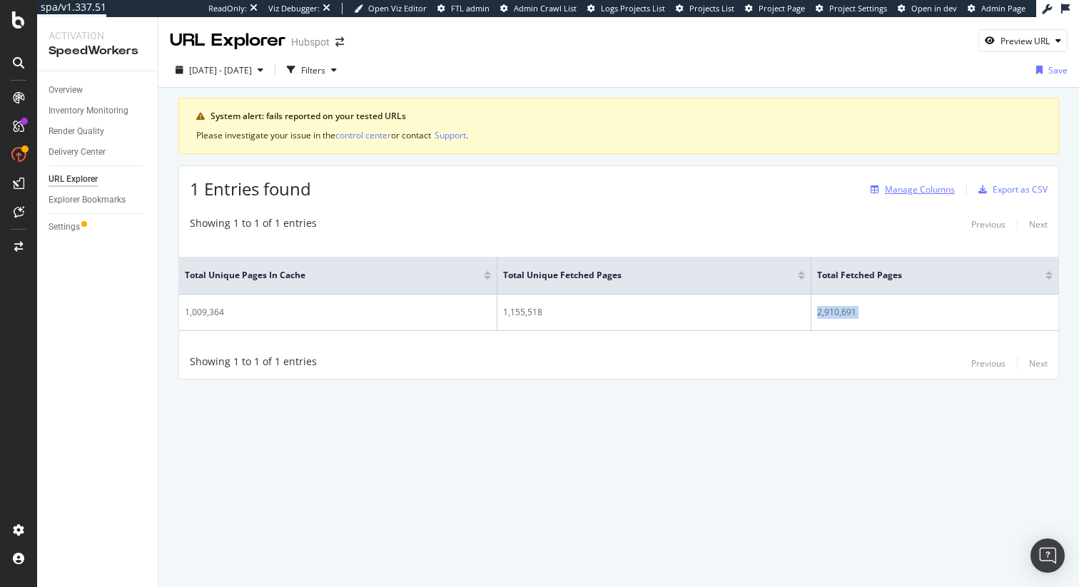
click at [918, 192] on div "Manage Columns" at bounding box center [920, 189] width 70 height 12
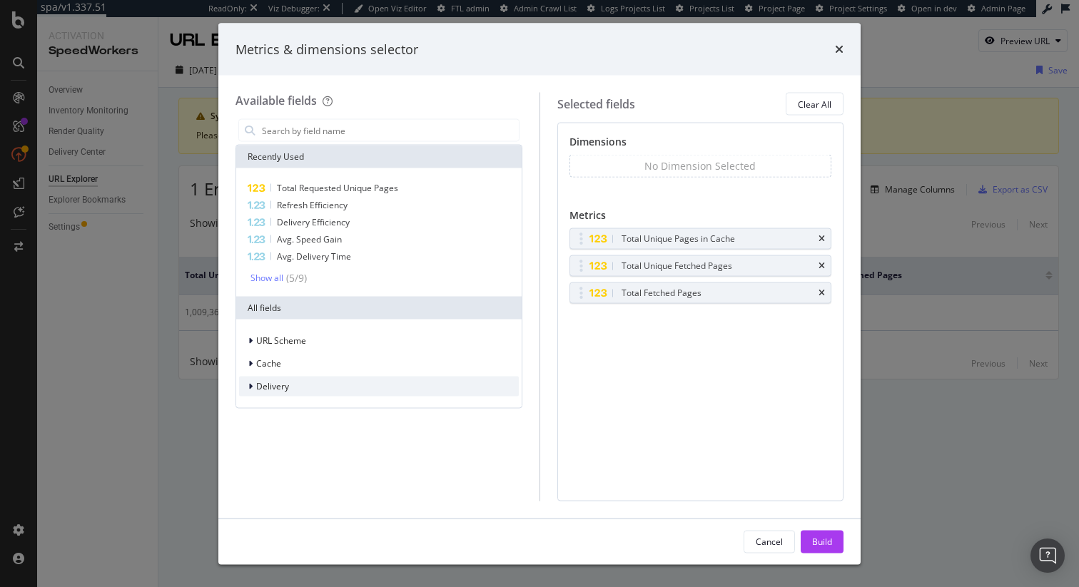
click at [304, 385] on div "Delivery" at bounding box center [379, 387] width 280 height 20
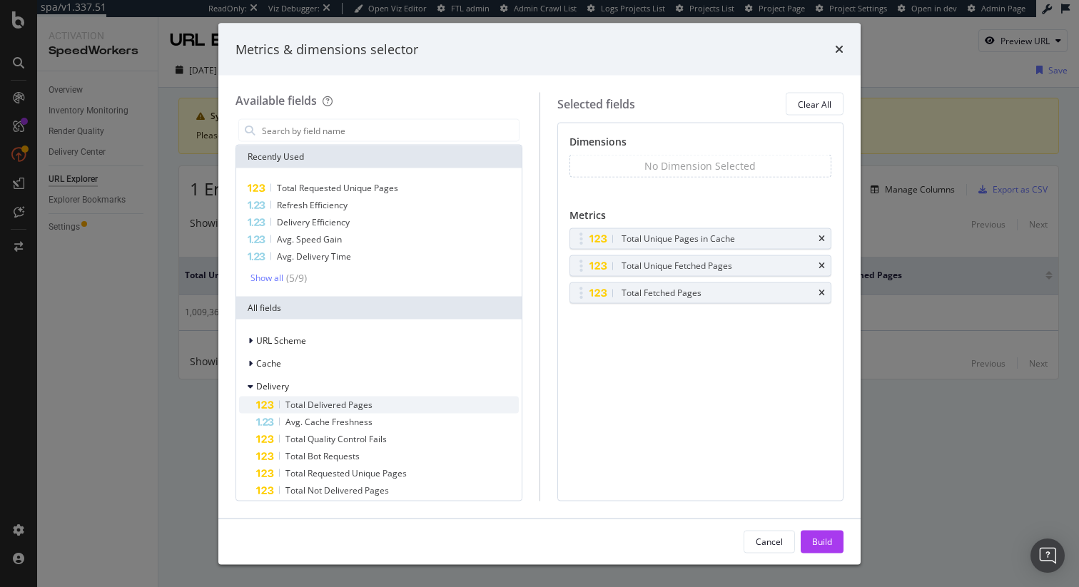
click at [358, 399] on span "Total Delivered Pages" at bounding box center [328, 405] width 87 height 12
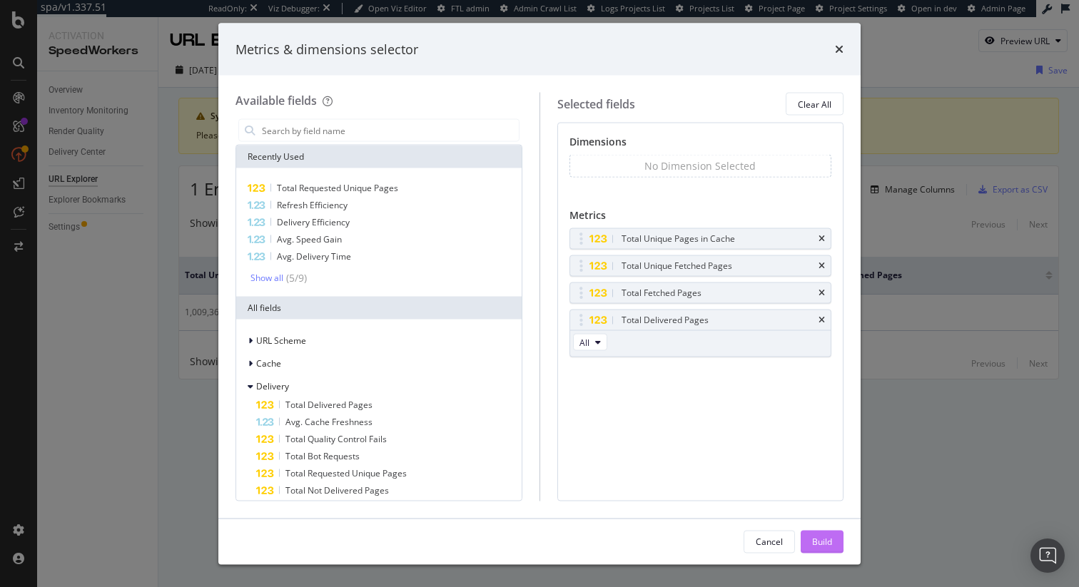
click at [821, 535] on div "Build" at bounding box center [822, 541] width 20 height 12
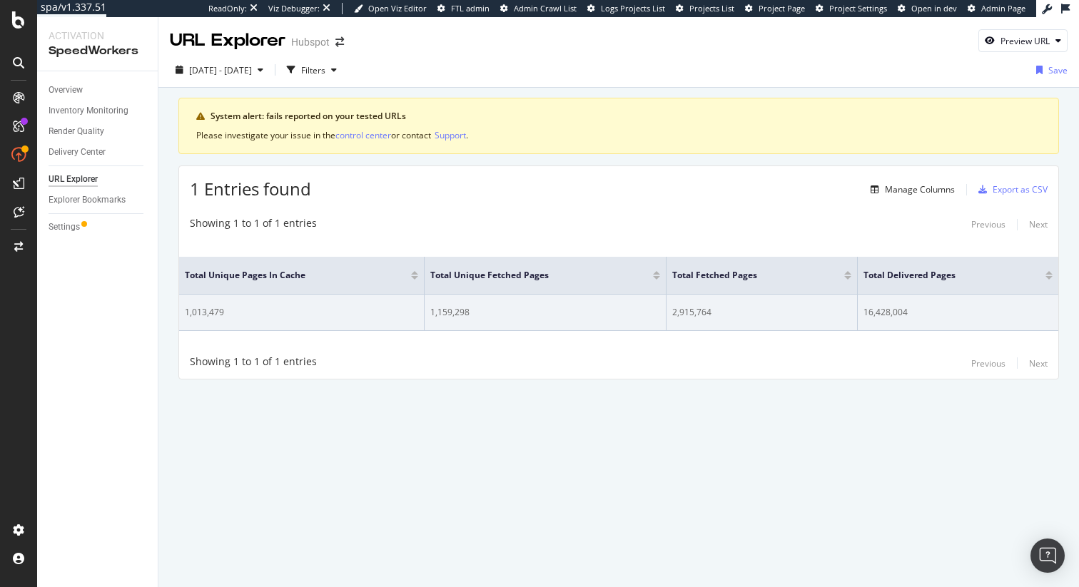
click at [891, 307] on div "16,428,004" at bounding box center [958, 312] width 189 height 13
copy div "16,428,004"
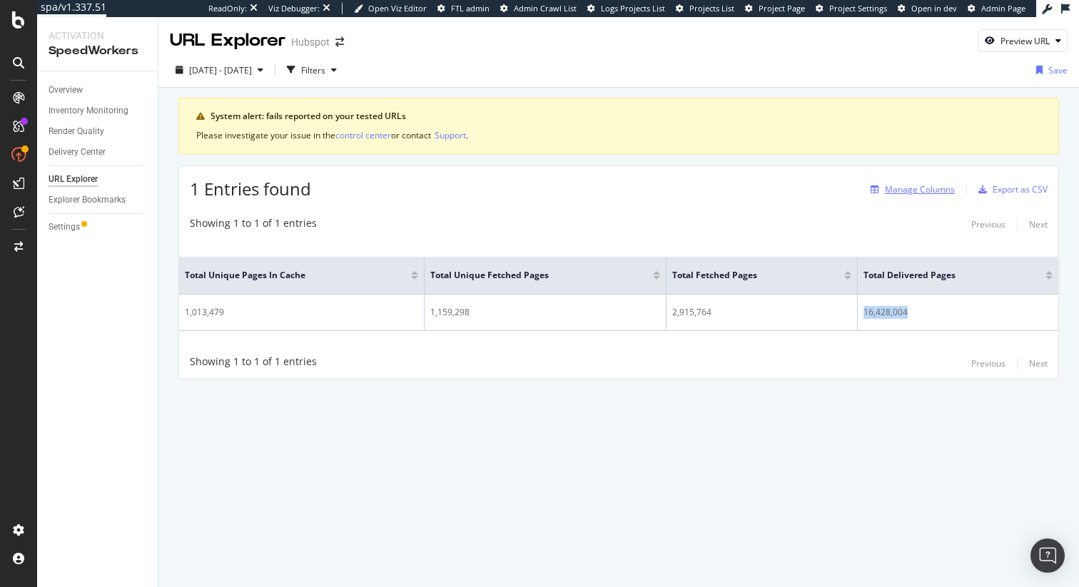
click at [932, 192] on div "Manage Columns" at bounding box center [920, 189] width 70 height 12
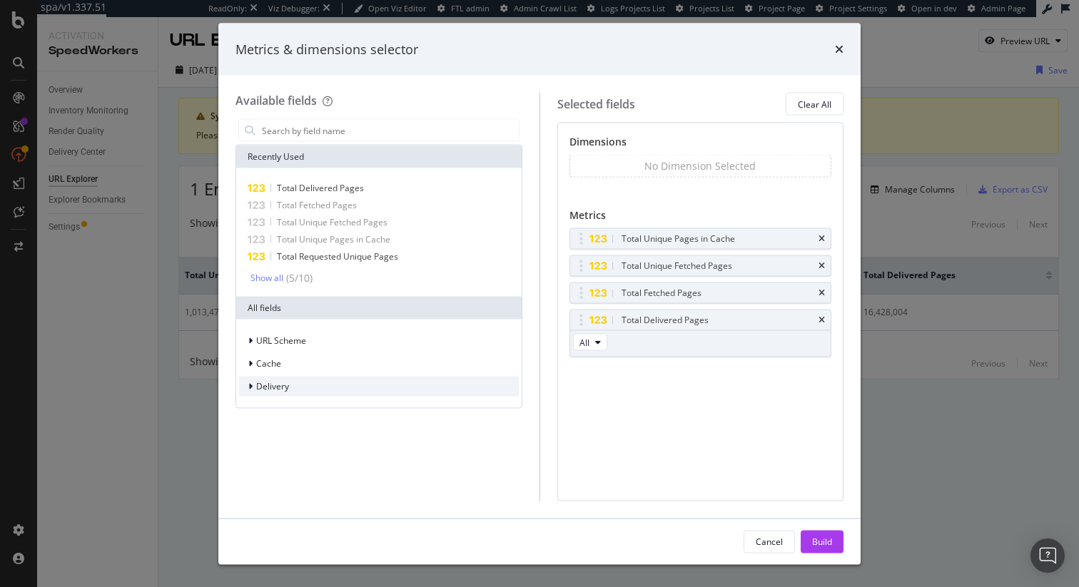
click at [285, 381] on span "Delivery" at bounding box center [272, 386] width 33 height 12
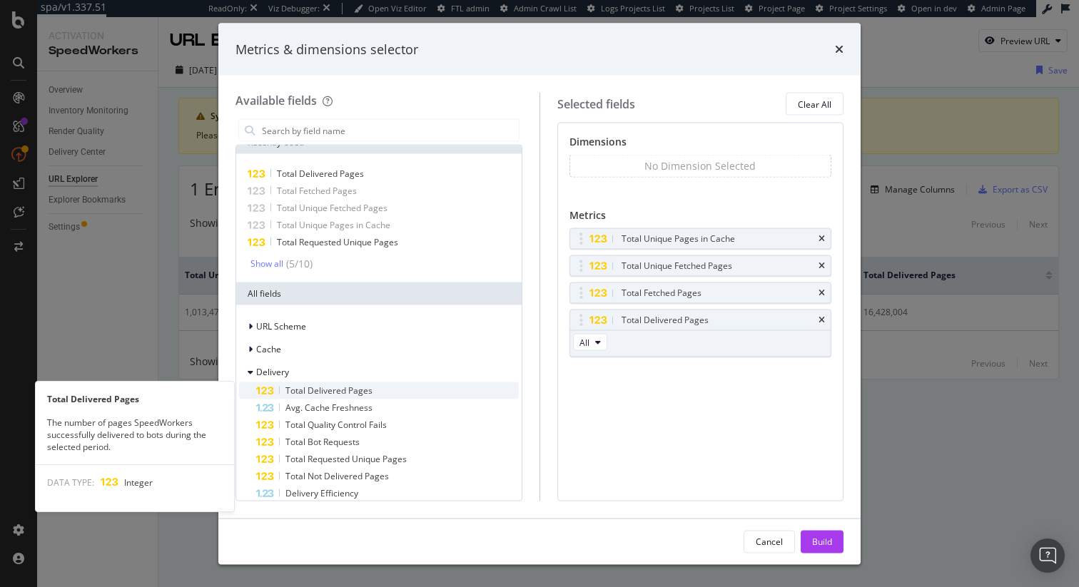
scroll to position [23, 0]
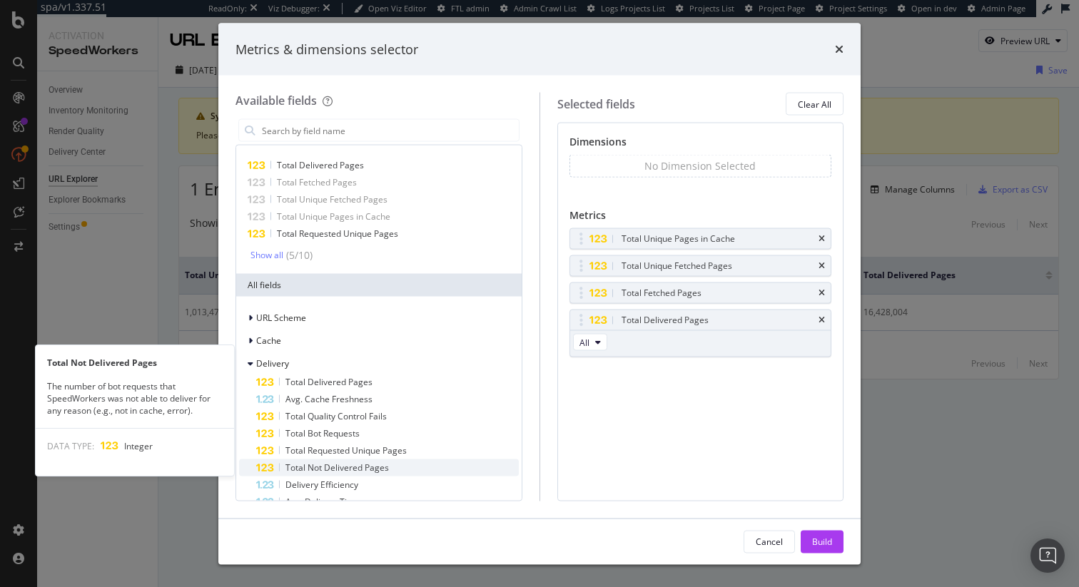
click at [359, 467] on span "Total Not Delivered Pages" at bounding box center [336, 468] width 103 height 12
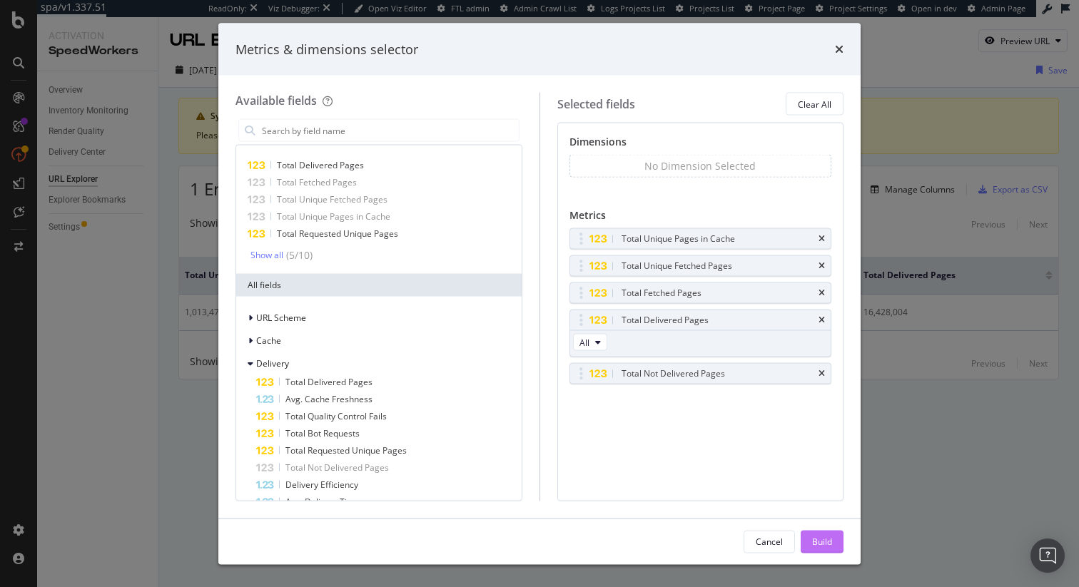
click at [827, 534] on div "Build" at bounding box center [822, 541] width 20 height 21
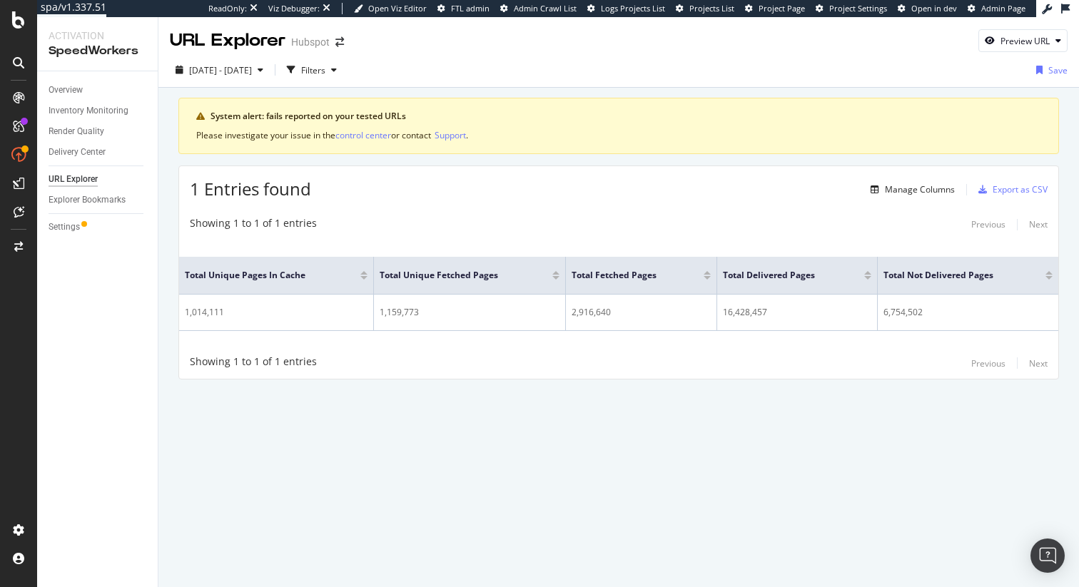
click at [520, 381] on div "System alert: fails reported on your tested URLs Please investigate your issue …" at bounding box center [618, 259] width 921 height 342
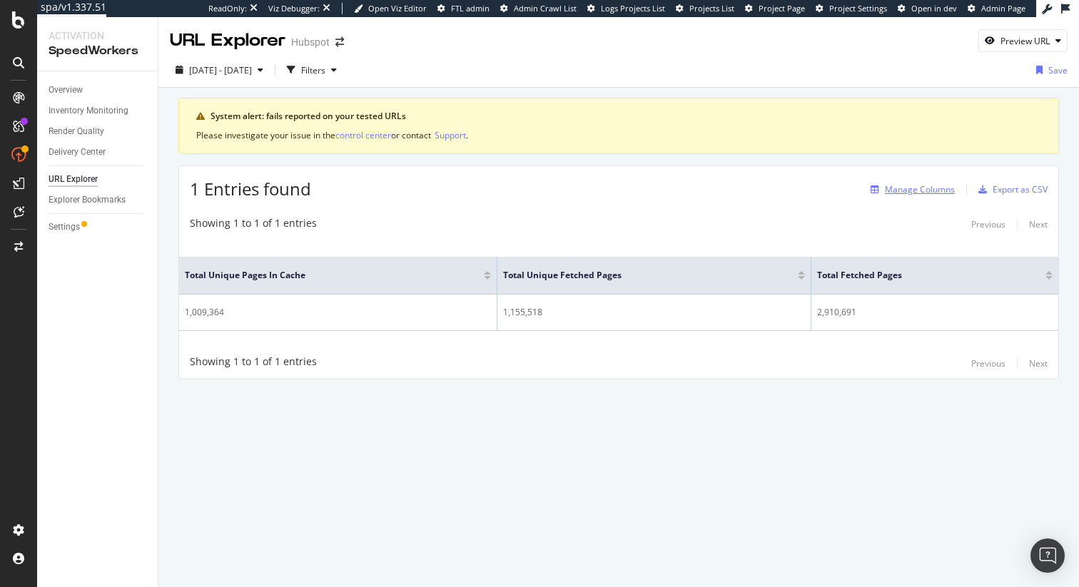
click at [915, 183] on div "Manage Columns" at bounding box center [920, 189] width 70 height 12
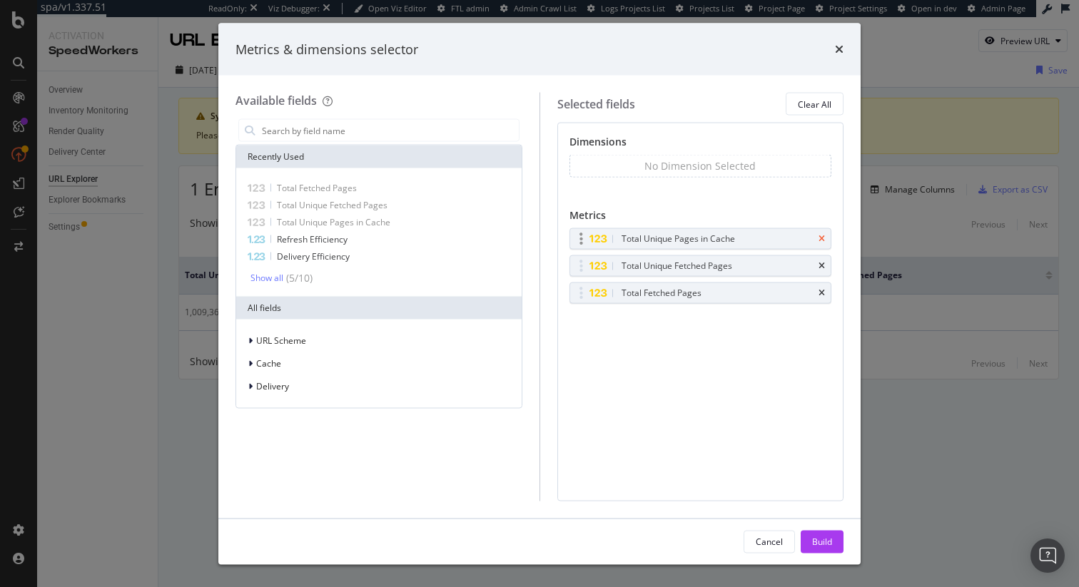
click at [821, 239] on icon "times" at bounding box center [822, 239] width 6 height 9
click at [821, 262] on icon "times" at bounding box center [822, 266] width 6 height 9
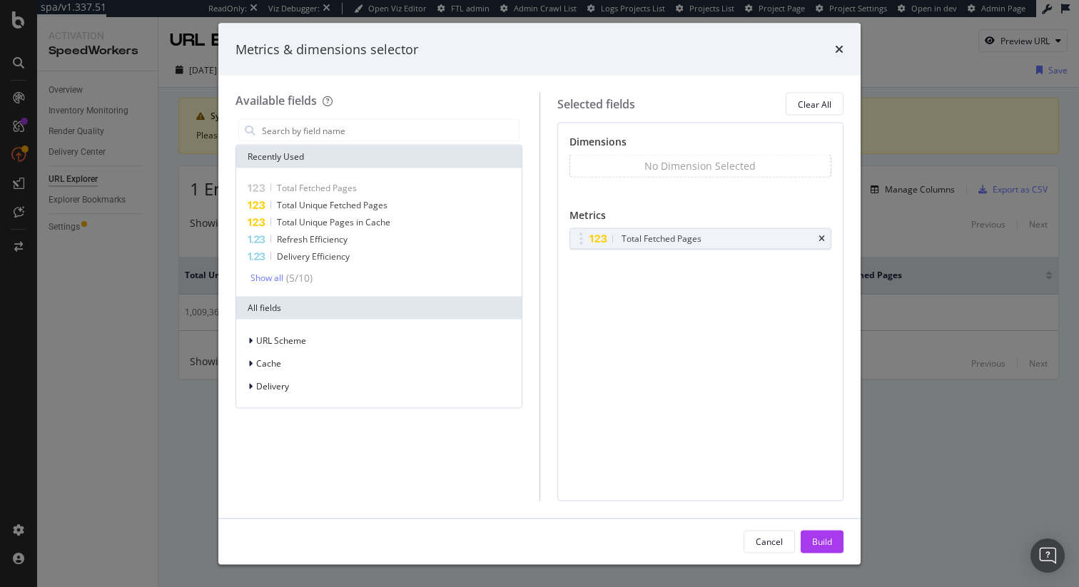
click at [821, 239] on icon "times" at bounding box center [822, 239] width 6 height 9
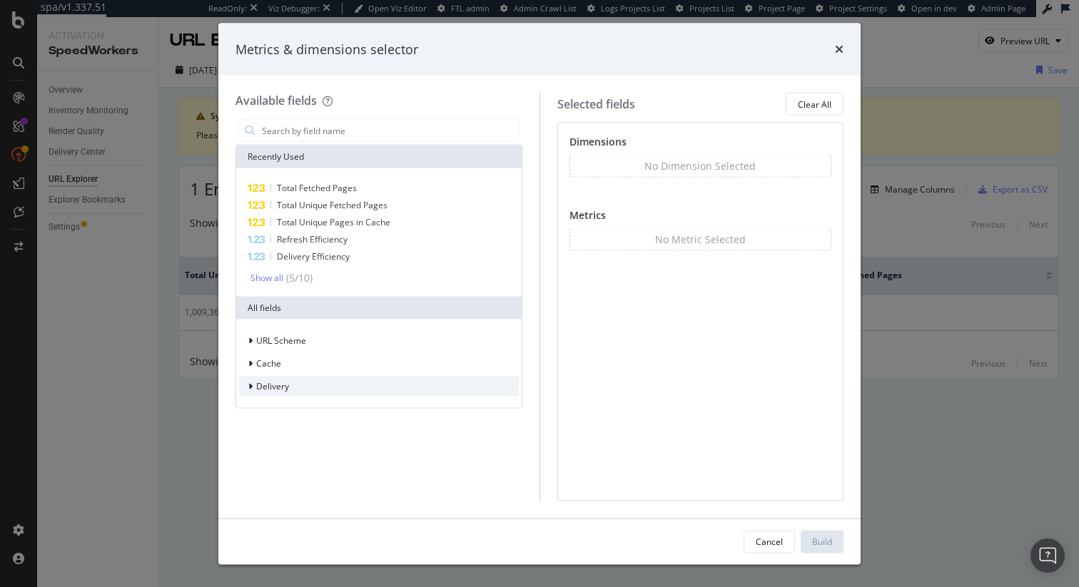
click at [312, 392] on div "Delivery" at bounding box center [379, 387] width 280 height 20
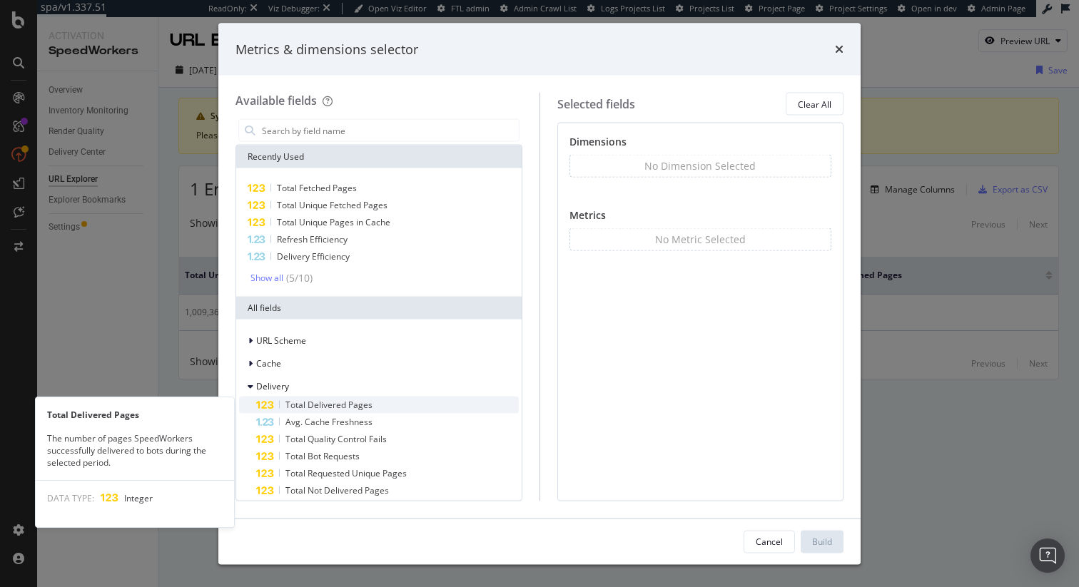
click at [373, 405] on div "Total Delivered Pages" at bounding box center [387, 405] width 263 height 17
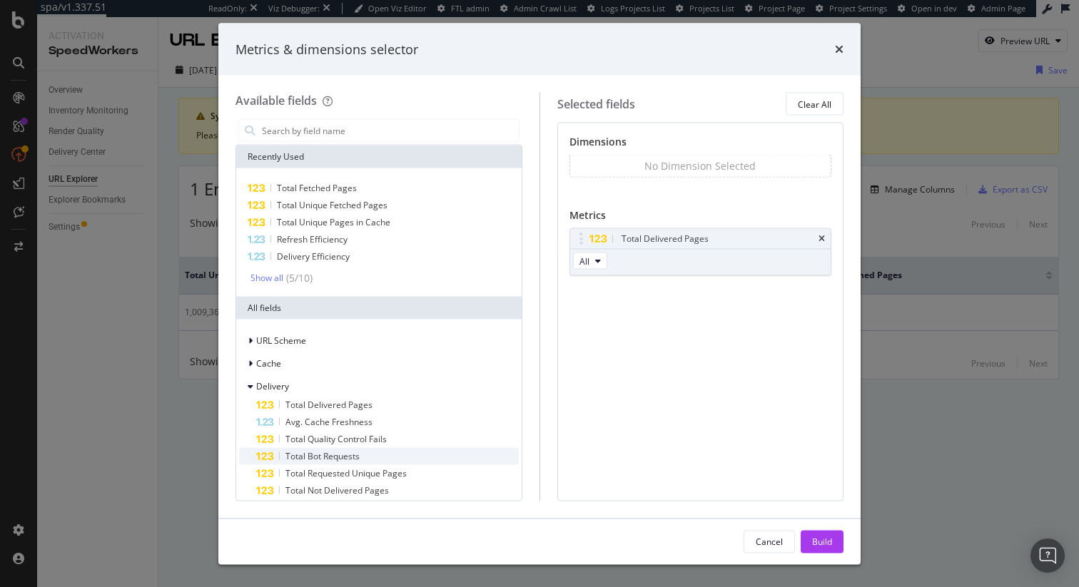
click at [380, 457] on div "Total Bot Requests" at bounding box center [387, 456] width 263 height 17
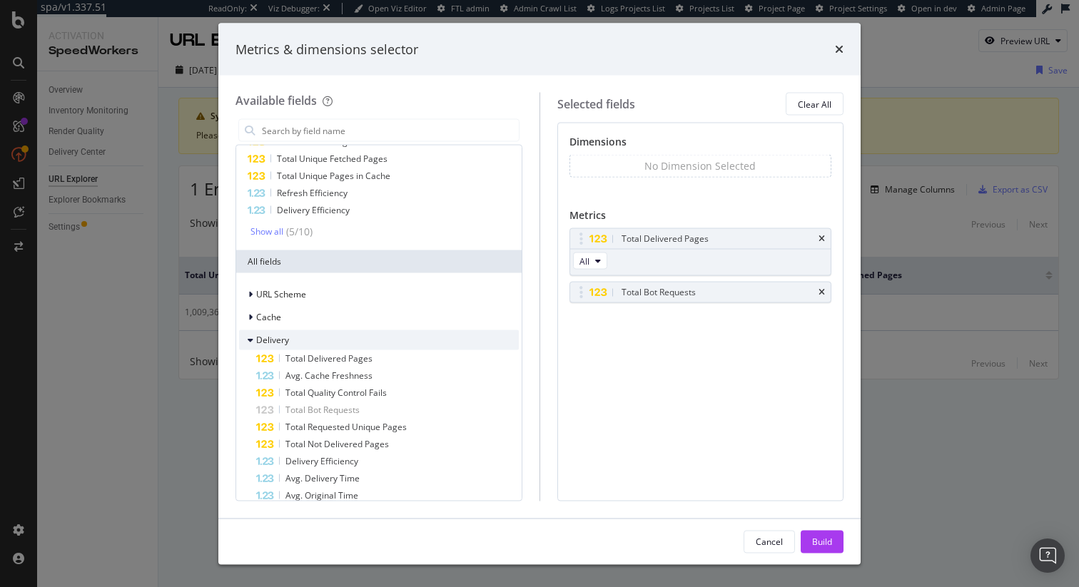
scroll to position [52, 0]
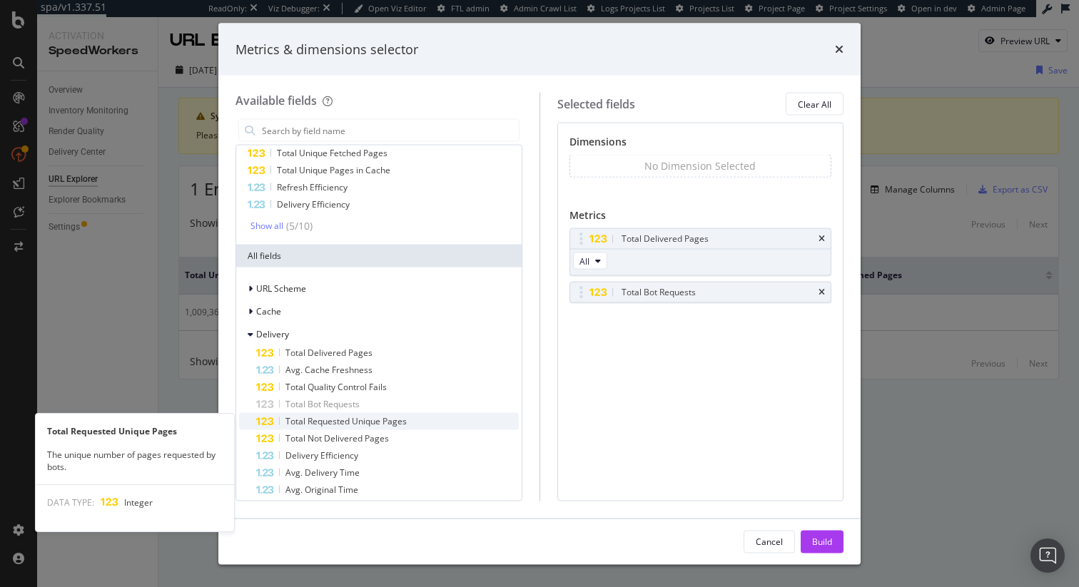
click at [430, 422] on div "Total Requested Unique Pages" at bounding box center [387, 421] width 263 height 17
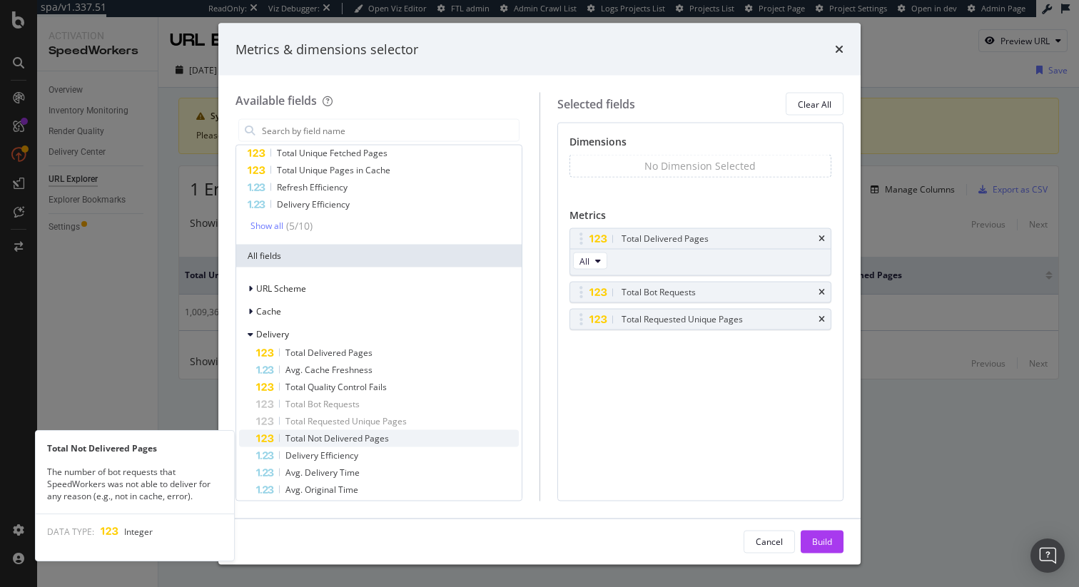
click at [465, 442] on div "Total Not Delivered Pages" at bounding box center [387, 438] width 263 height 17
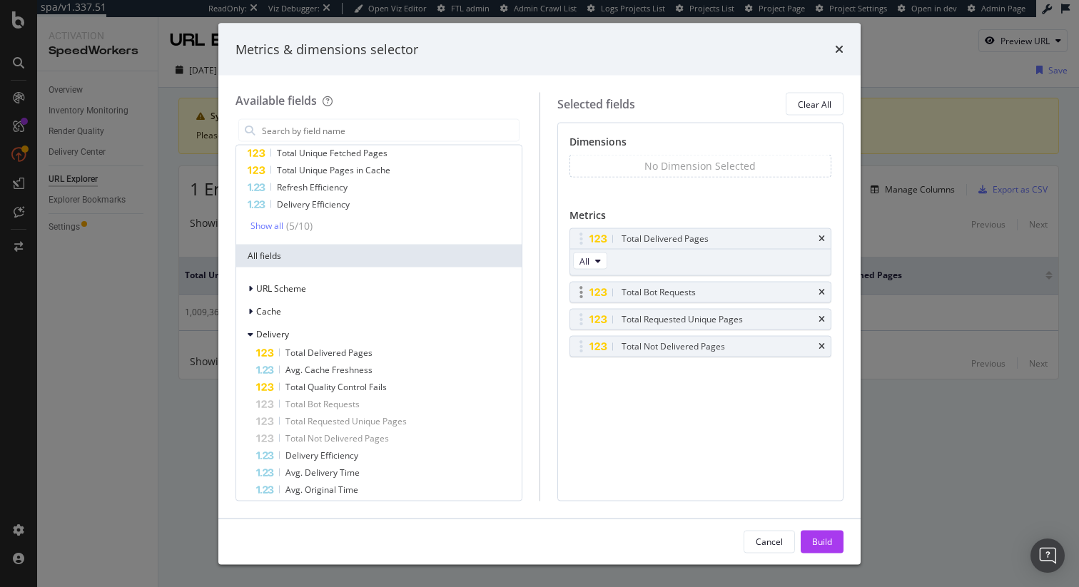
click at [672, 295] on div "Total Bot Requests" at bounding box center [659, 292] width 74 height 14
drag, startPoint x: 674, startPoint y: 351, endPoint x: 674, endPoint y: 298, distance: 52.8
click at [674, 298] on body "spa/v1.337.51 ReadOnly: Viz Debugger: Open Viz Editor FTL admin Admin Crawl Lis…" at bounding box center [539, 293] width 1079 height 587
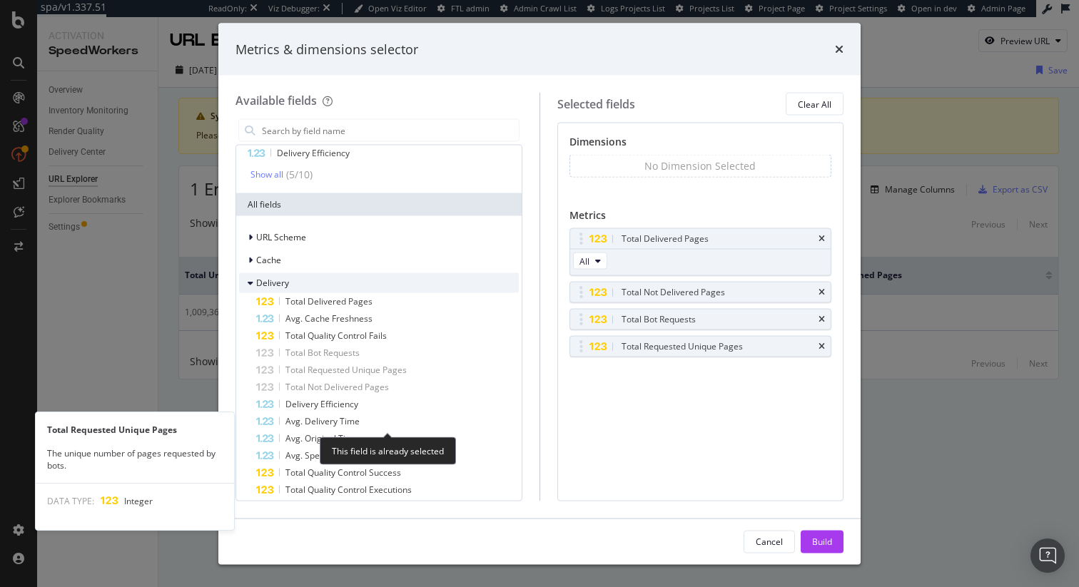
scroll to position [0, 0]
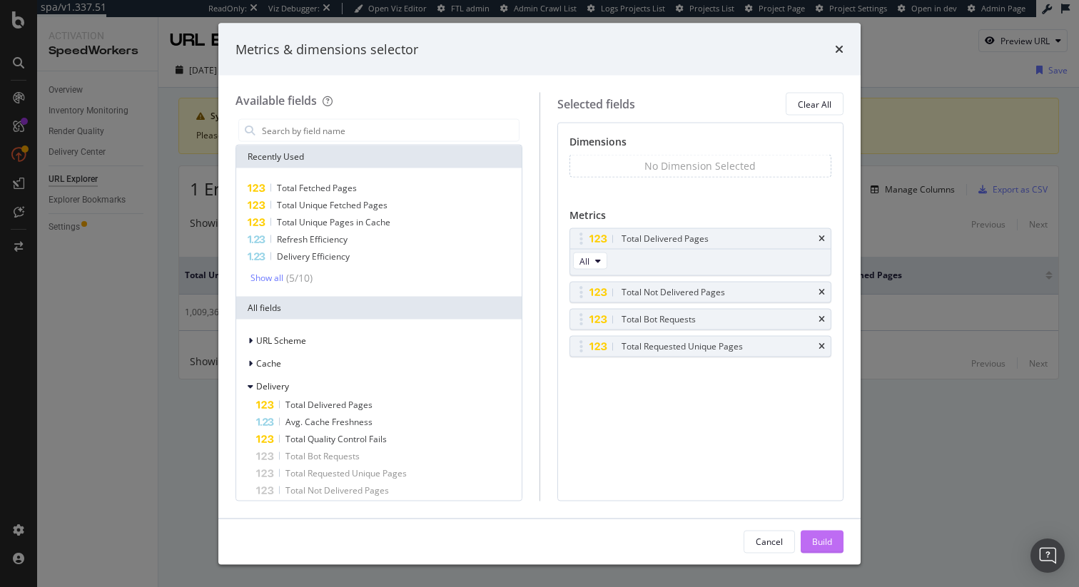
click at [823, 545] on div "Build" at bounding box center [822, 541] width 20 height 12
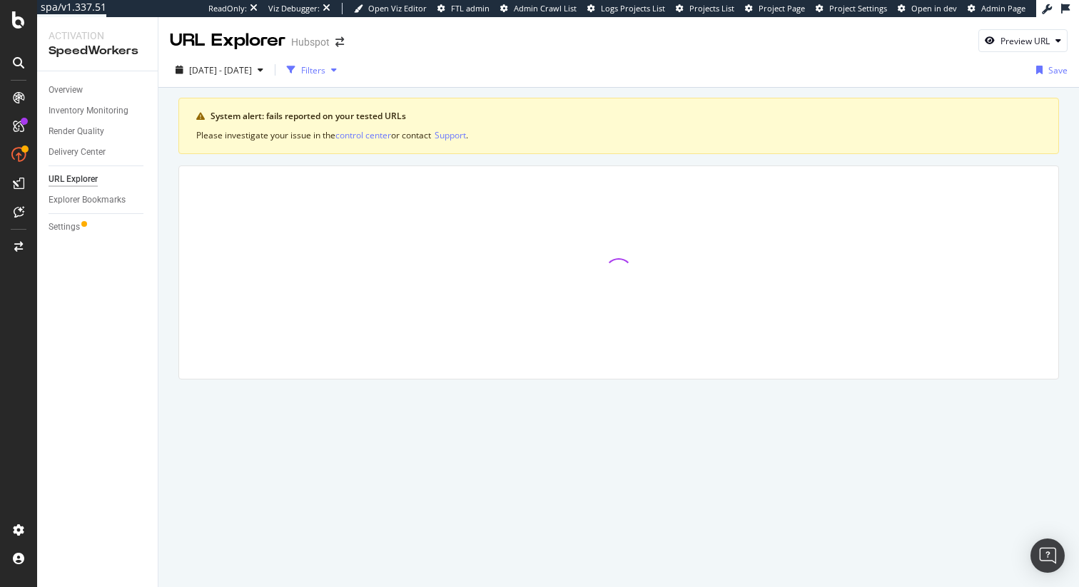
click at [343, 74] on div "button" at bounding box center [333, 70] width 17 height 9
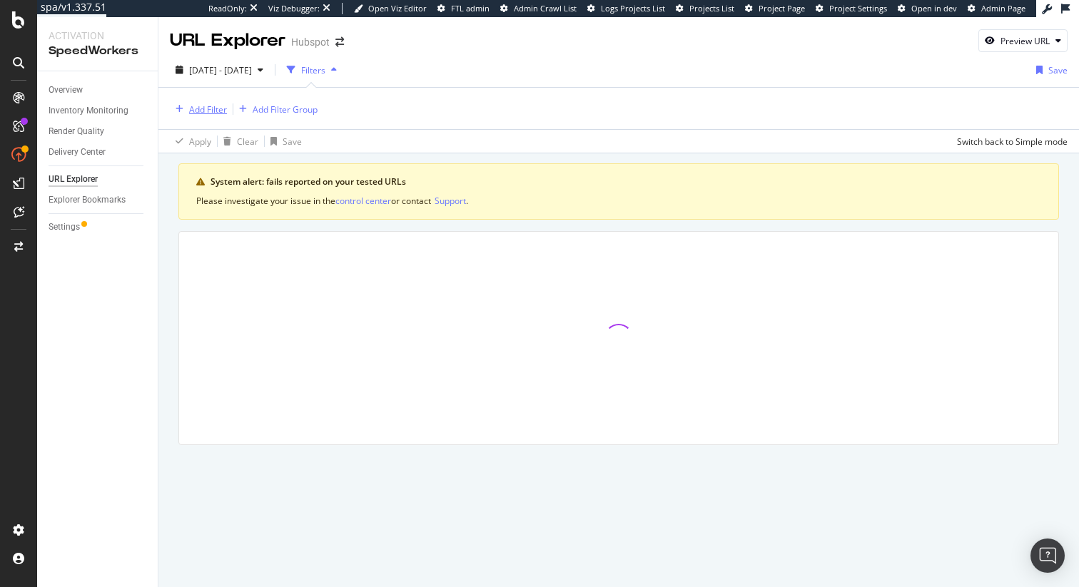
click at [215, 106] on div "Add Filter" at bounding box center [208, 109] width 38 height 12
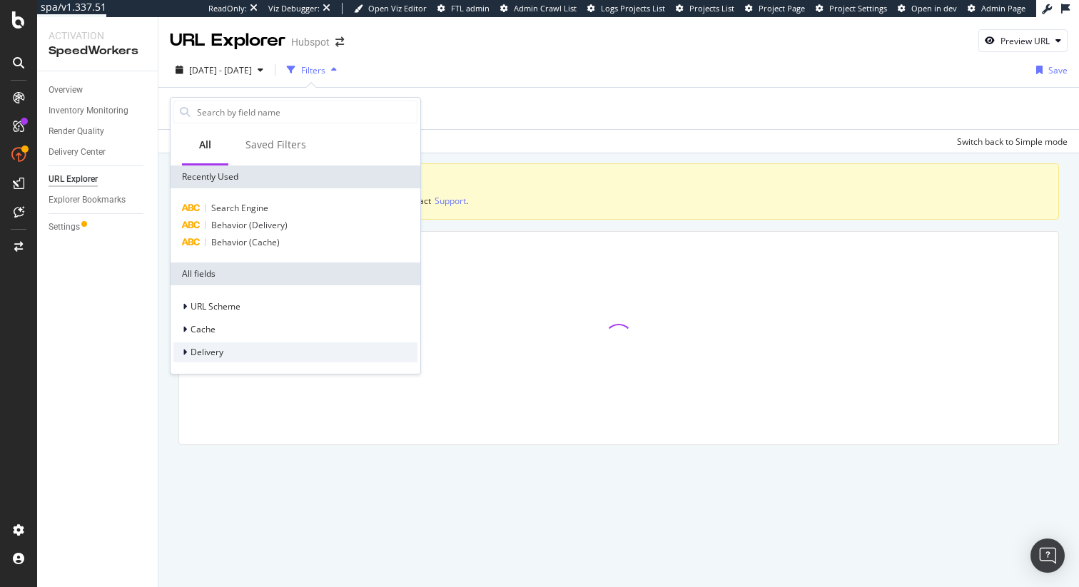
click at [246, 352] on div "Delivery" at bounding box center [295, 353] width 244 height 20
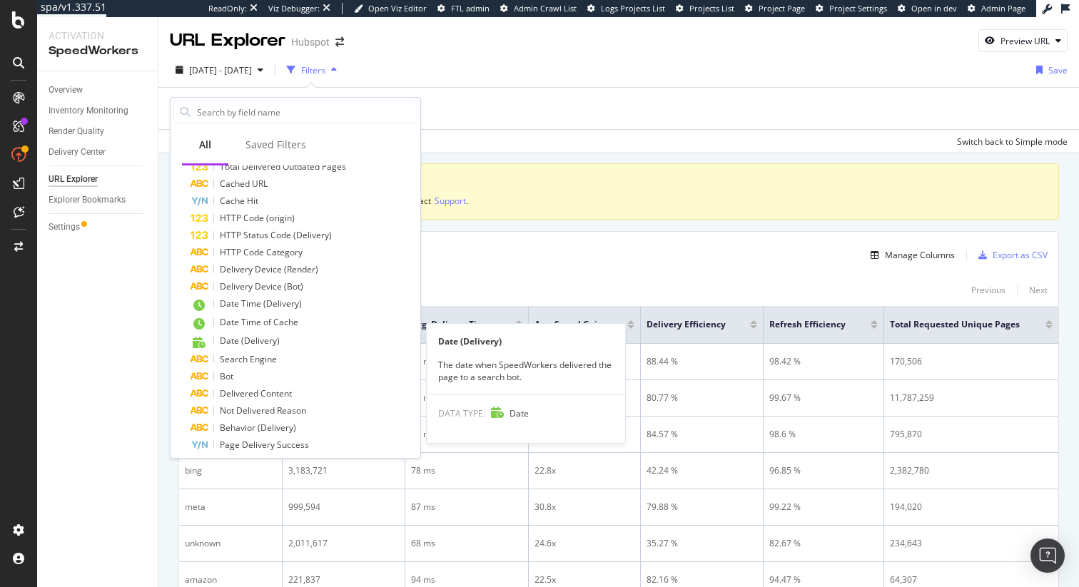
scroll to position [500, 0]
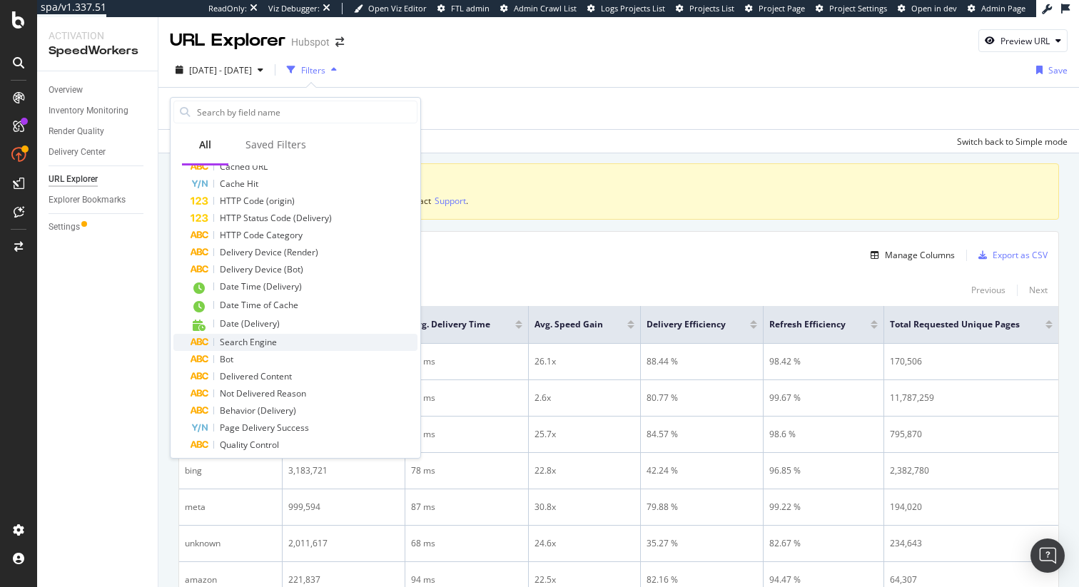
click at [304, 342] on div "Search Engine" at bounding box center [304, 342] width 227 height 17
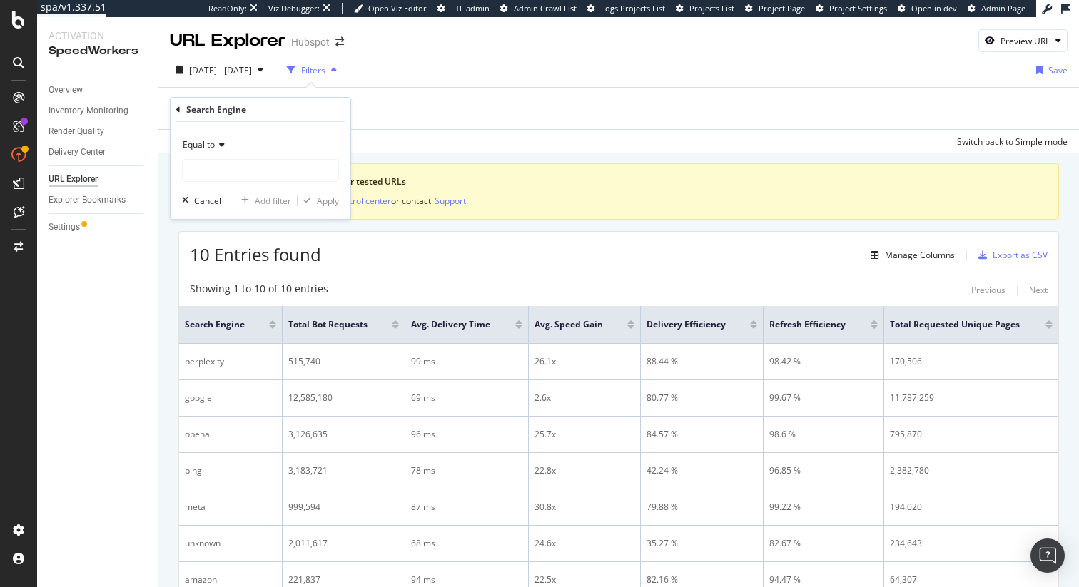
click at [213, 138] on span "Equal to" at bounding box center [199, 144] width 32 height 12
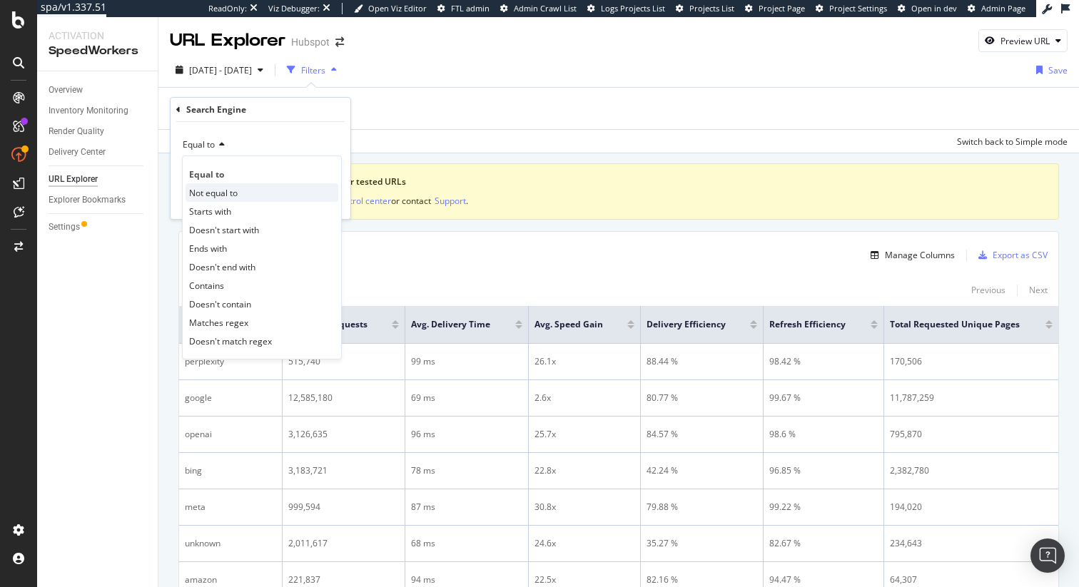
click at [222, 192] on span "Not equal to" at bounding box center [213, 193] width 49 height 12
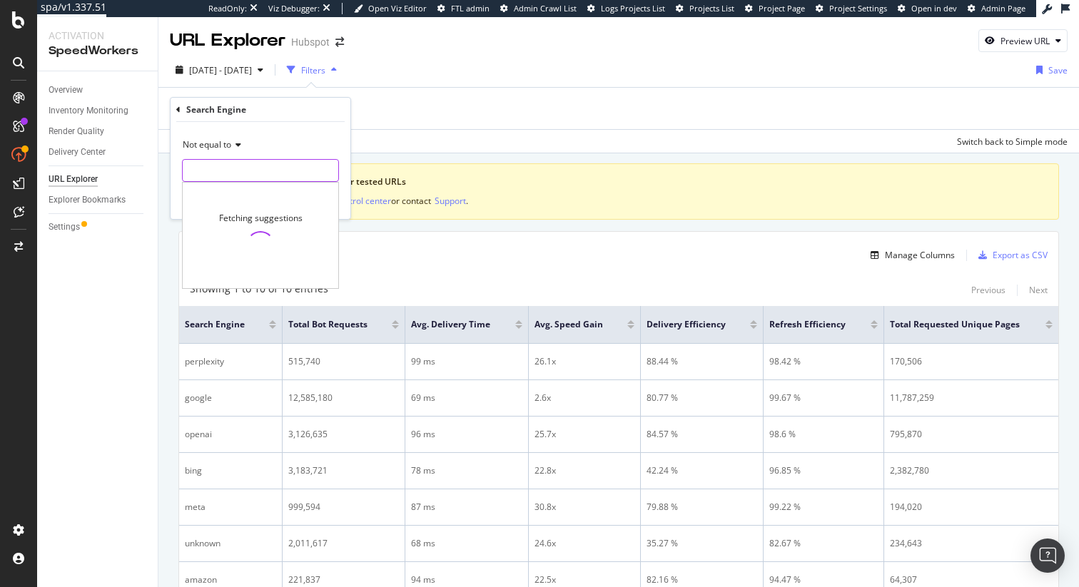
click at [242, 176] on input "text" at bounding box center [261, 170] width 156 height 23
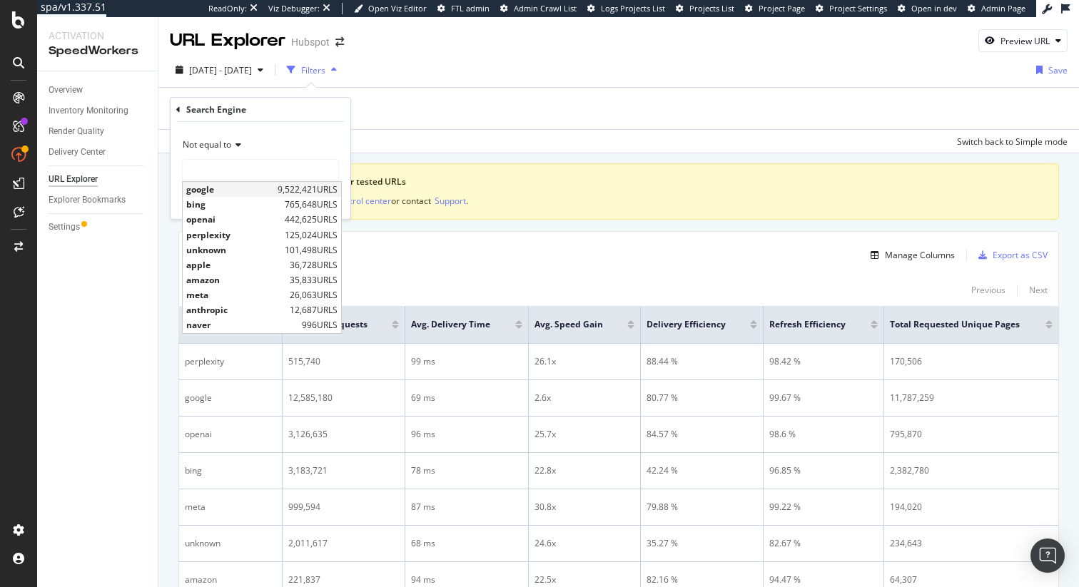
click at [228, 188] on span "google" at bounding box center [230, 189] width 88 height 12
type input "google"
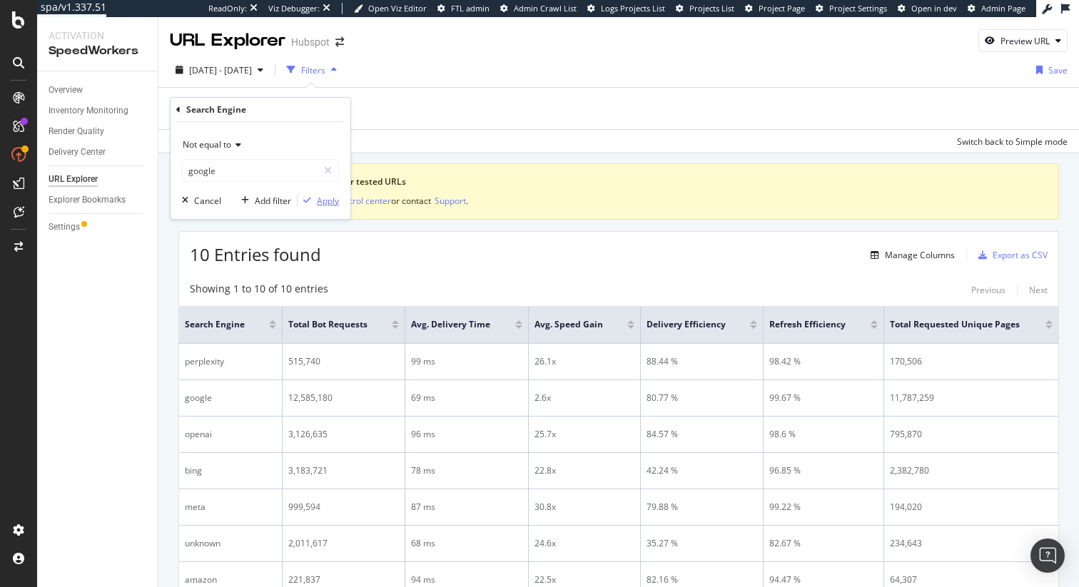
click at [327, 198] on div "Apply" at bounding box center [328, 201] width 22 height 12
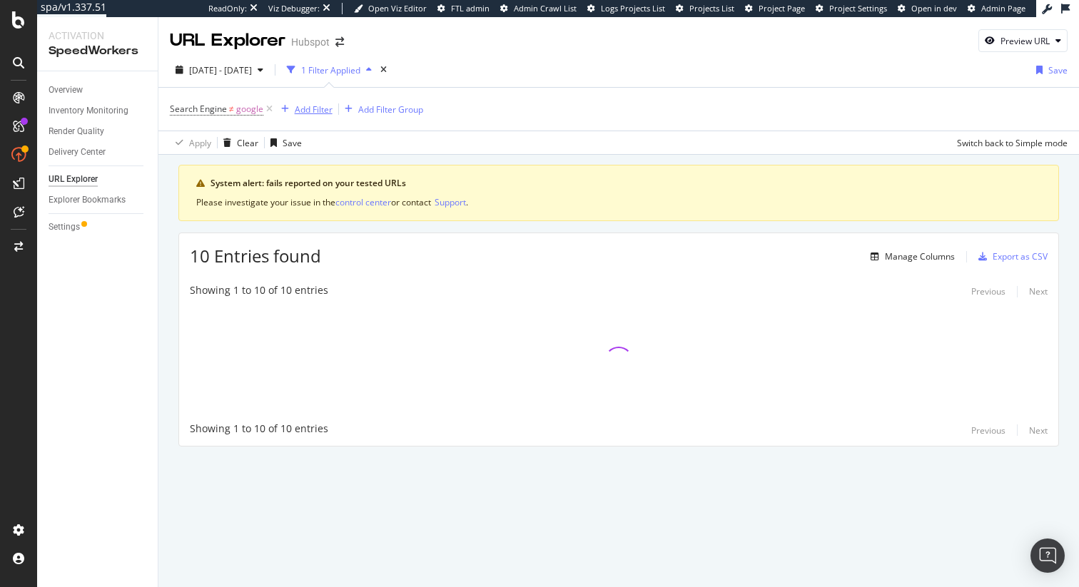
click at [308, 102] on div "Add Filter" at bounding box center [303, 109] width 57 height 16
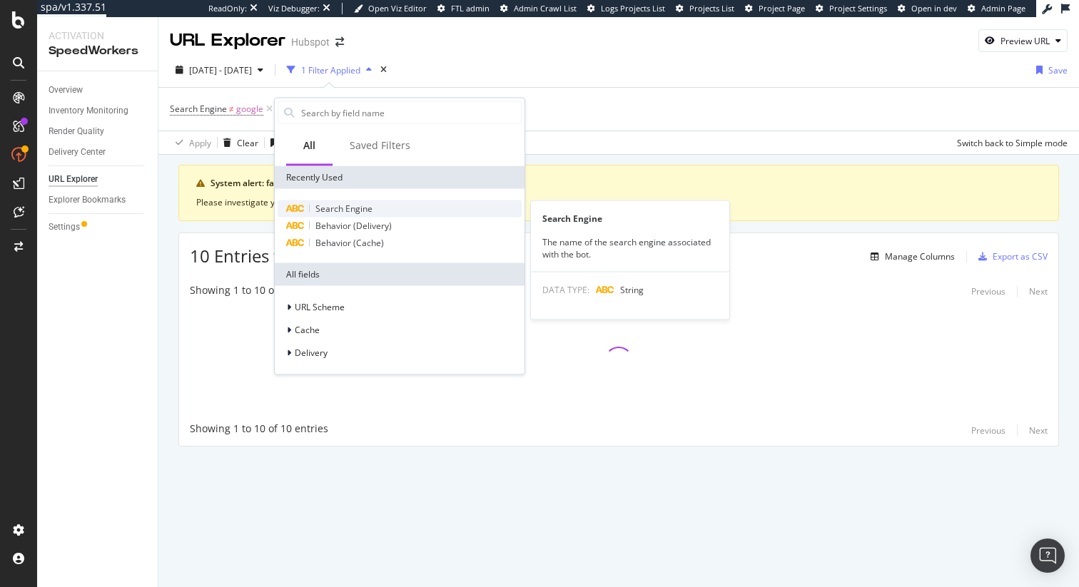
click at [364, 206] on span "Search Engine" at bounding box center [343, 209] width 57 height 12
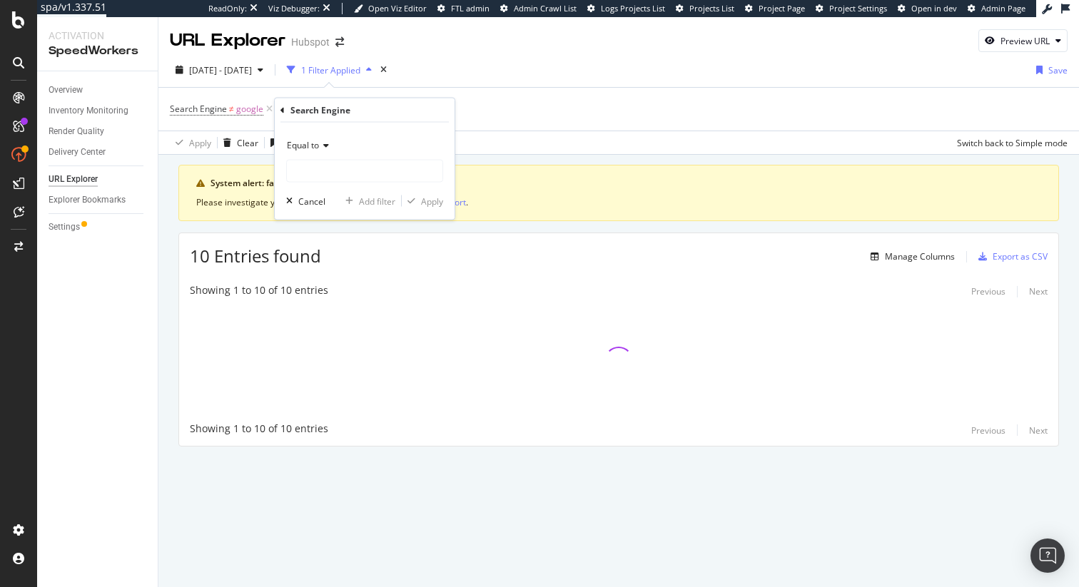
click at [329, 144] on div "Equal to" at bounding box center [364, 145] width 157 height 23
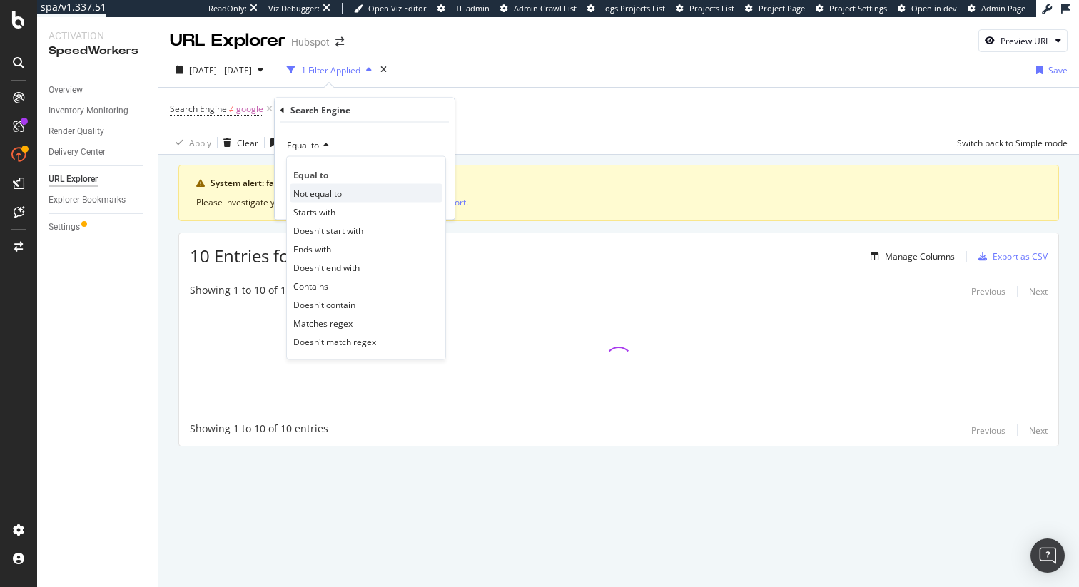
click at [359, 189] on div "Not equal to" at bounding box center [366, 193] width 153 height 19
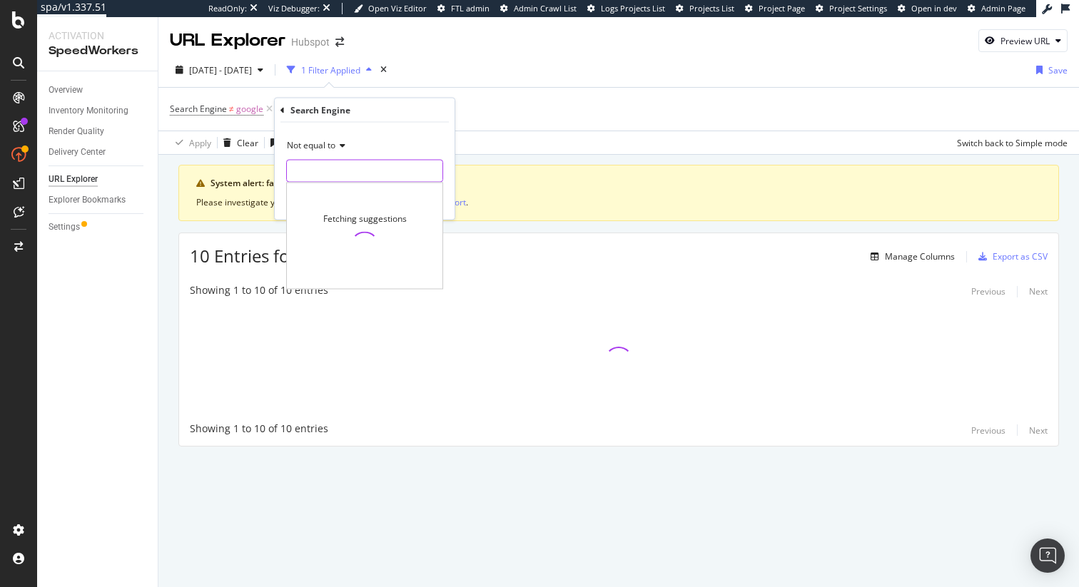
click at [360, 171] on input "text" at bounding box center [365, 171] width 156 height 23
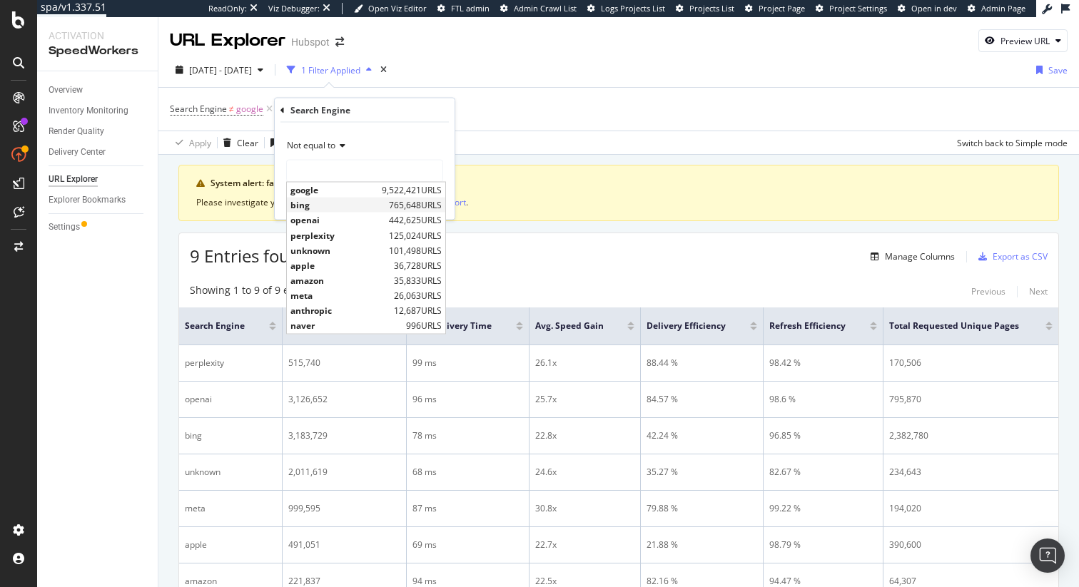
click at [330, 205] on span "bing" at bounding box center [337, 205] width 95 height 12
type input "bing"
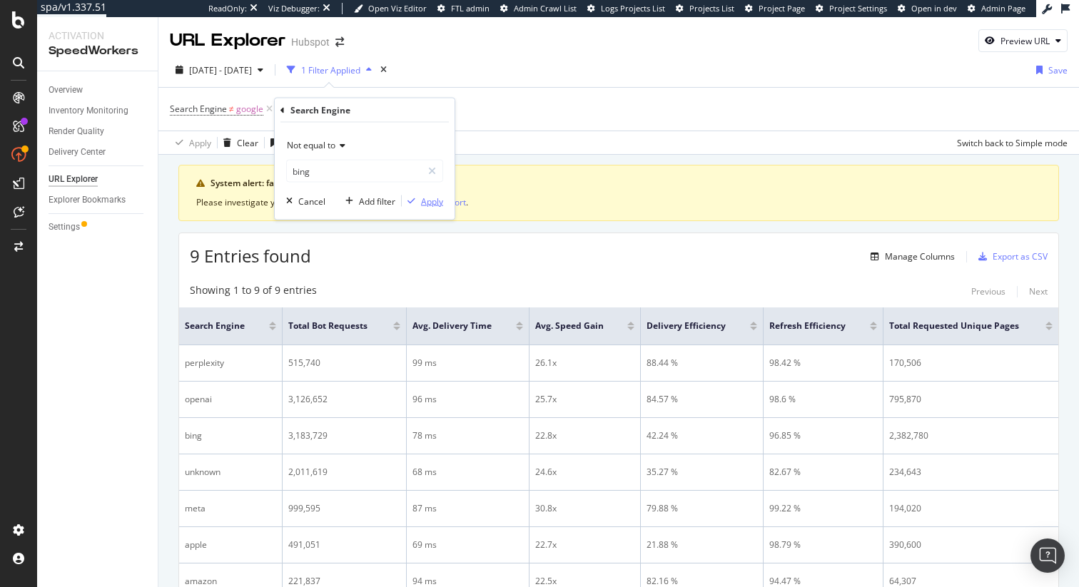
click at [425, 201] on div "Apply" at bounding box center [432, 201] width 22 height 12
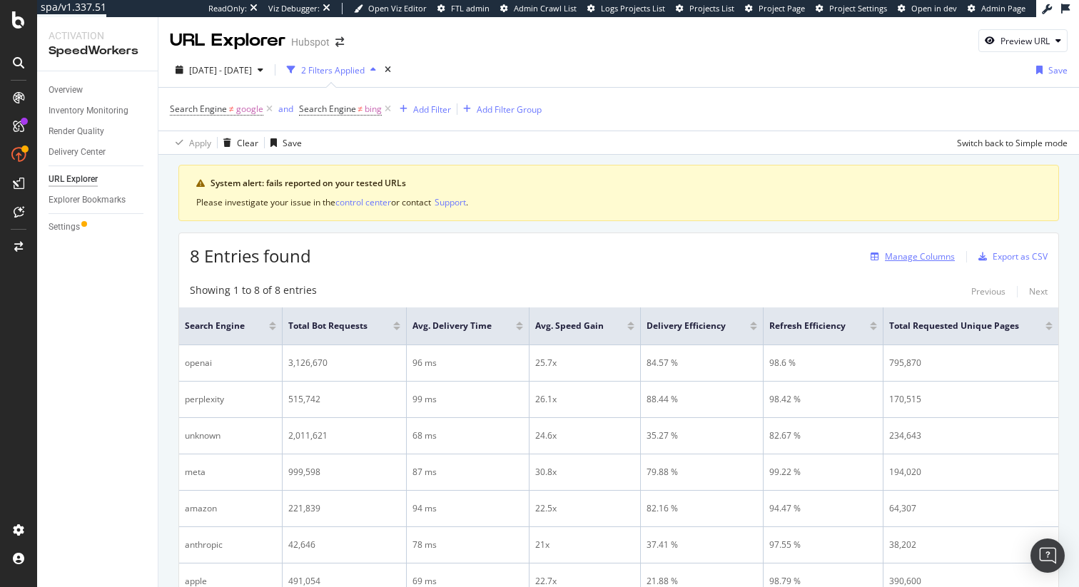
click at [916, 261] on div "Manage Columns" at bounding box center [920, 257] width 70 height 12
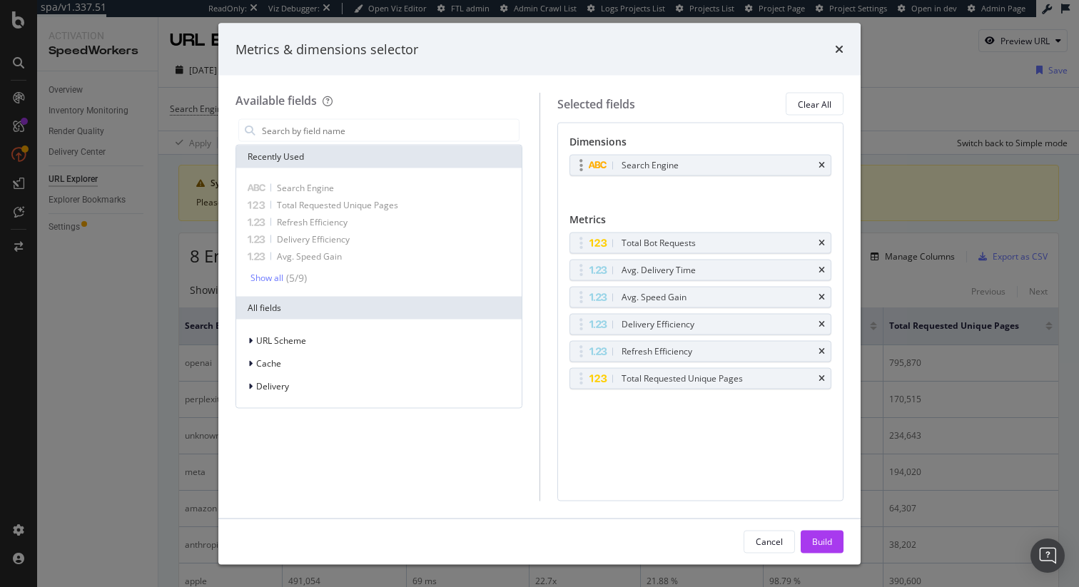
click at [825, 163] on div "Search Engine" at bounding box center [700, 166] width 261 height 20
click at [821, 164] on icon "times" at bounding box center [822, 165] width 6 height 9
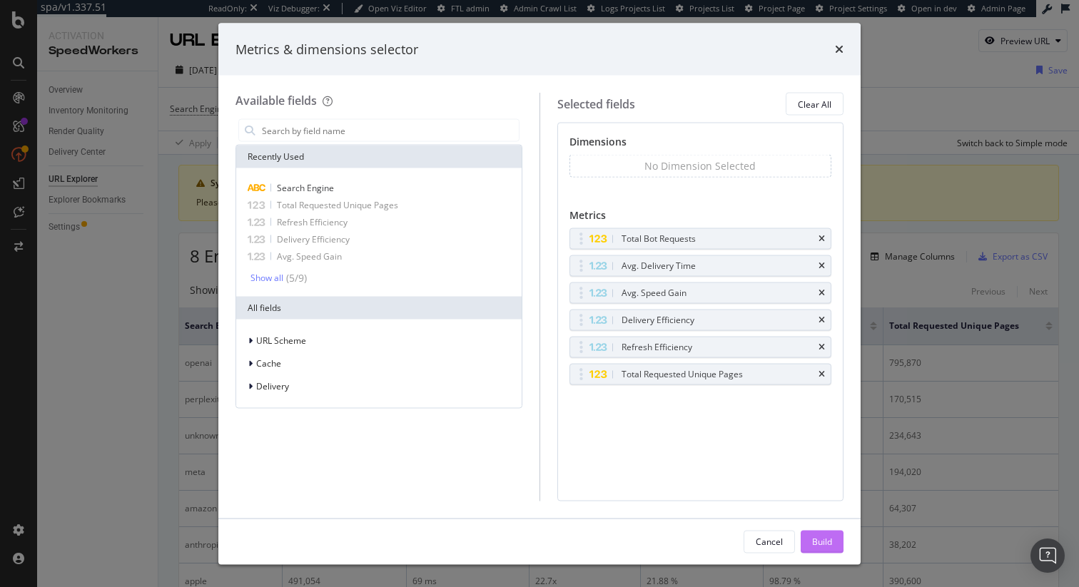
click at [824, 533] on div "Build" at bounding box center [822, 541] width 20 height 21
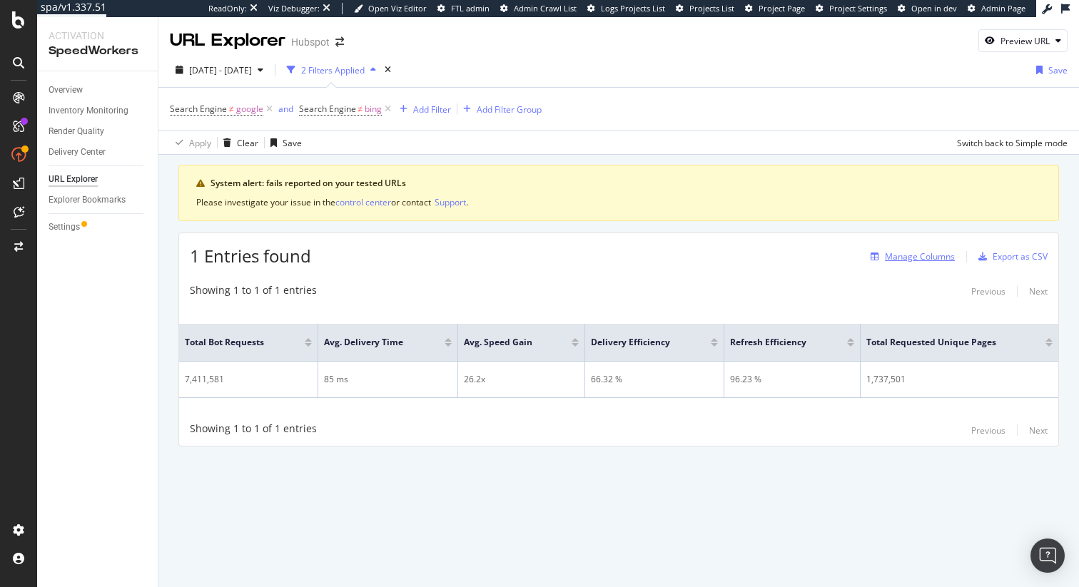
click at [936, 259] on div "Manage Columns" at bounding box center [920, 257] width 70 height 12
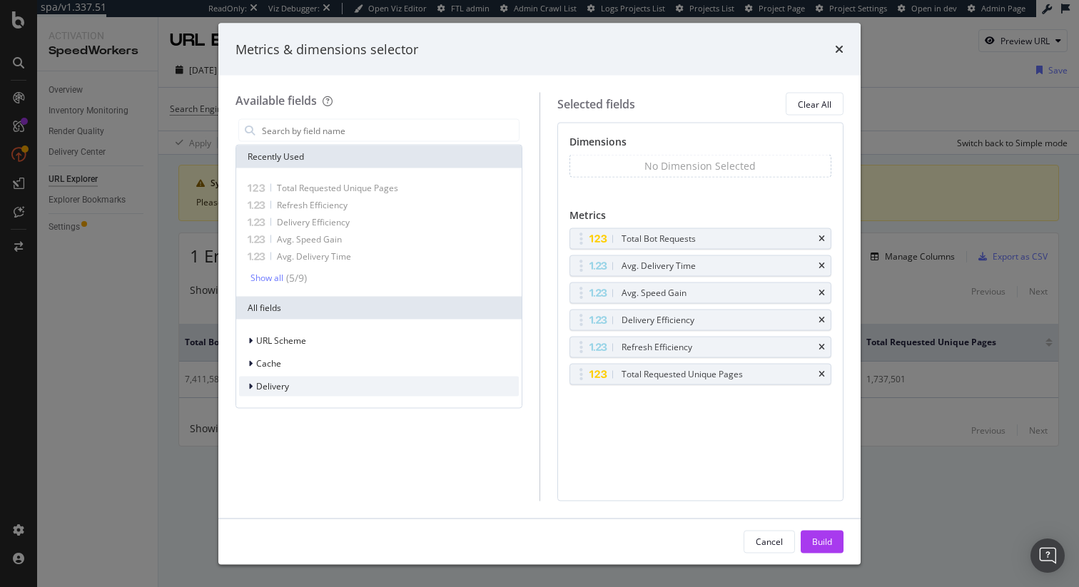
click at [317, 391] on div "Delivery" at bounding box center [379, 387] width 280 height 20
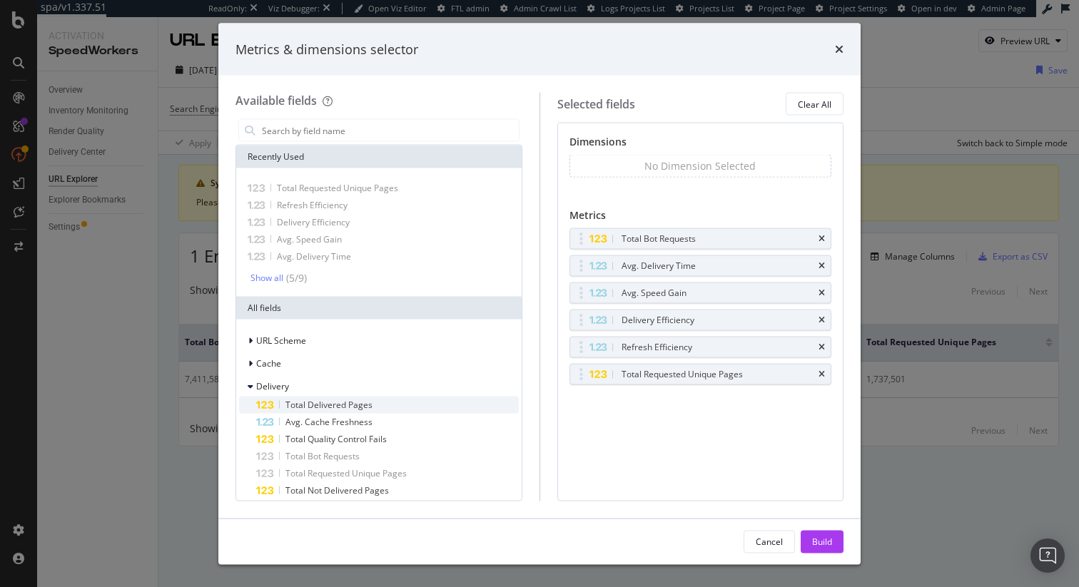
click at [360, 406] on span "Total Delivered Pages" at bounding box center [328, 405] width 87 height 12
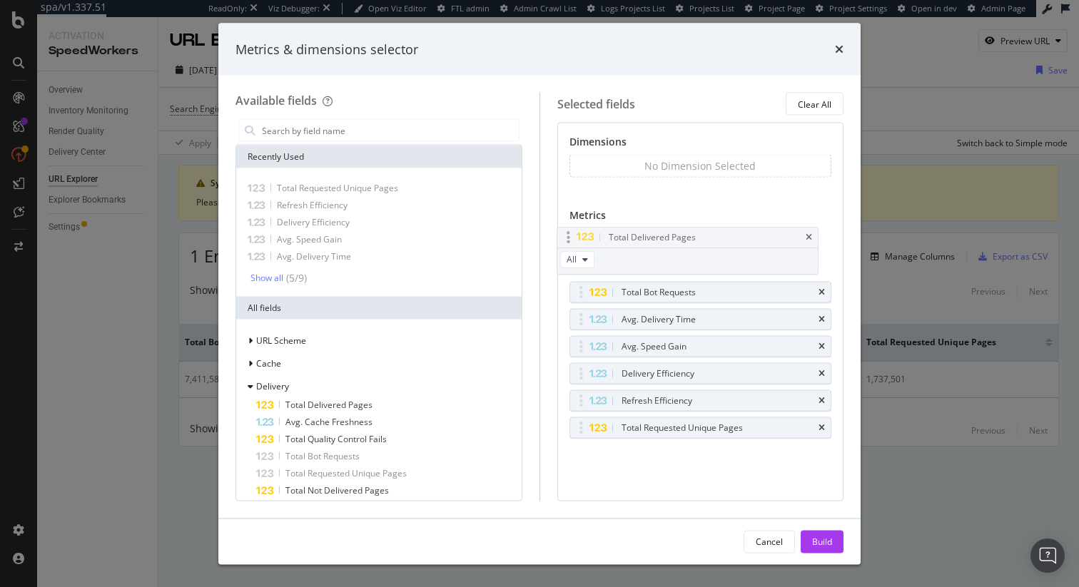
drag, startPoint x: 654, startPoint y: 405, endPoint x: 642, endPoint y: 242, distance: 163.9
click at [642, 242] on body "spa/v1.337.51 ReadOnly: Viz Debugger: Open Viz Editor FTL admin Admin Crawl Lis…" at bounding box center [539, 293] width 1079 height 587
drag, startPoint x: 727, startPoint y: 238, endPoint x: 726, endPoint y: 263, distance: 25.0
click at [725, 263] on body "spa/v1.337.51 ReadOnly: Viz Debugger: Open Viz Editor FTL admin Admin Crawl Lis…" at bounding box center [539, 293] width 1079 height 587
drag, startPoint x: 725, startPoint y: 248, endPoint x: 726, endPoint y: 283, distance: 35.0
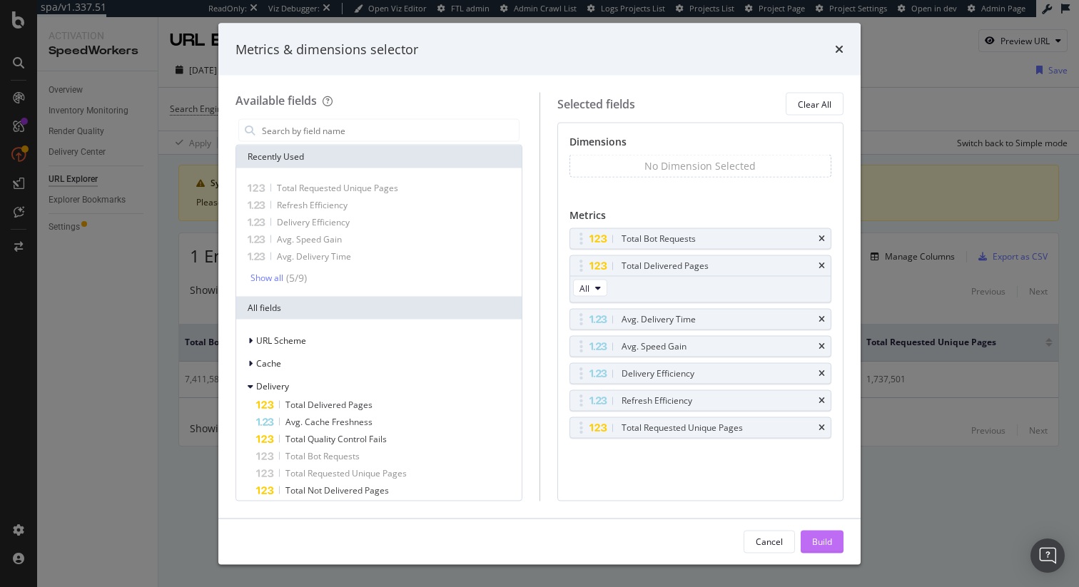
click at [831, 541] on div "Build" at bounding box center [822, 541] width 20 height 12
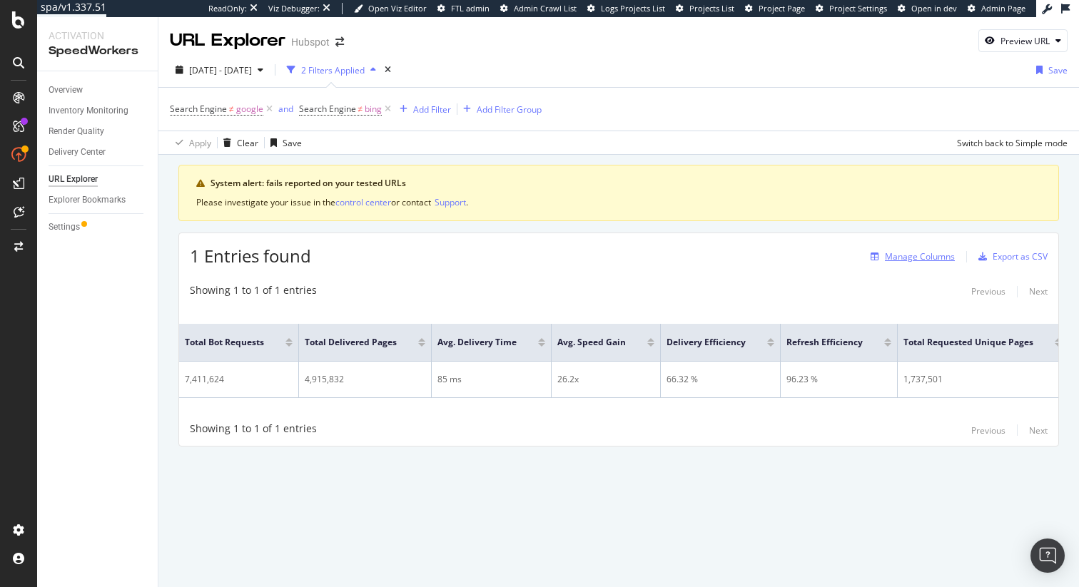
click at [939, 255] on div "Manage Columns" at bounding box center [920, 257] width 70 height 12
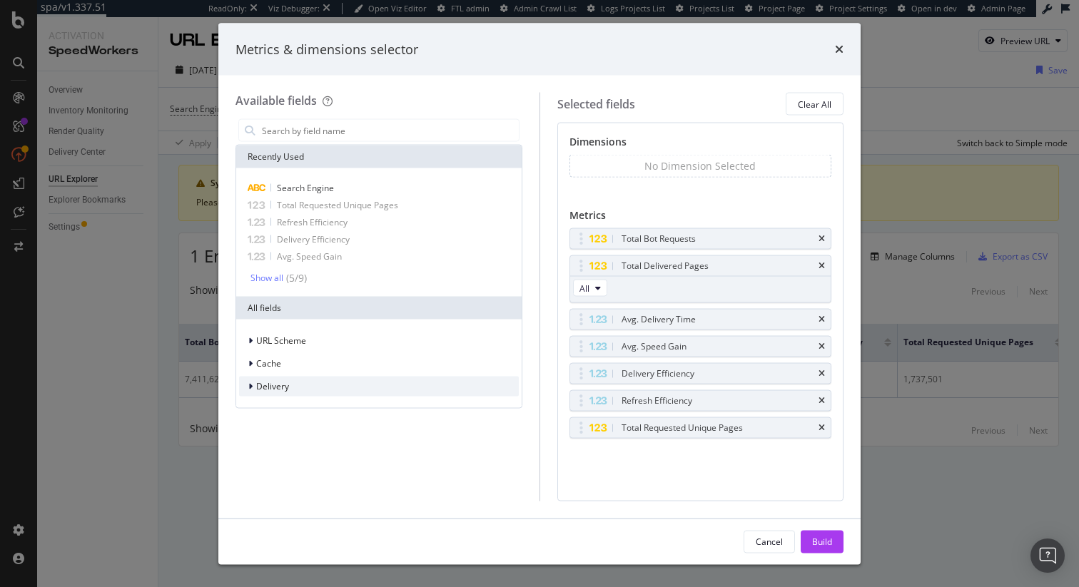
click at [310, 383] on div "Delivery" at bounding box center [379, 387] width 280 height 20
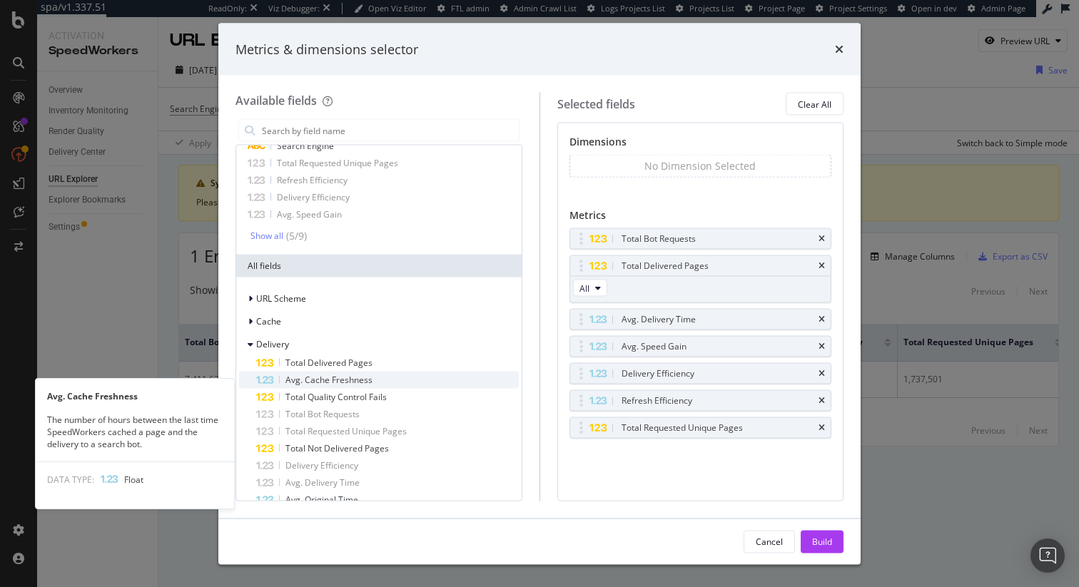
scroll to position [56, 0]
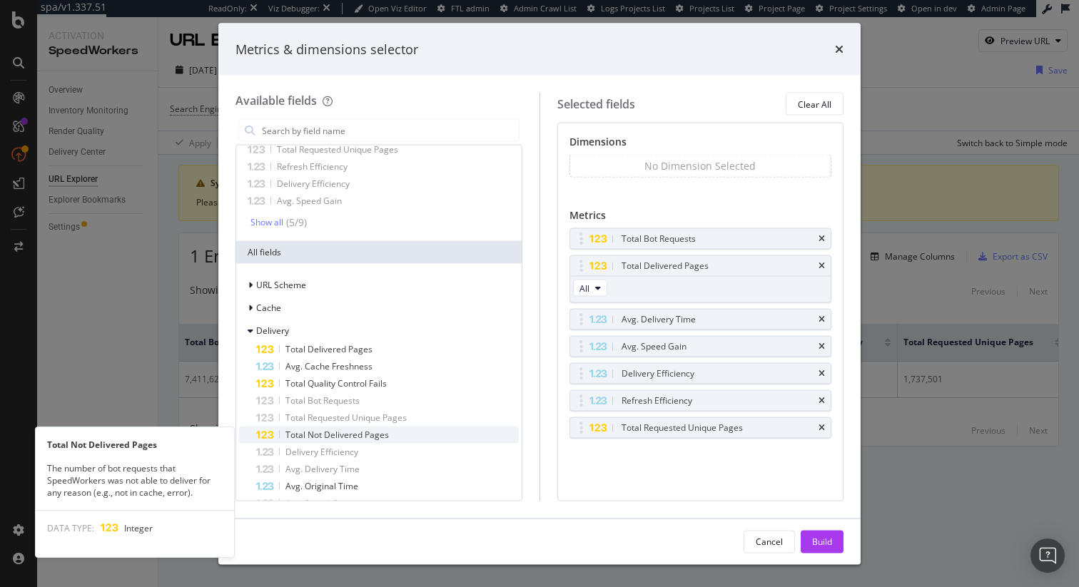
click at [386, 436] on span "Total Not Delivered Pages" at bounding box center [336, 435] width 103 height 12
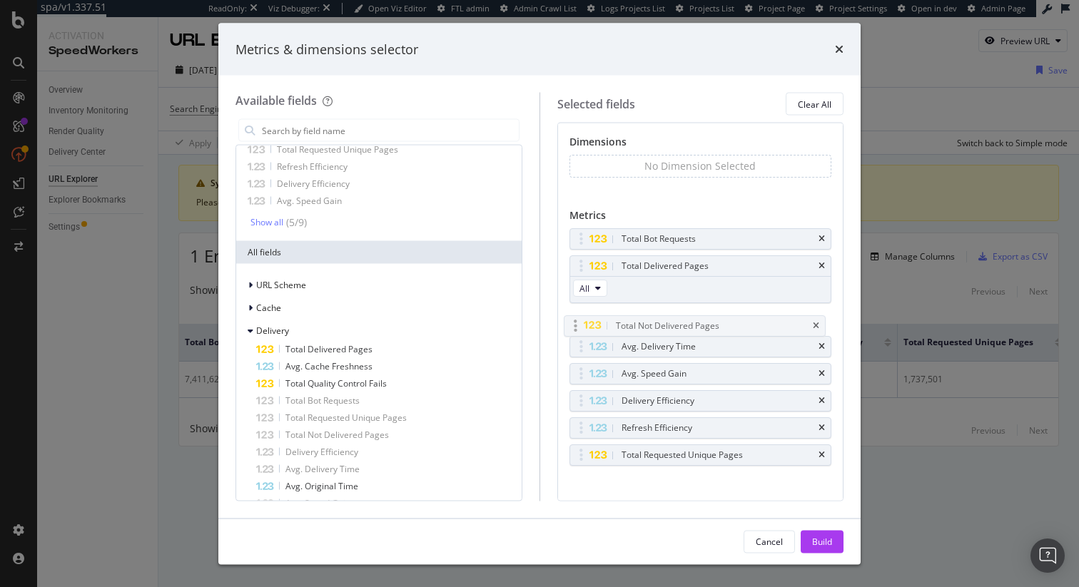
drag, startPoint x: 684, startPoint y: 452, endPoint x: 679, endPoint y: 318, distance: 134.3
click at [679, 318] on body "spa/v1.337.51 ReadOnly: Viz Debugger: Open Viz Editor FTL admin Admin Crawl Lis…" at bounding box center [539, 293] width 1079 height 587
click at [831, 538] on div "Build" at bounding box center [822, 541] width 20 height 12
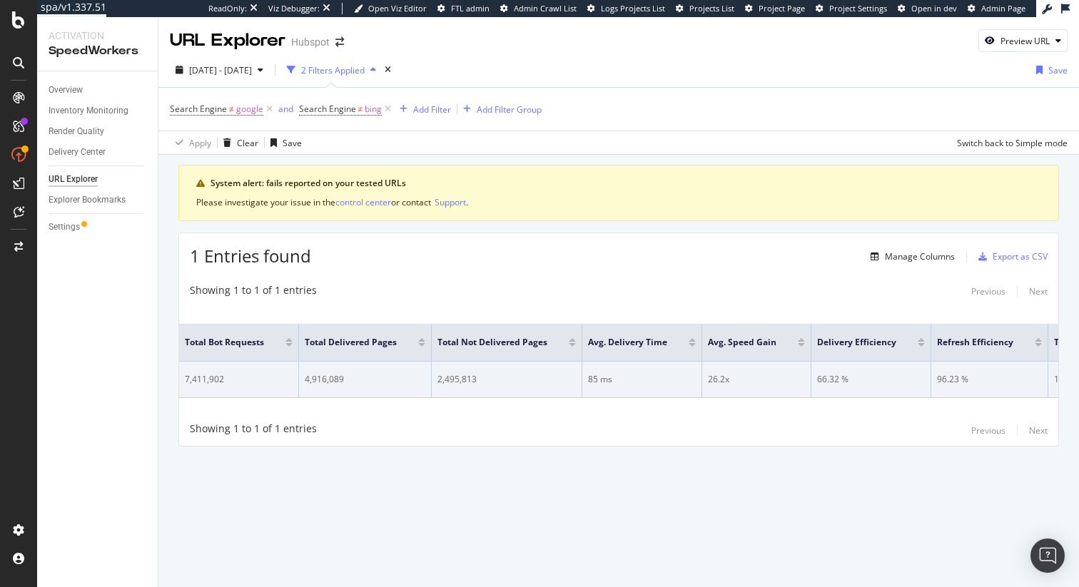
click at [204, 376] on div "7,411,902" at bounding box center [239, 379] width 108 height 13
copy div "7,411,902"
click at [330, 375] on div "4,916,089" at bounding box center [365, 379] width 121 height 13
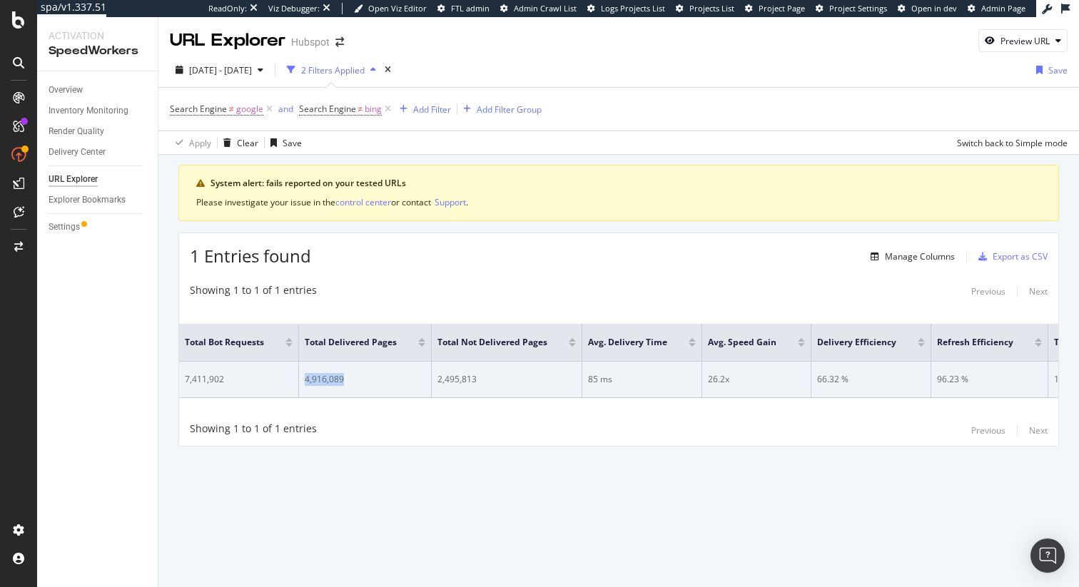
click at [330, 375] on div "4,916,089" at bounding box center [365, 379] width 121 height 13
copy div "4,916,089"
click at [466, 380] on div "2,495,813" at bounding box center [506, 379] width 138 height 13
copy div "2,495,813"
